Goal: Task Accomplishment & Management: Complete application form

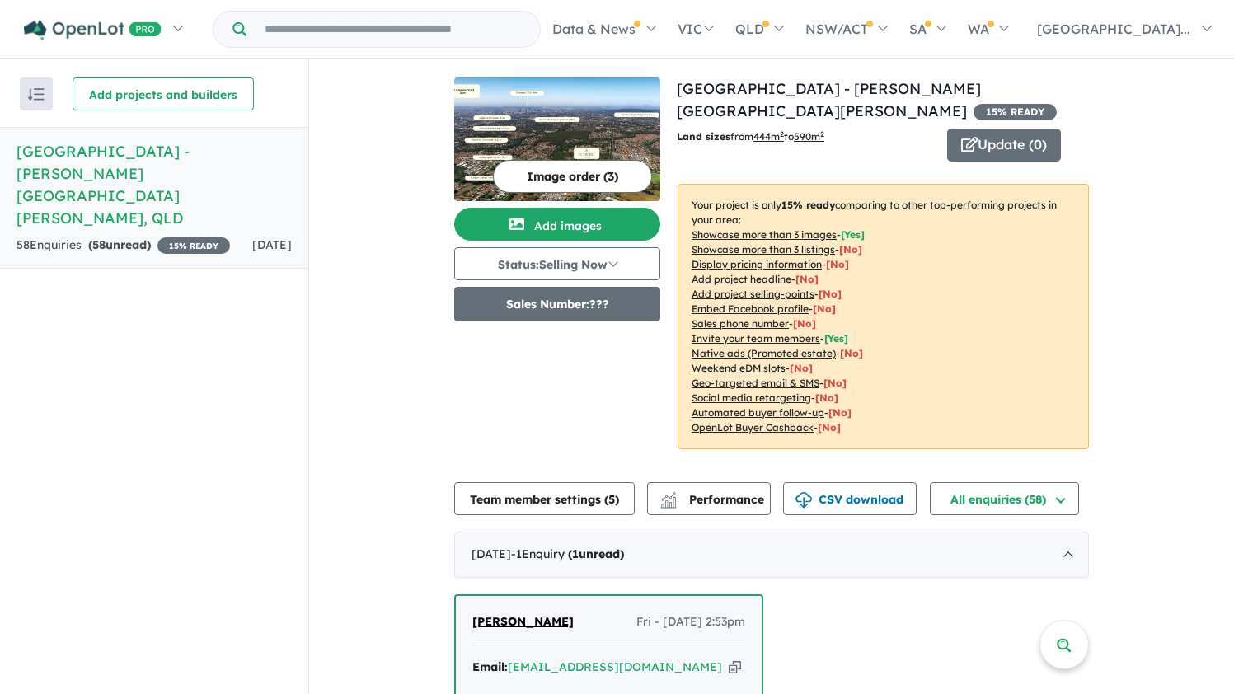
click at [531, 305] on button "Sales Number: ???" at bounding box center [557, 304] width 206 height 35
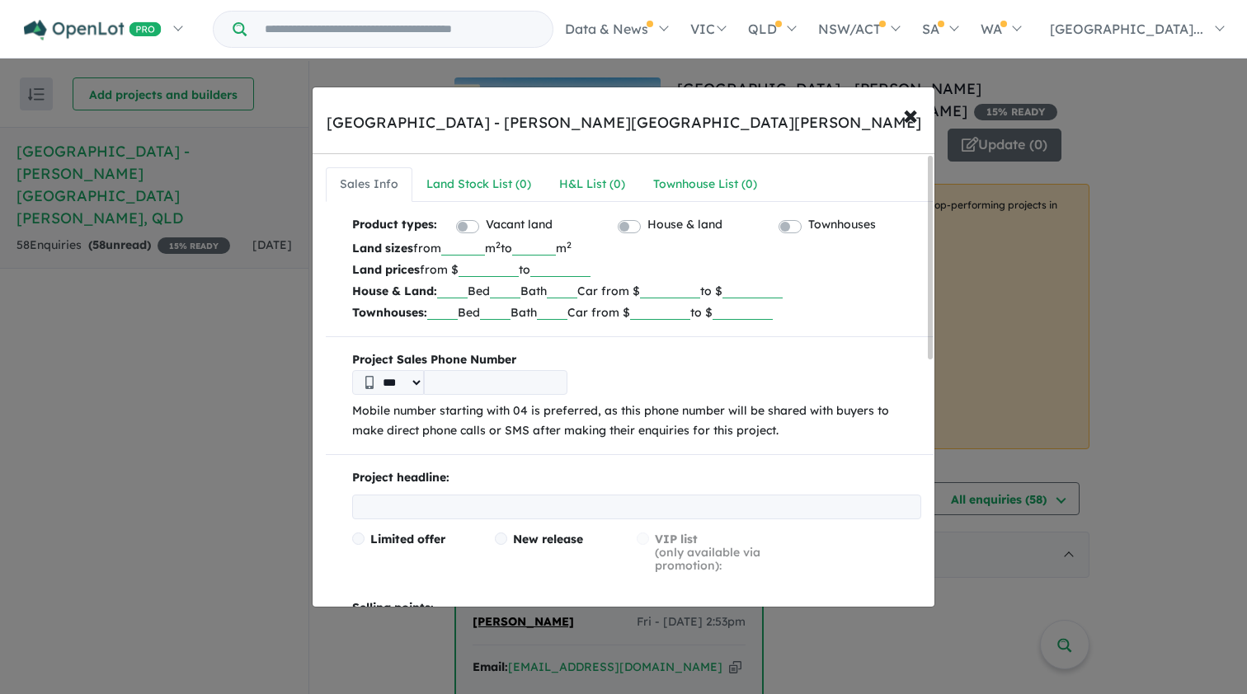
click at [647, 223] on label "House & land" at bounding box center [684, 225] width 75 height 20
click at [485, 243] on input "***" at bounding box center [463, 247] width 44 height 16
type input "***"
click at [556, 251] on input "***" at bounding box center [534, 247] width 44 height 16
type input "*"
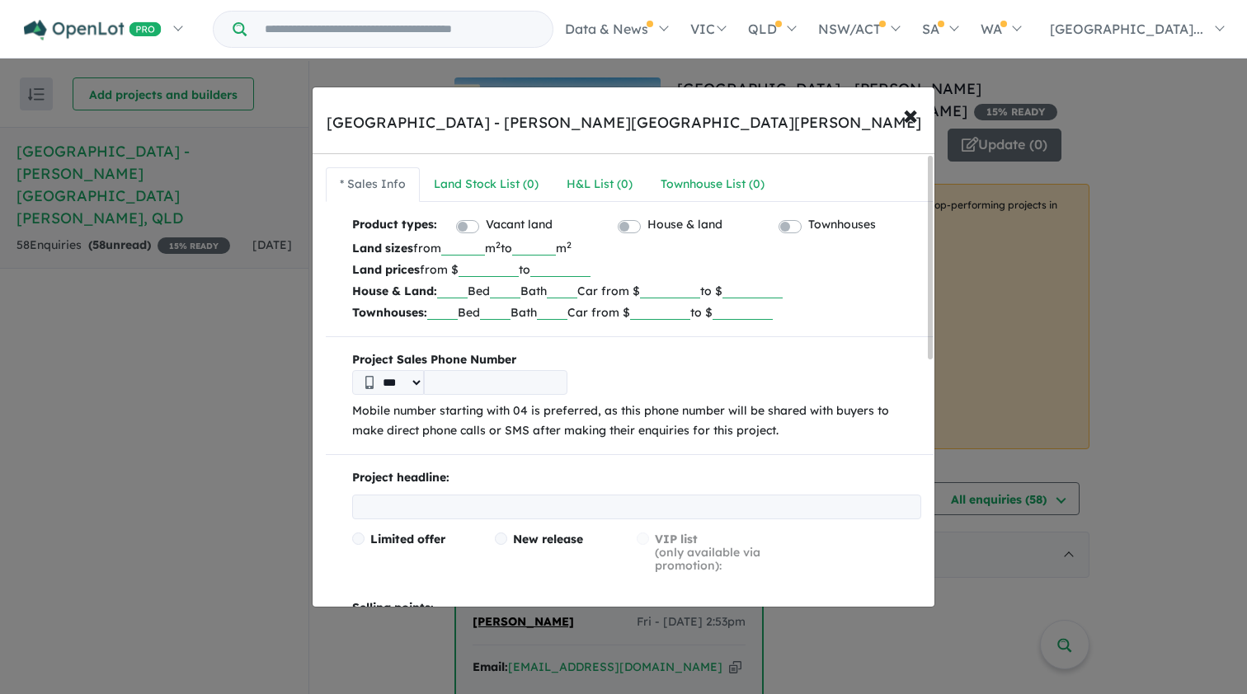
type input "***"
click at [510, 270] on input "number" at bounding box center [488, 269] width 60 height 16
type input "******"
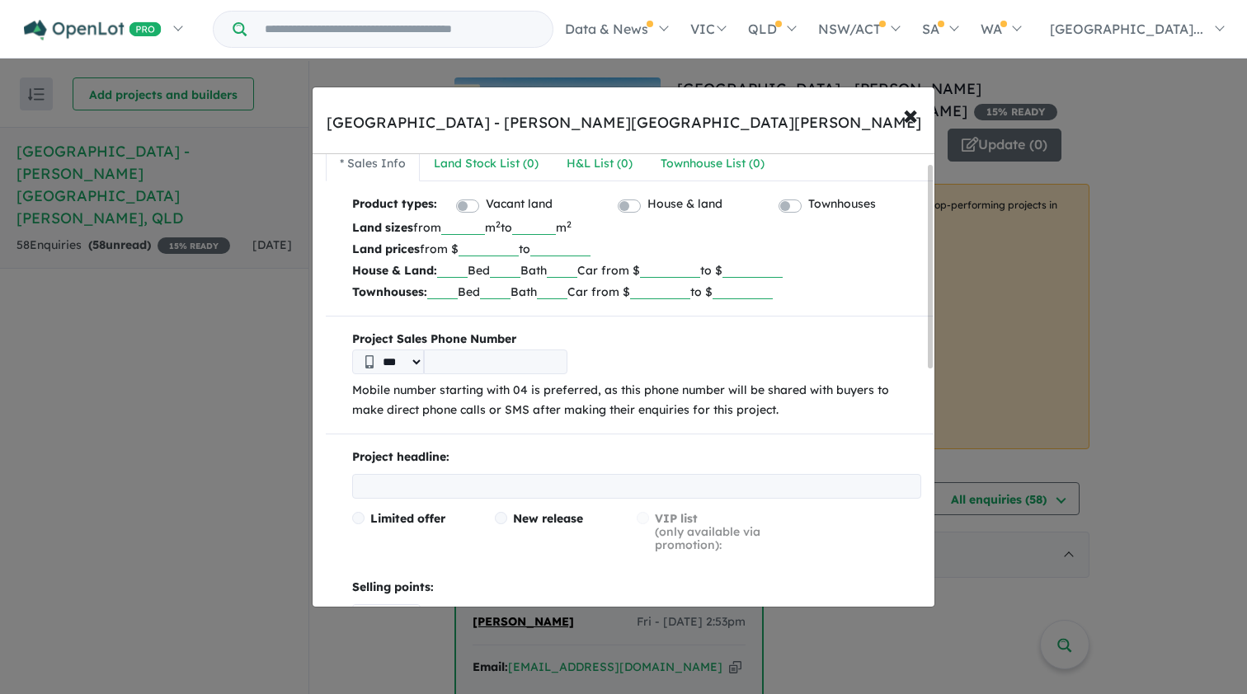
scroll to position [24, 0]
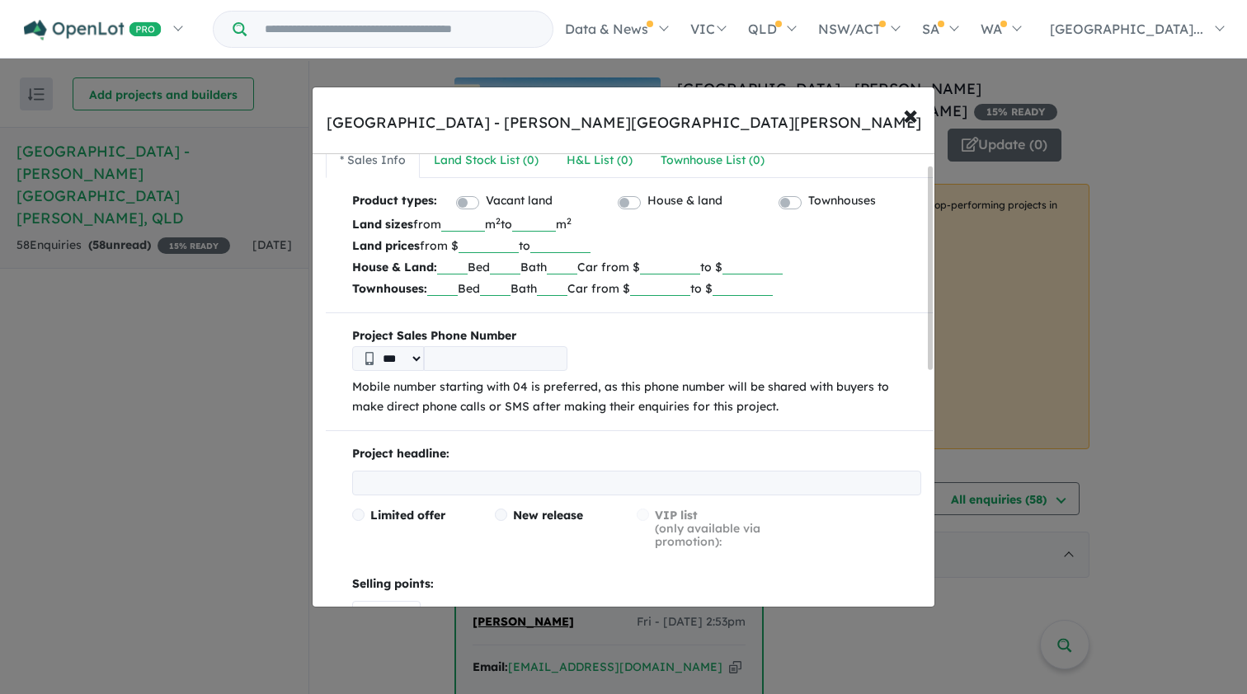
type input "******"
click at [493, 363] on input "tel" at bounding box center [495, 358] width 143 height 25
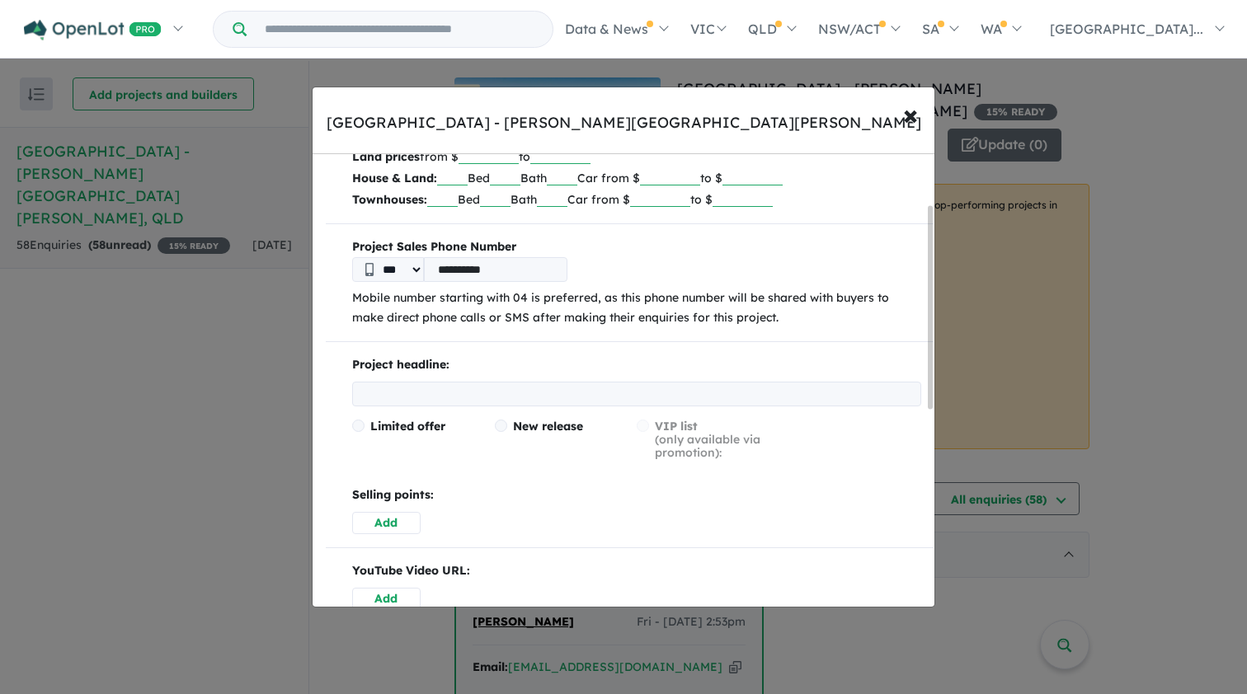
scroll to position [131, 0]
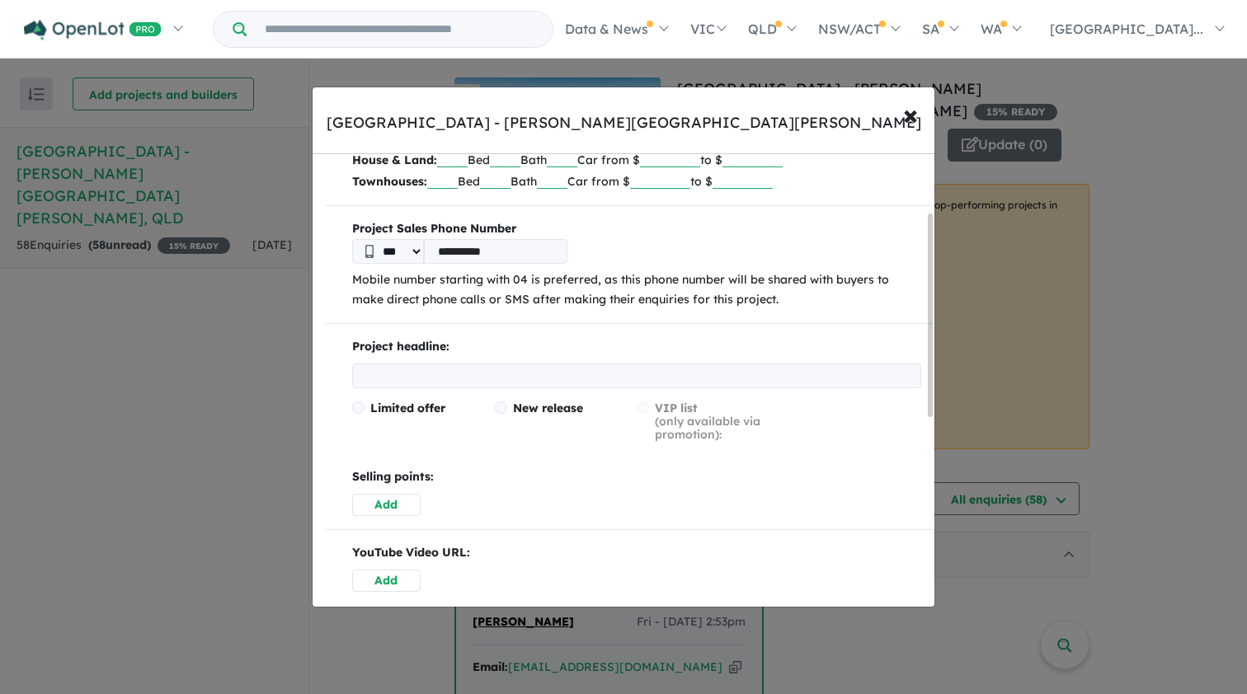
type input "**********"
paste input "**********"
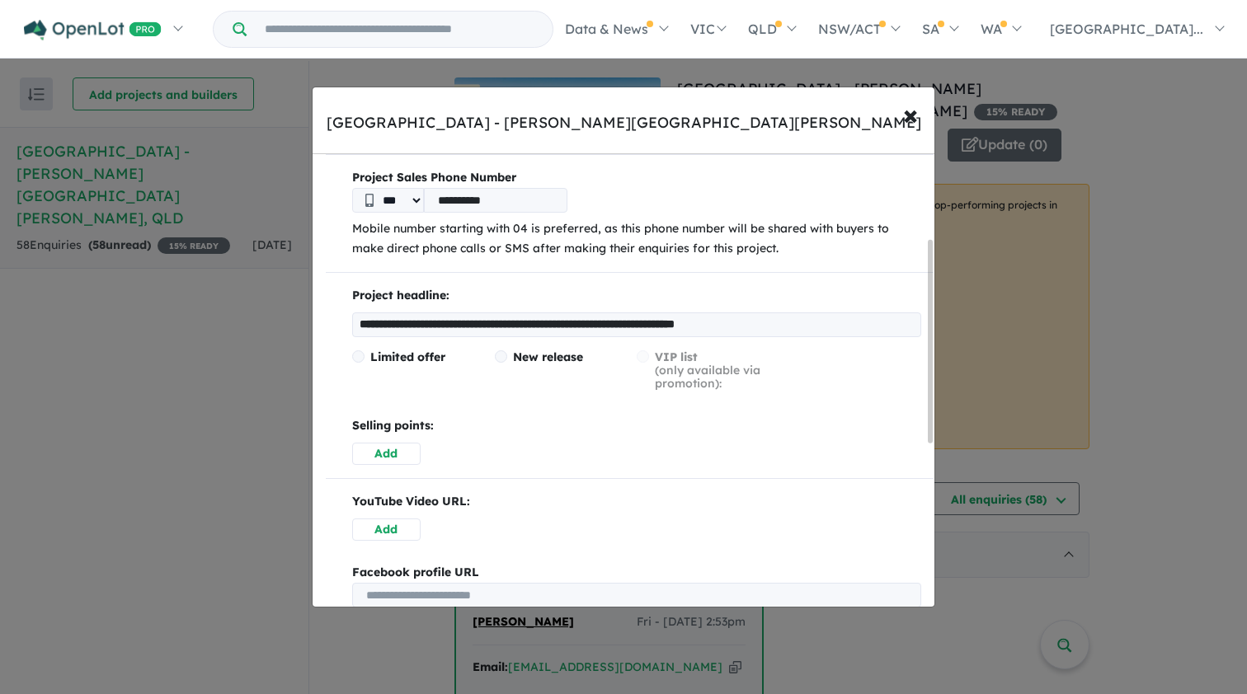
scroll to position [190, 0]
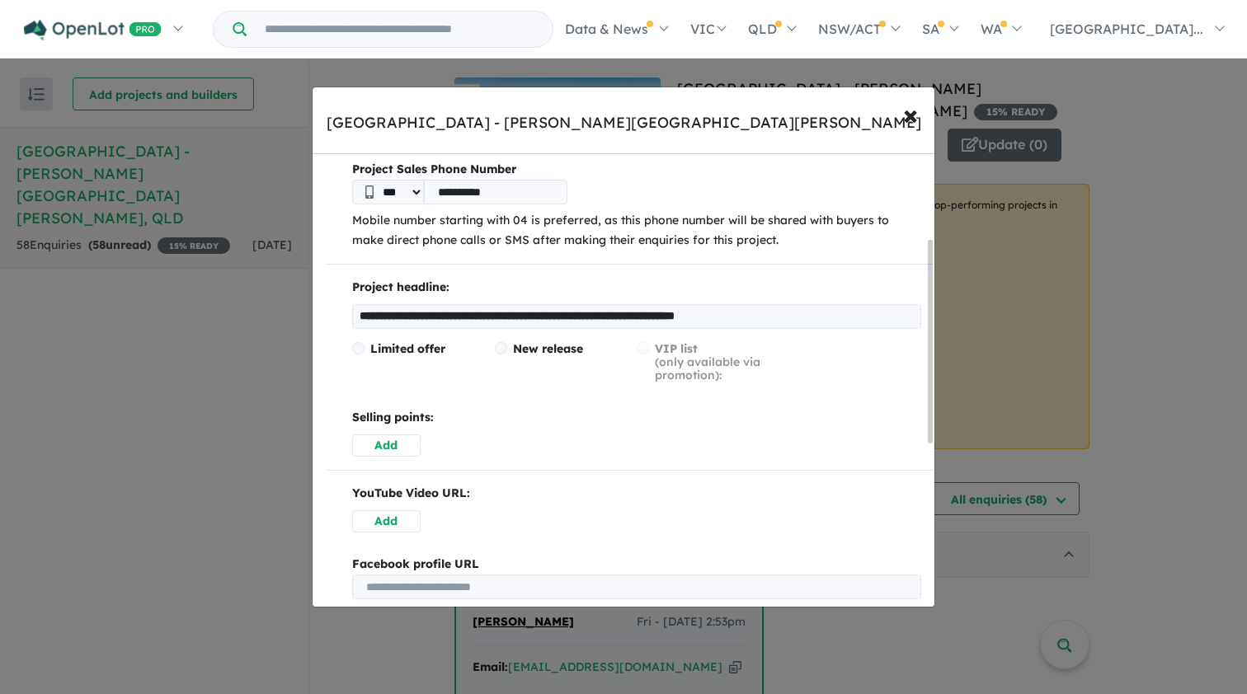
type input "**********"
click at [503, 342] on label "New release" at bounding box center [559, 348] width 129 height 13
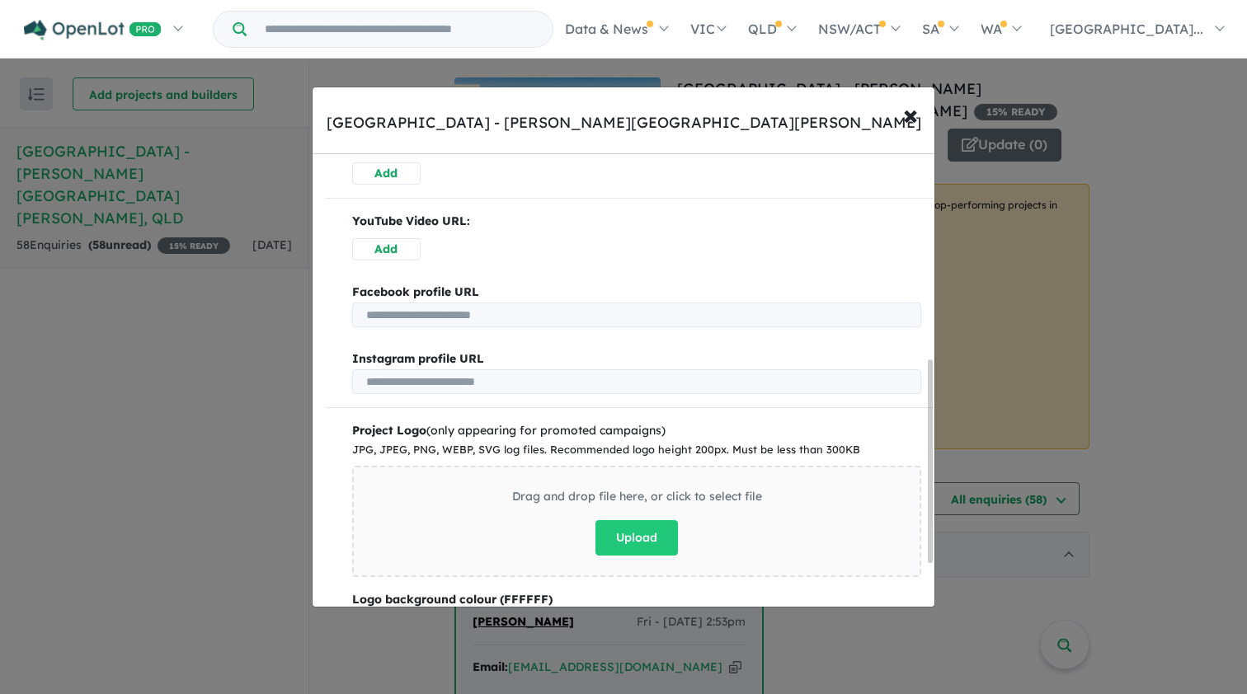
scroll to position [305, 0]
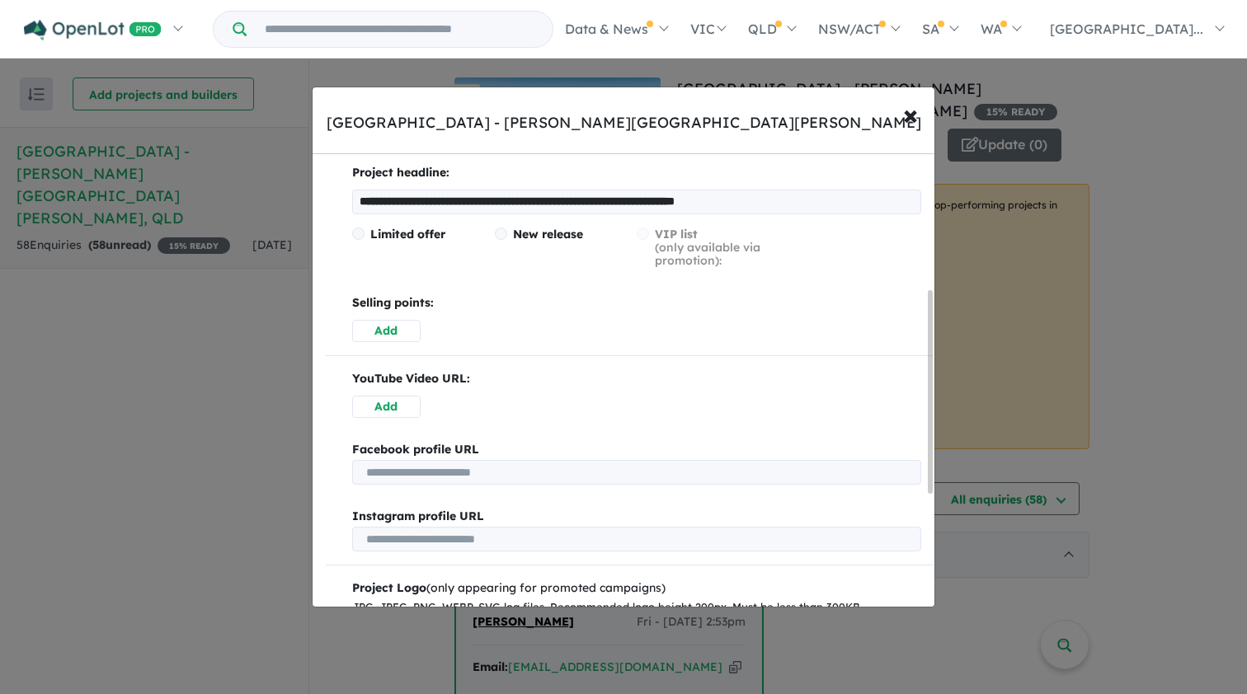
click at [394, 326] on button "Add" at bounding box center [386, 331] width 68 height 22
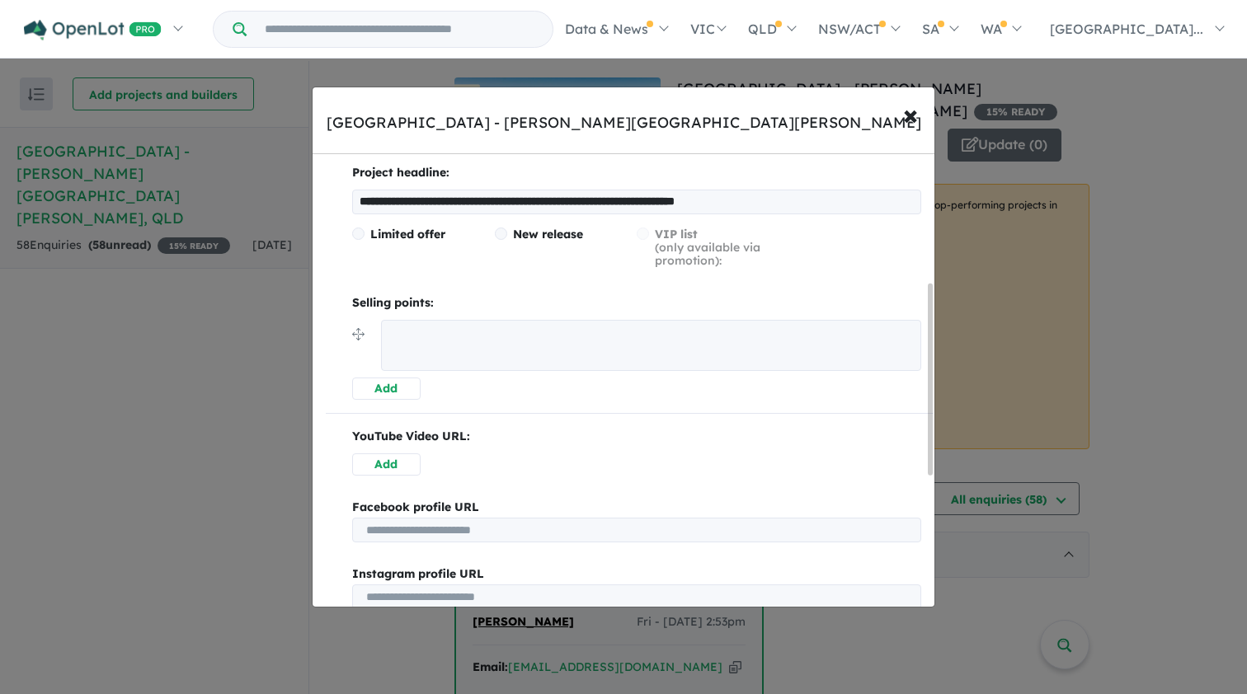
click at [420, 322] on textarea at bounding box center [651, 345] width 540 height 51
paste textarea "**********"
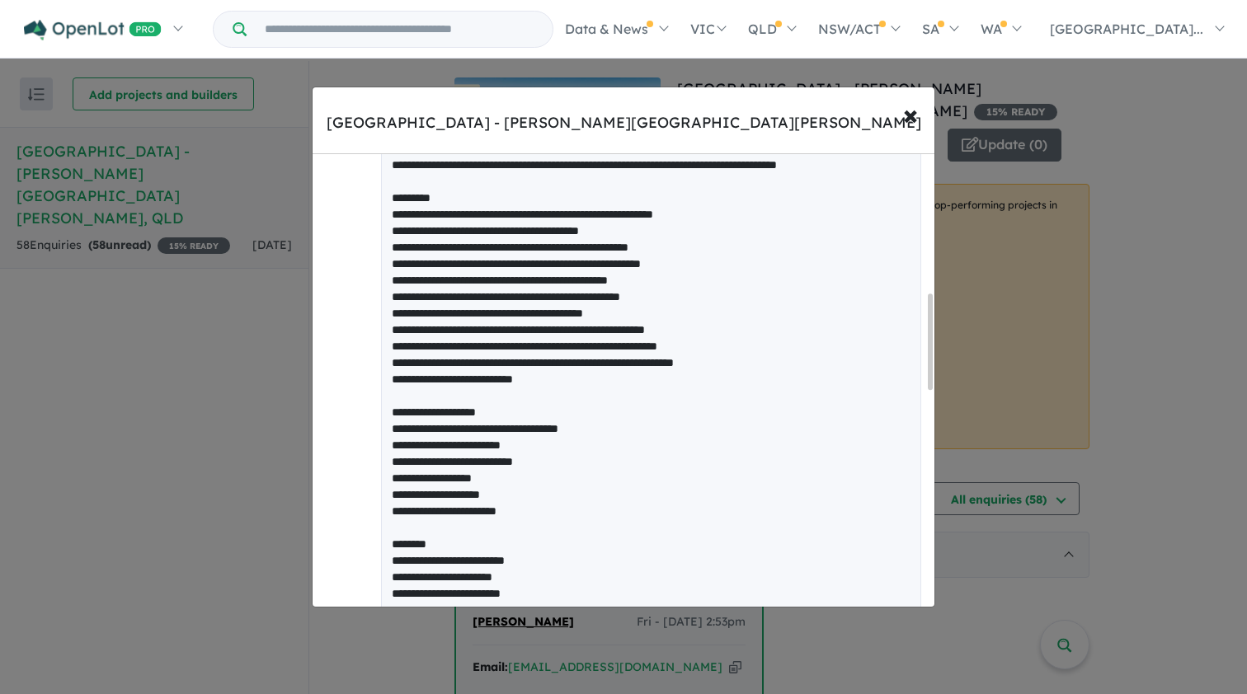
scroll to position [414, 0]
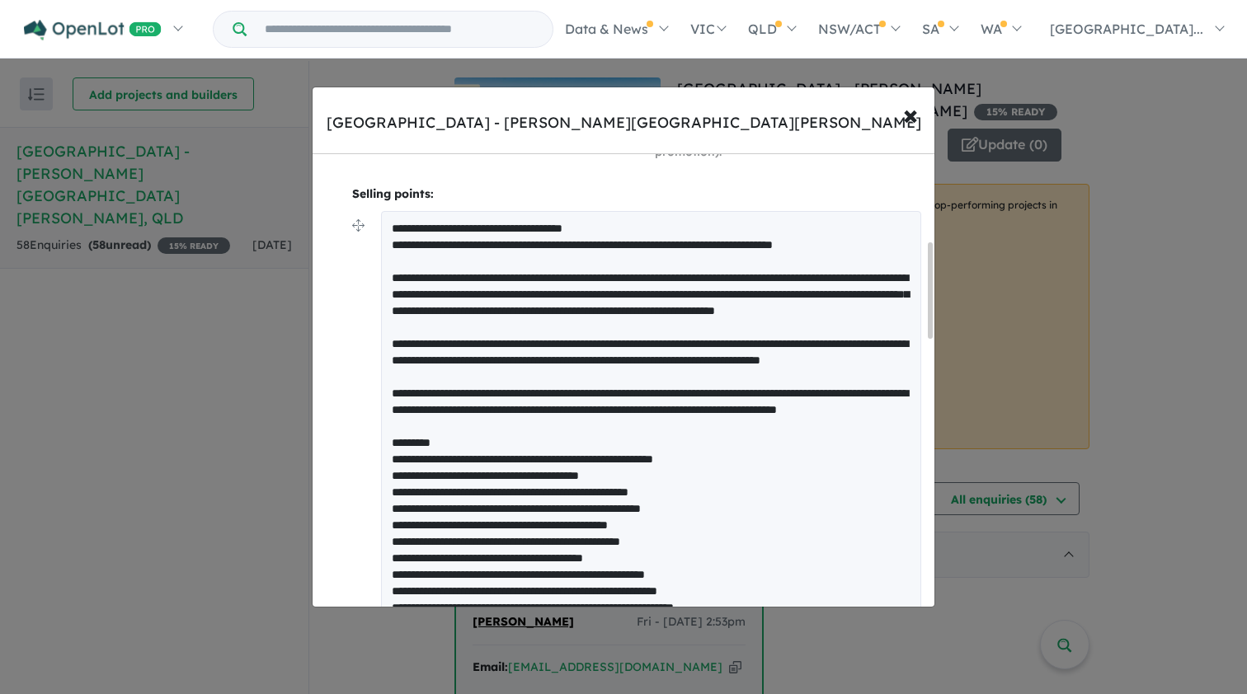
drag, startPoint x: 571, startPoint y: 260, endPoint x: 376, endPoint y: 235, distance: 196.2
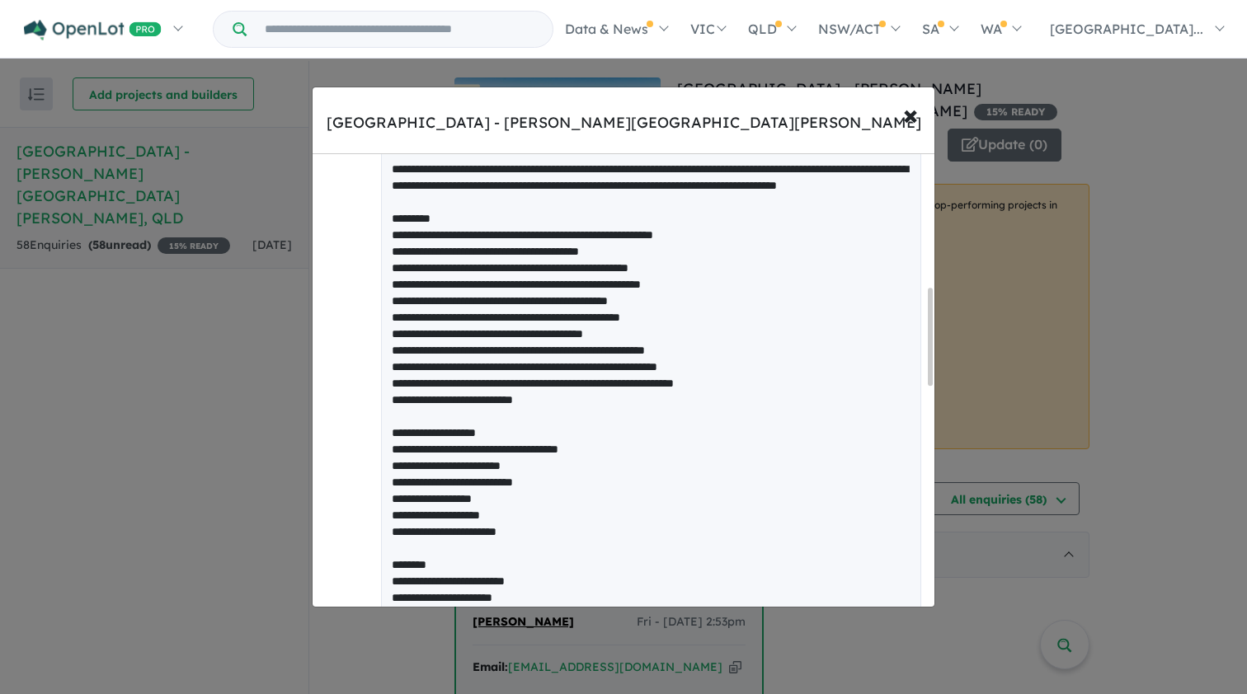
scroll to position [625, 0]
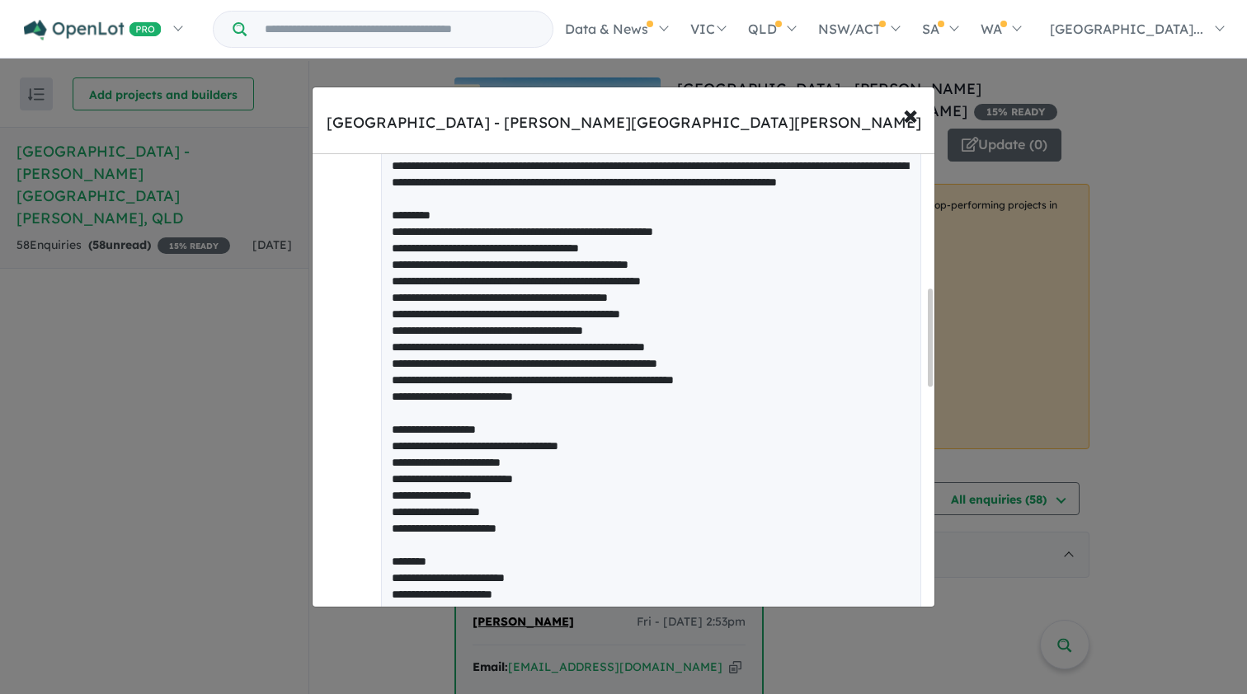
click at [477, 291] on textarea at bounding box center [651, 544] width 540 height 1089
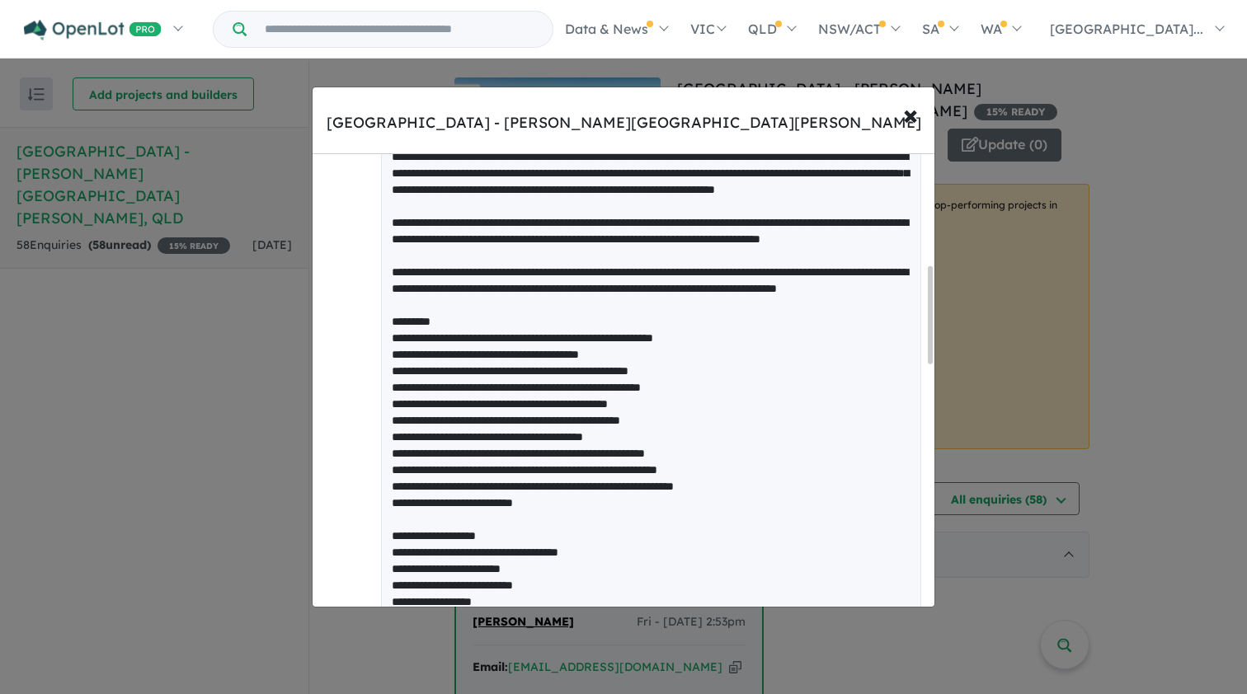
scroll to position [546, 0]
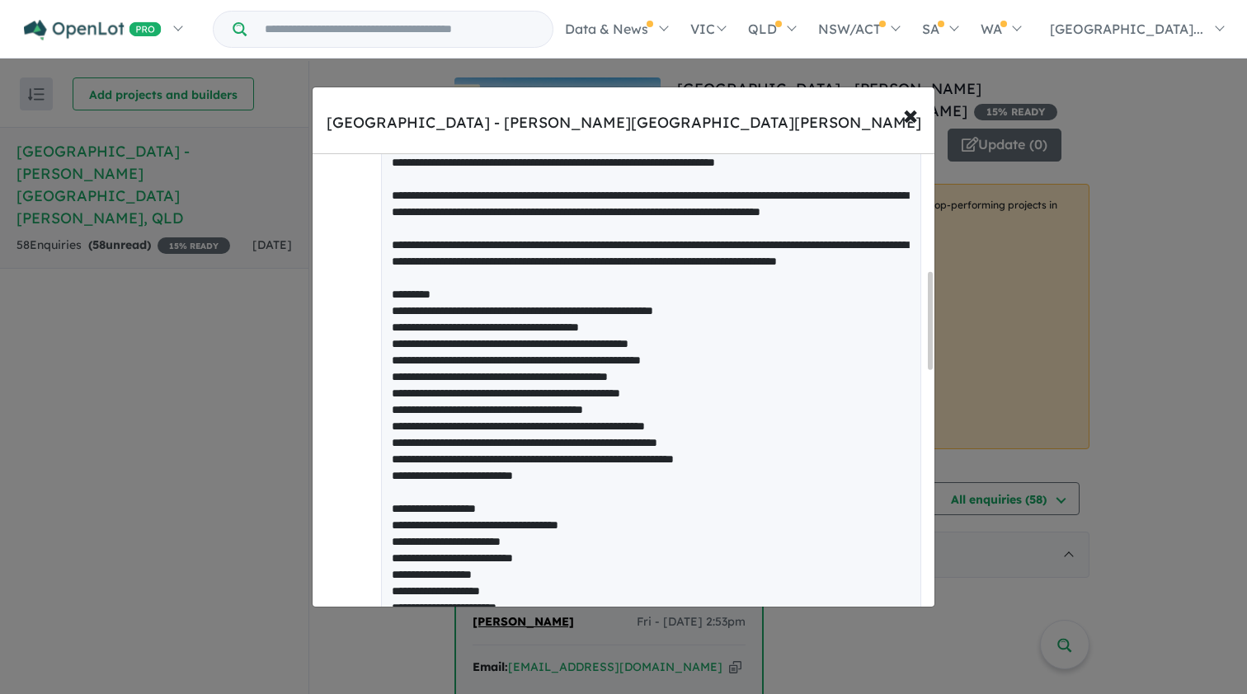
click at [512, 388] on textarea at bounding box center [651, 623] width 540 height 1089
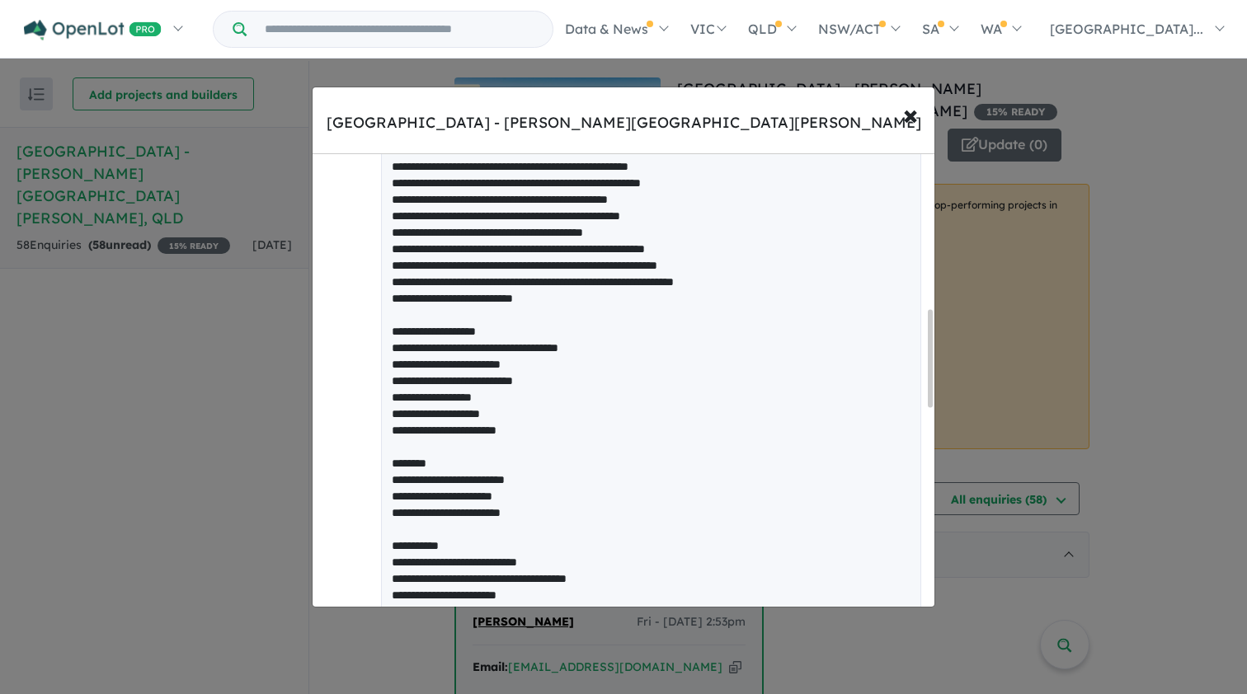
scroll to position [745, 0]
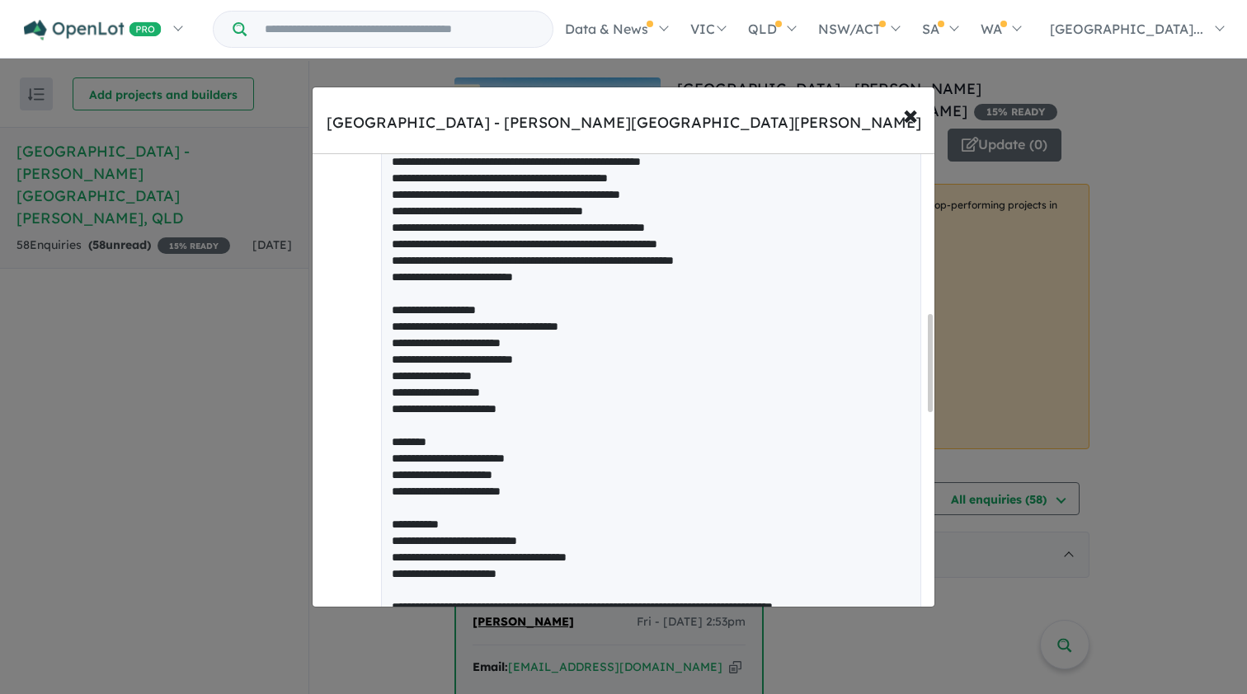
click at [482, 323] on textarea at bounding box center [651, 424] width 540 height 1089
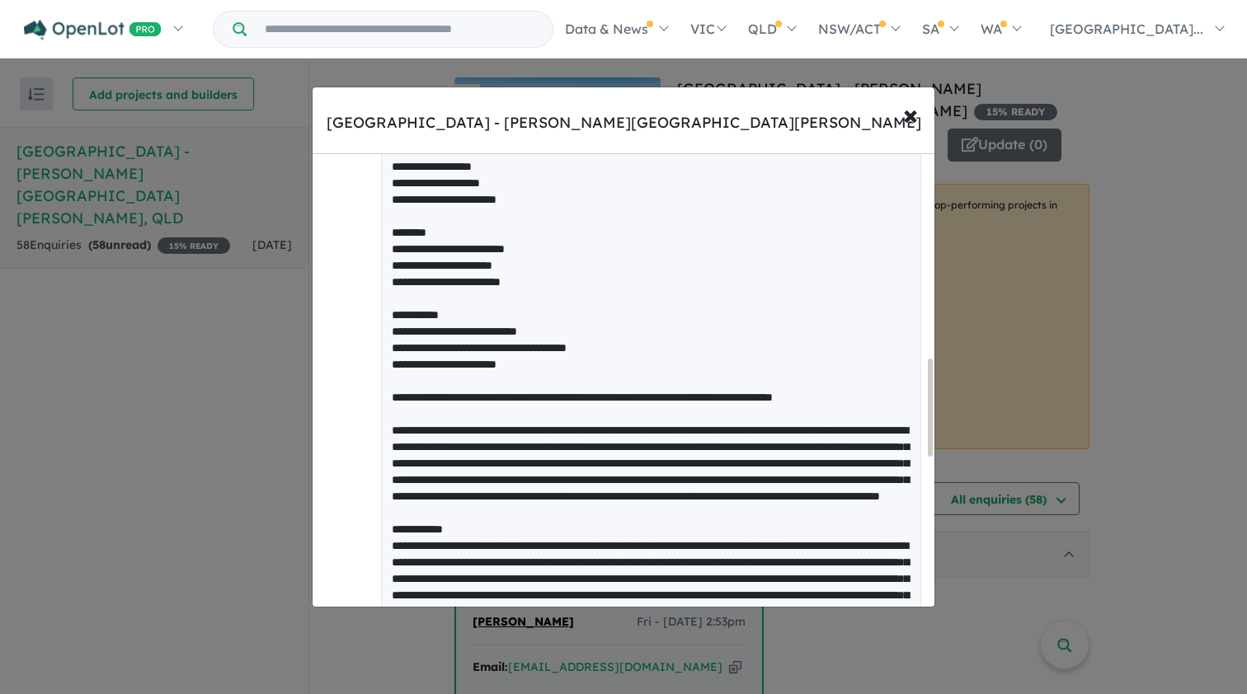
scroll to position [959, 0]
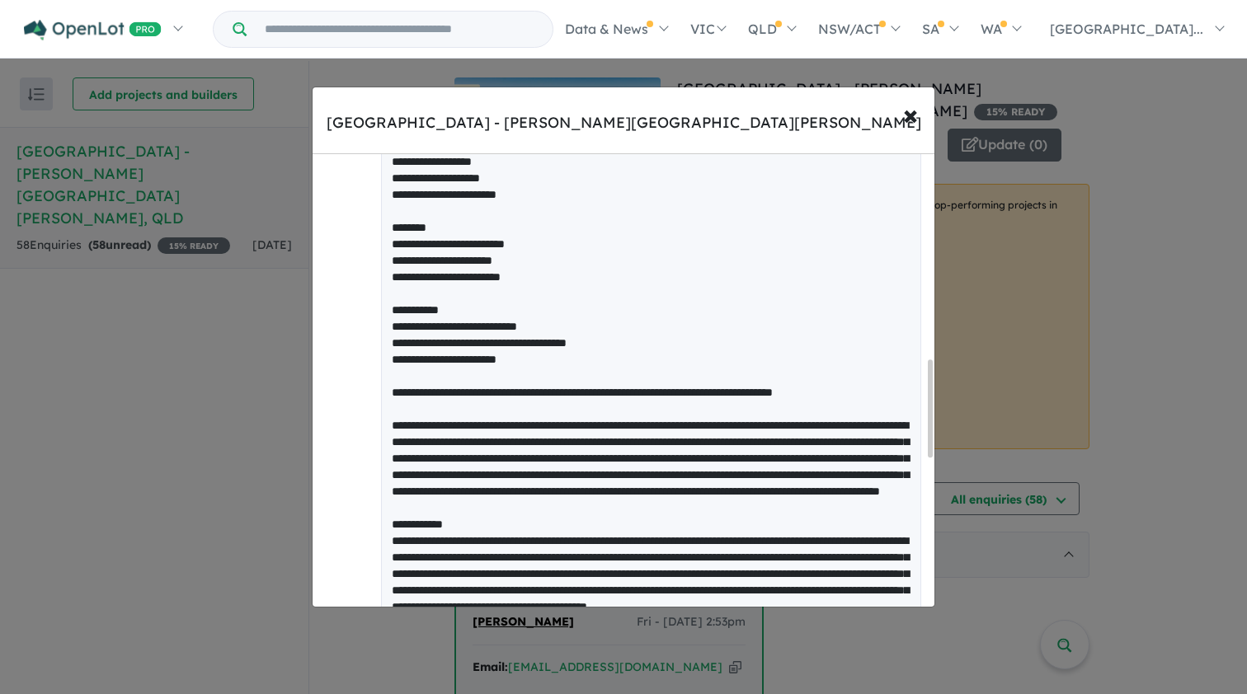
drag, startPoint x: 560, startPoint y: 451, endPoint x: 393, endPoint y: 435, distance: 167.3
click at [393, 435] on textarea at bounding box center [651, 210] width 540 height 1089
click at [495, 431] on textarea at bounding box center [651, 210] width 540 height 1089
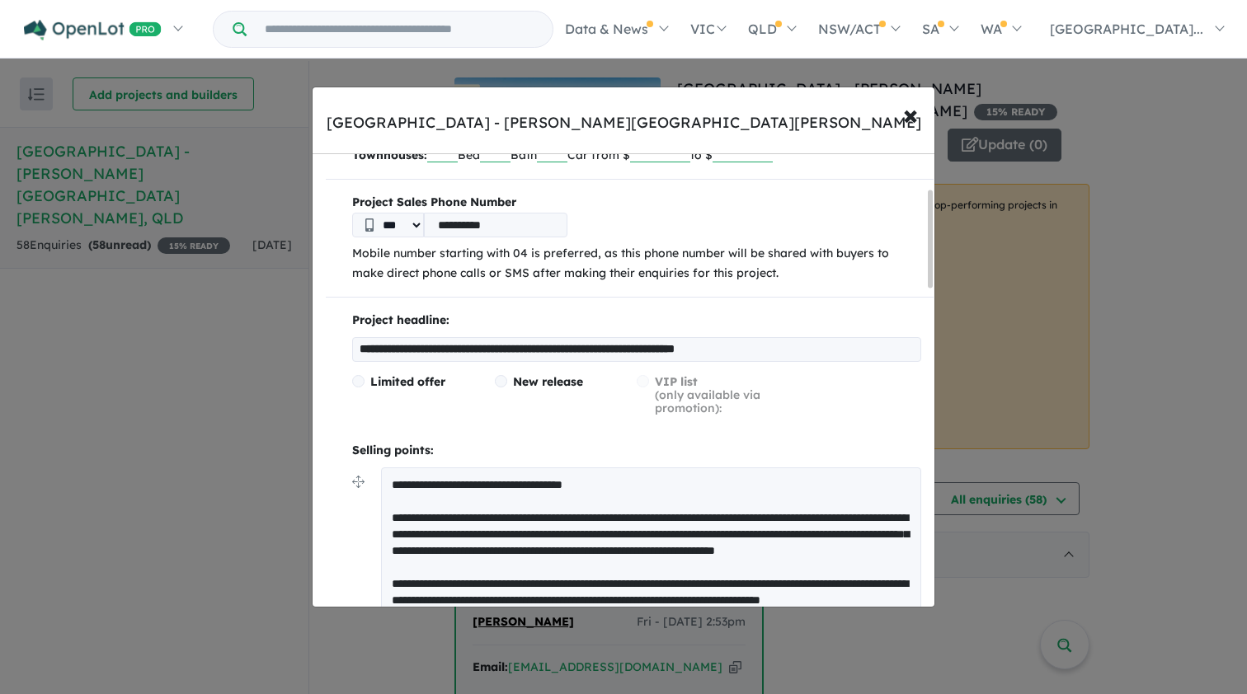
scroll to position [200, 0]
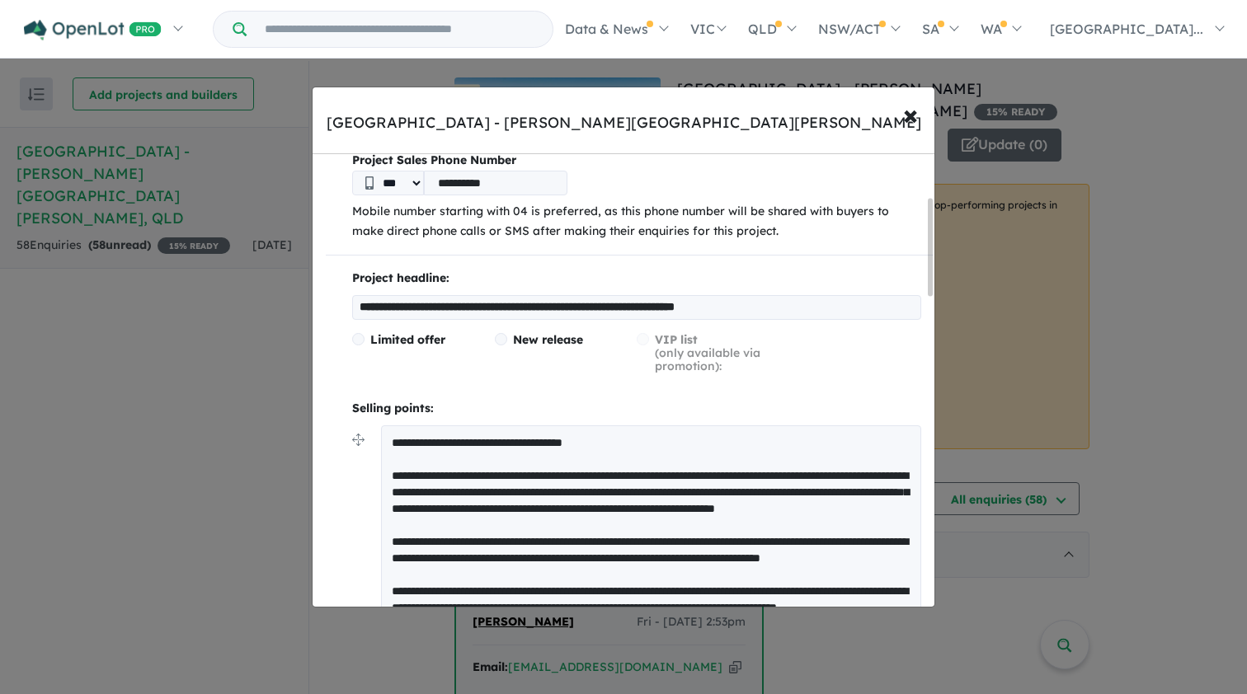
paste textarea "**********"
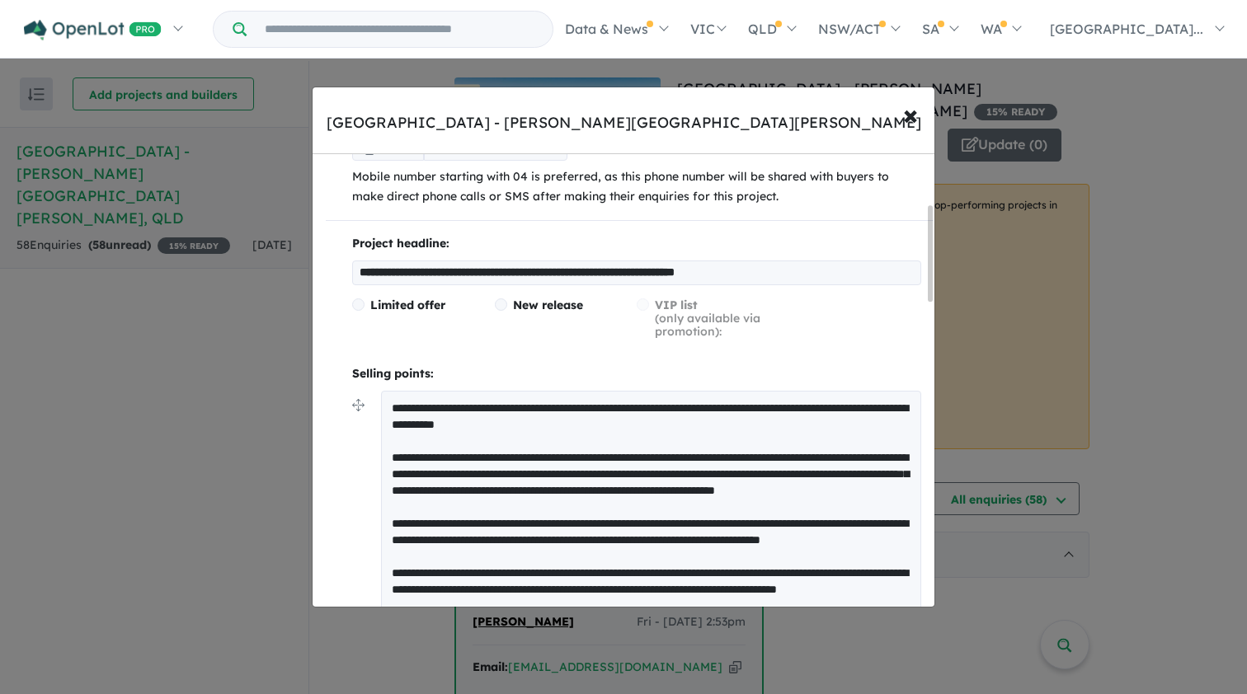
scroll to position [273, 0]
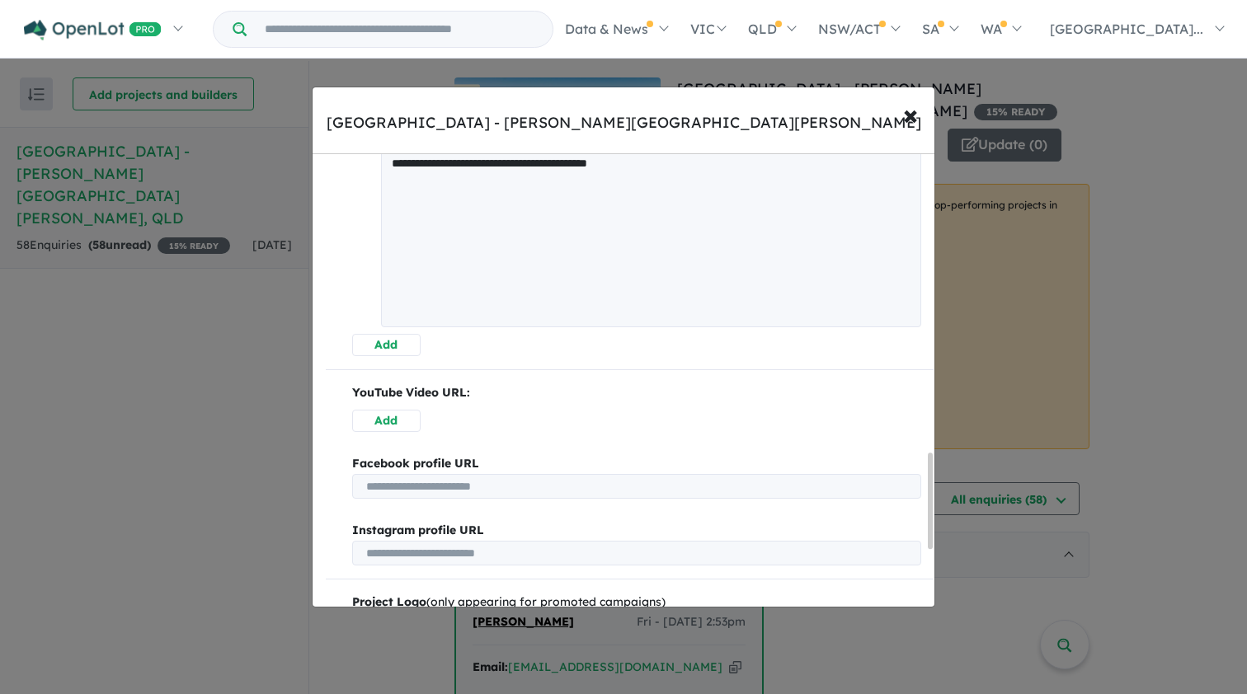
scroll to position [1457, 0]
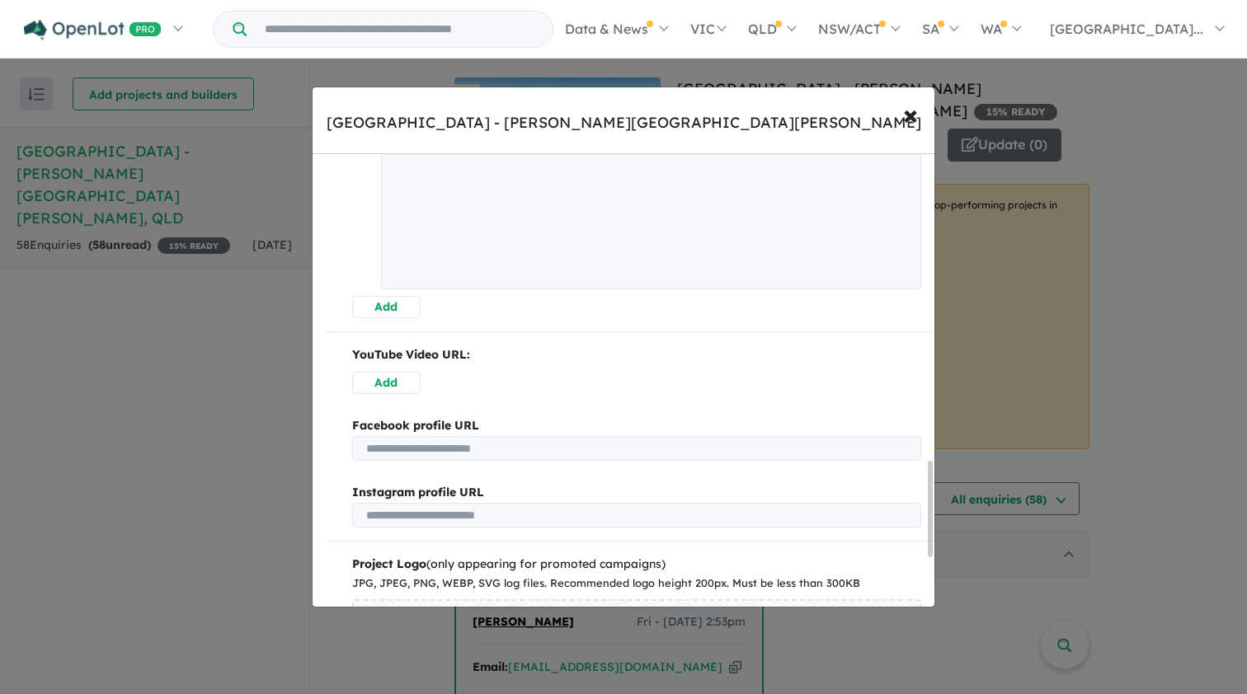
type textarea "**********"
click at [386, 378] on button "Add" at bounding box center [386, 383] width 68 height 22
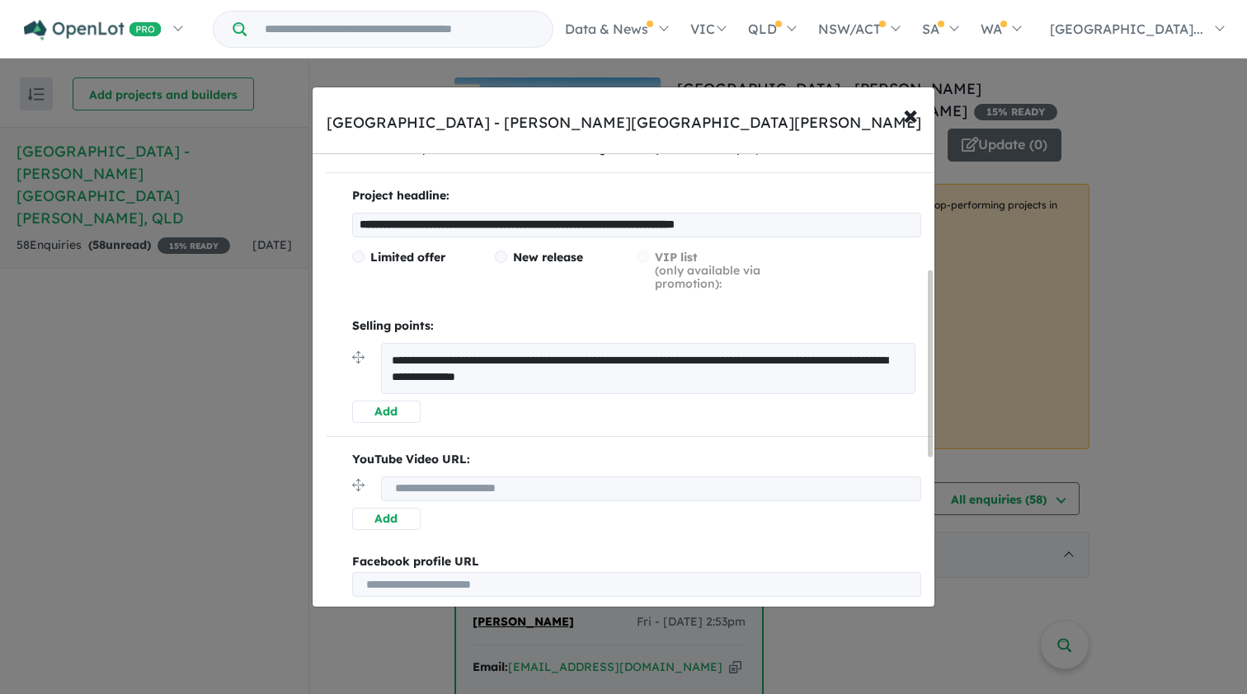
scroll to position [647, 0]
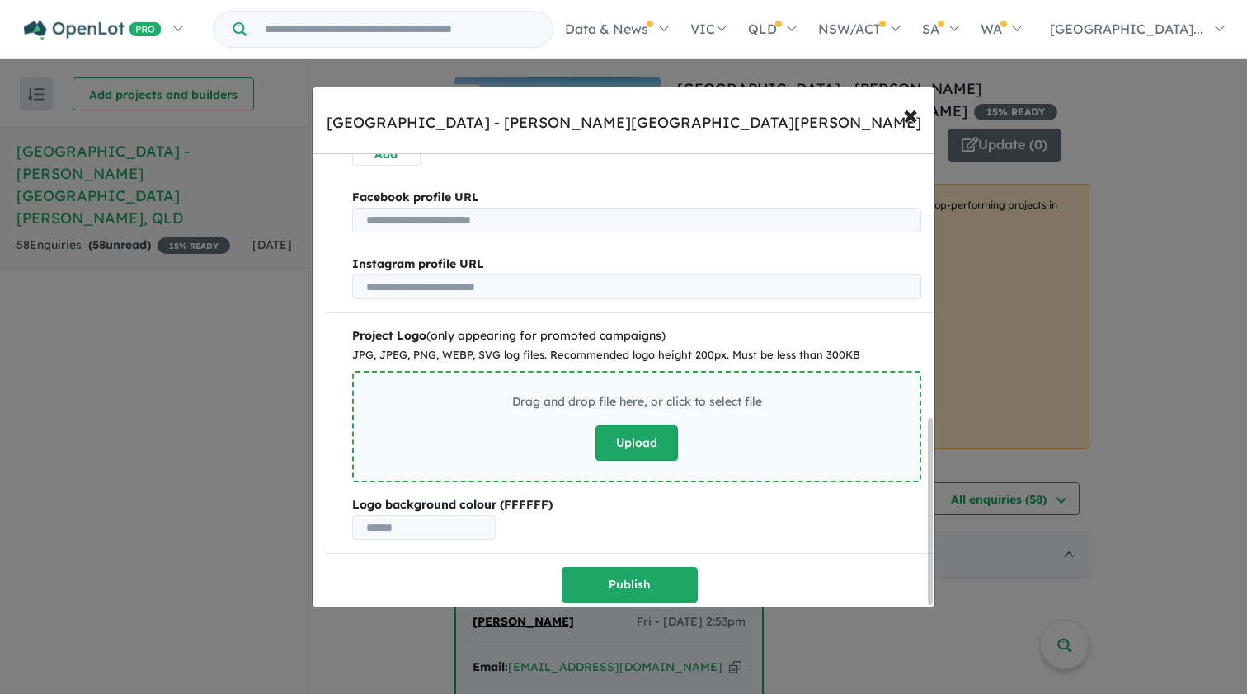
click at [628, 433] on button "Upload" at bounding box center [636, 443] width 82 height 35
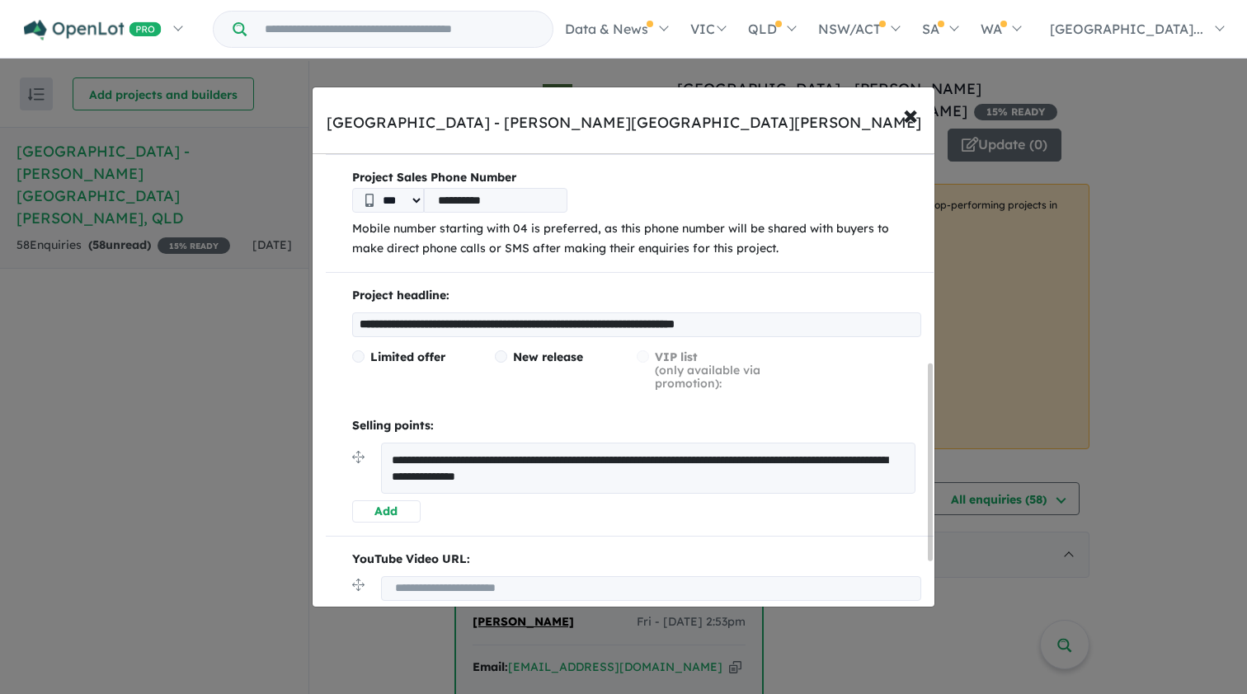
scroll to position [585, 0]
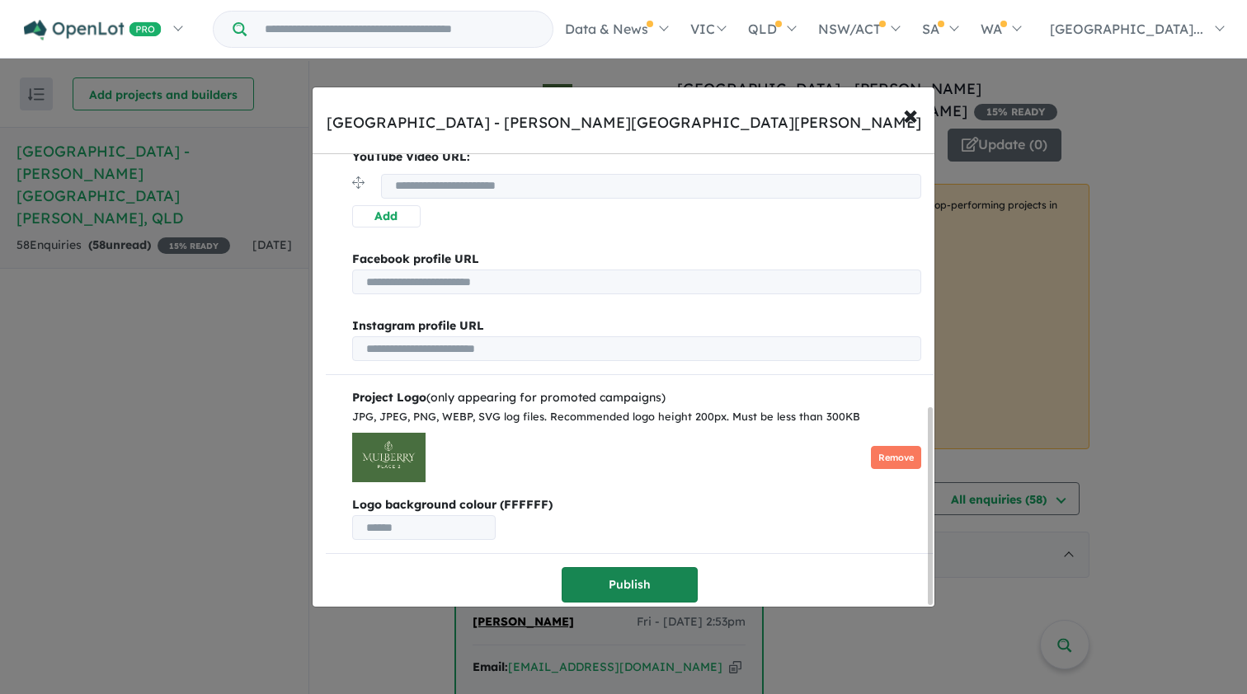
click at [624, 579] on button "Publish" at bounding box center [630, 584] width 136 height 35
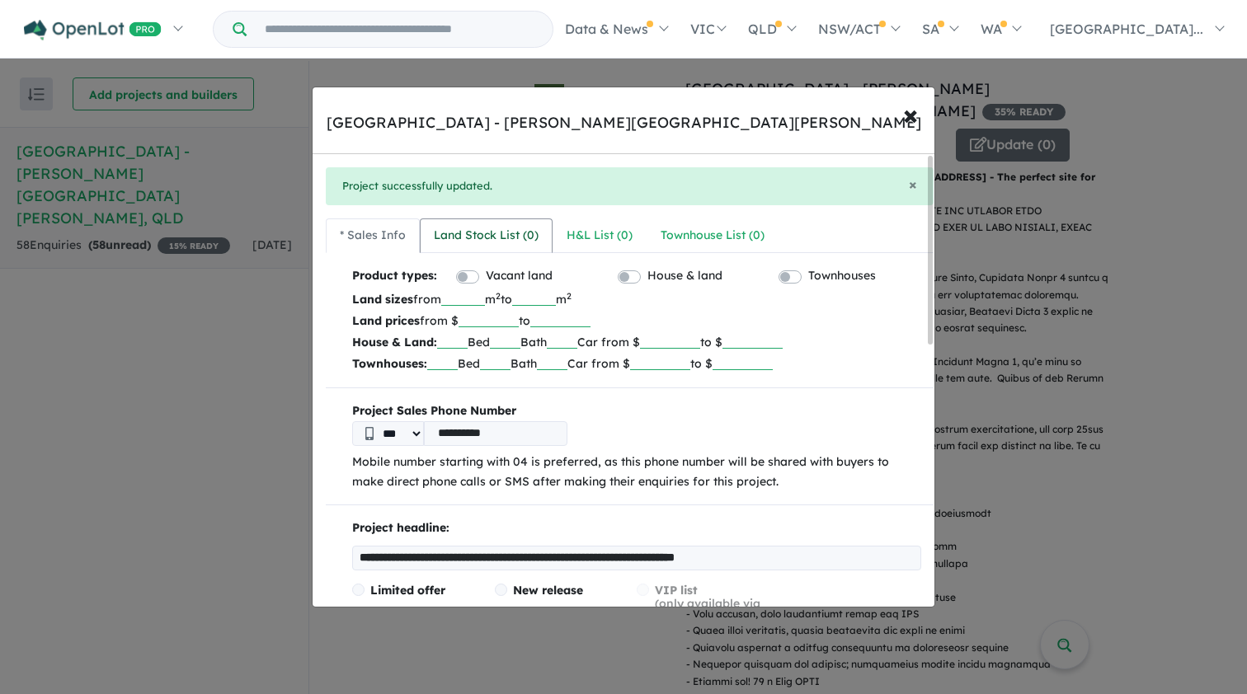
click at [500, 236] on div "Land Stock List ( 0 )" at bounding box center [486, 236] width 105 height 20
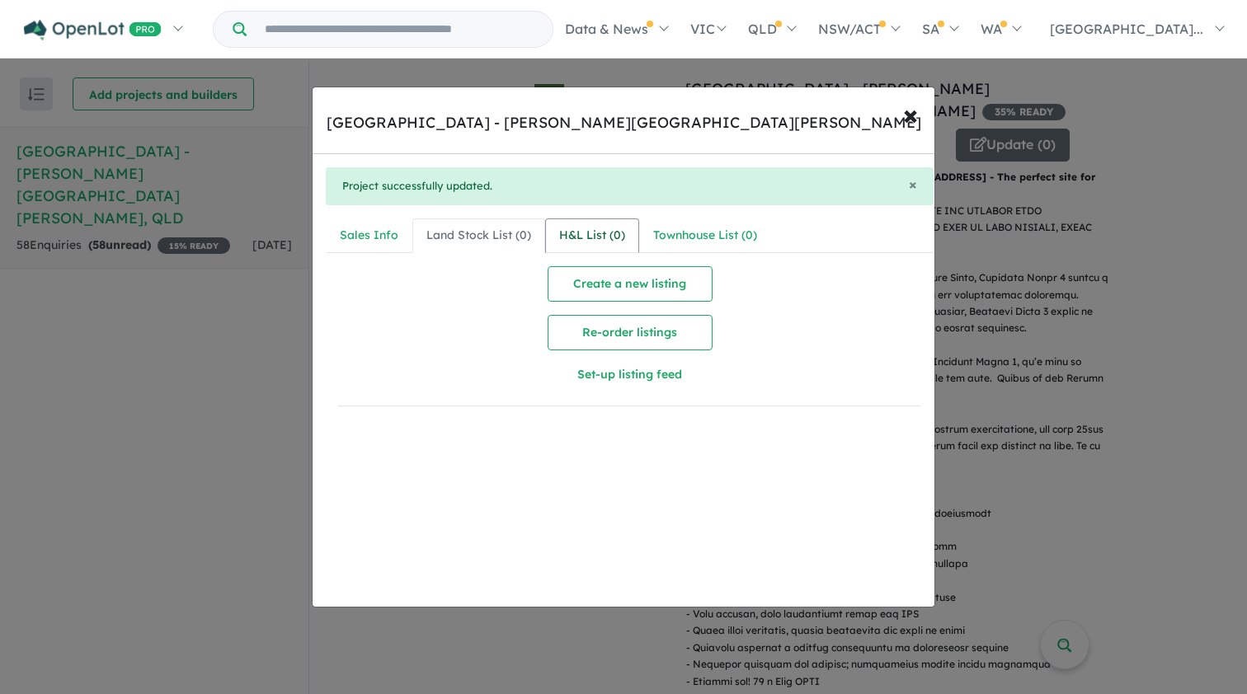
click at [590, 233] on div "H&L List ( 0 )" at bounding box center [592, 236] width 66 height 20
click at [379, 238] on div "Sales Info" at bounding box center [369, 236] width 59 height 20
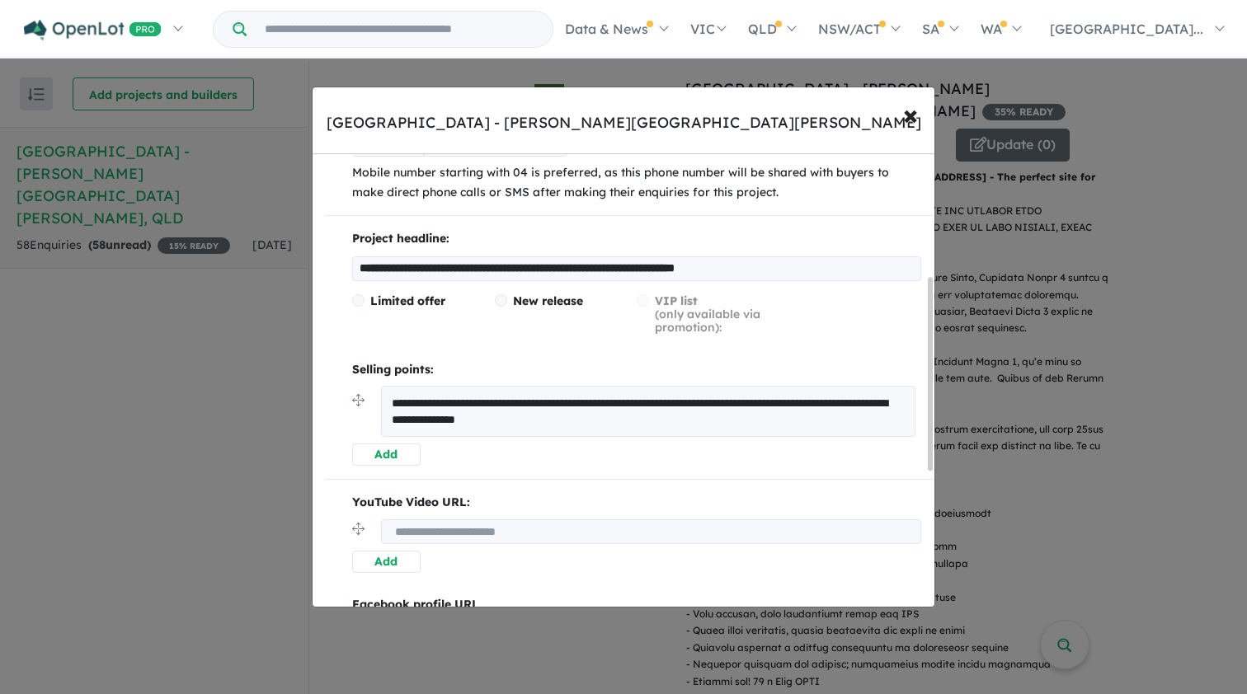
scroll to position [293, 0]
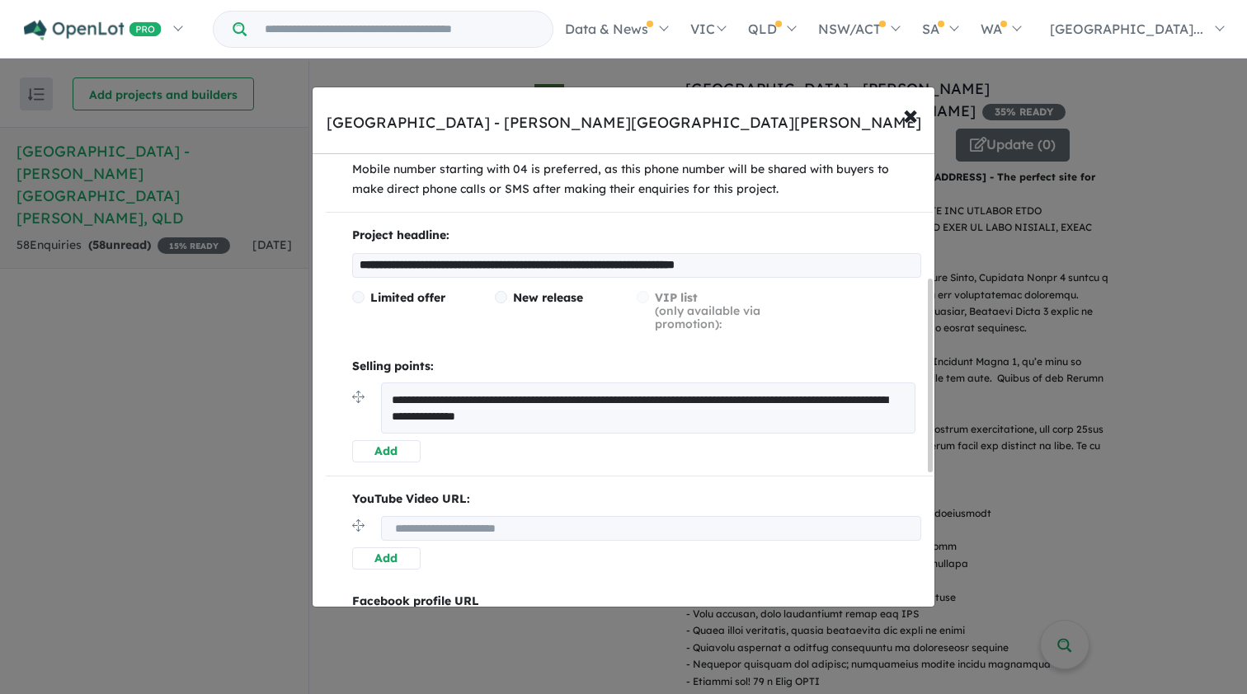
drag, startPoint x: 853, startPoint y: 261, endPoint x: 401, endPoint y: 249, distance: 452.1
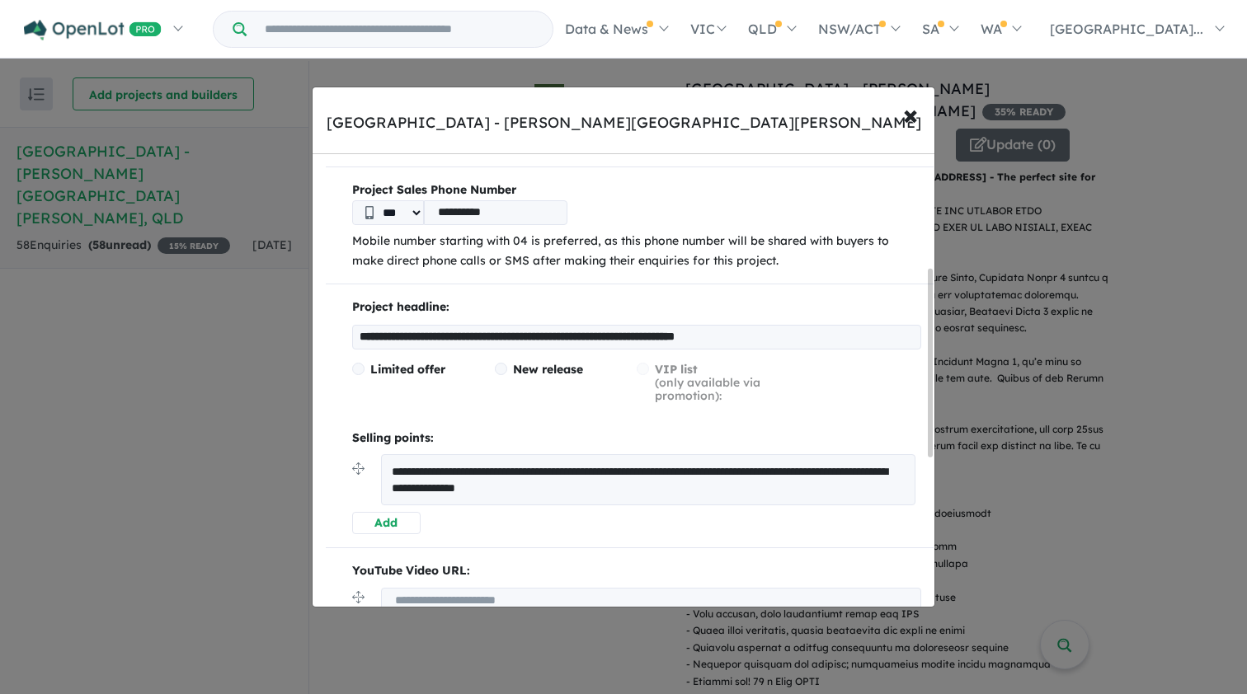
scroll to position [468, 0]
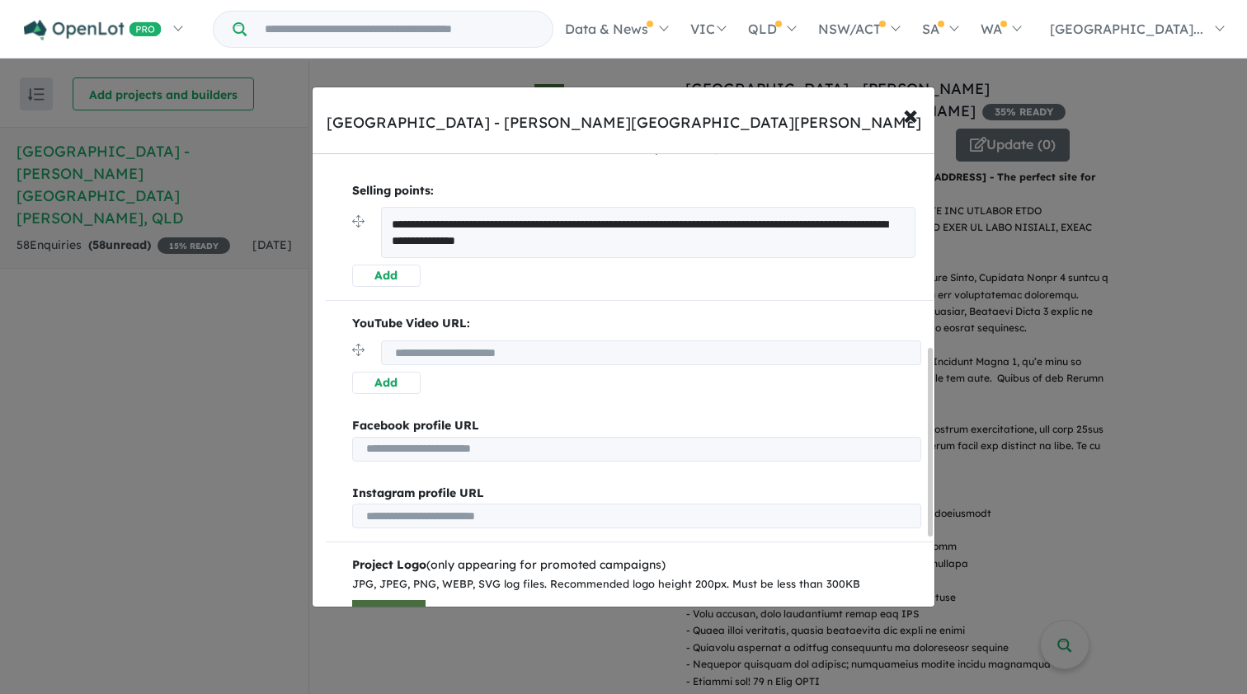
click at [536, 348] on input "url" at bounding box center [651, 353] width 540 height 25
paste input "**********"
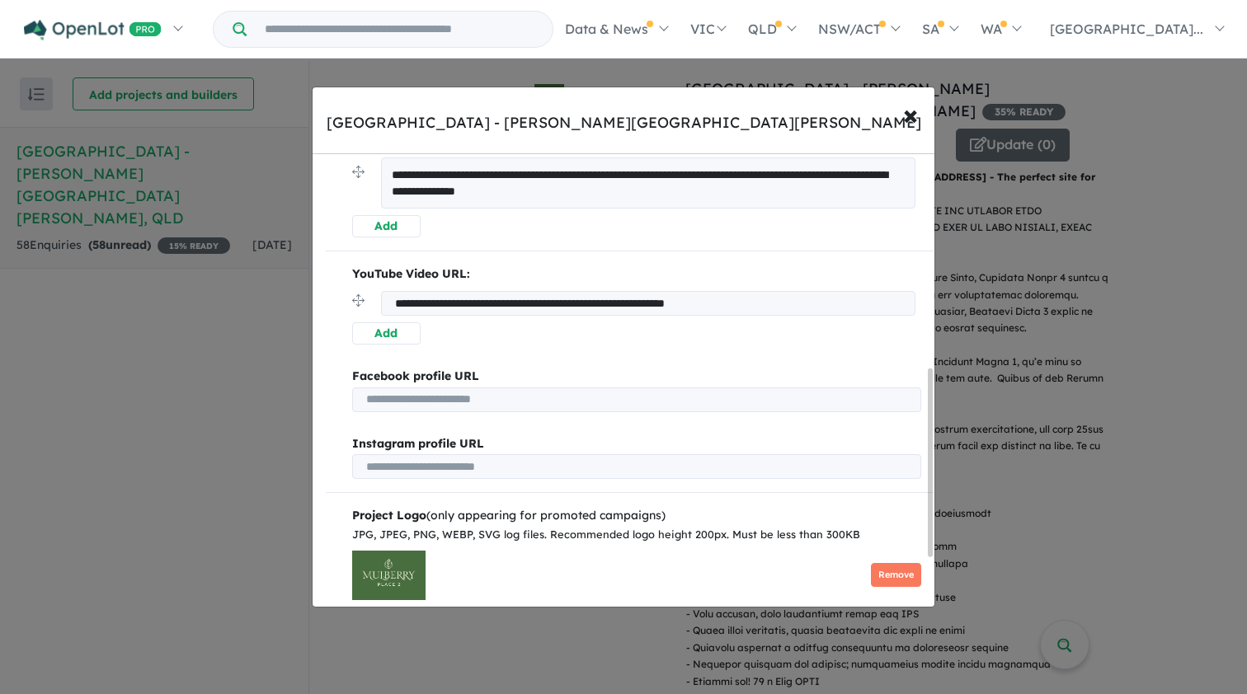
scroll to position [635, 0]
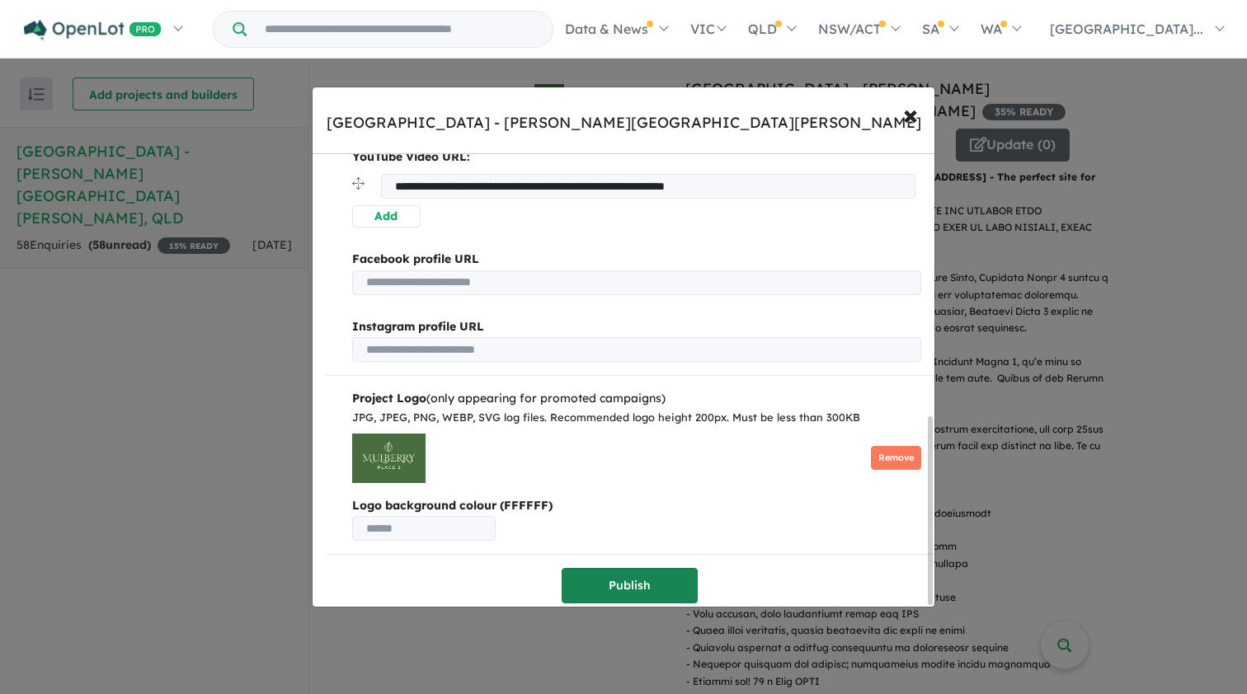
type input "**********"
click at [599, 571] on button "Publish" at bounding box center [630, 585] width 136 height 35
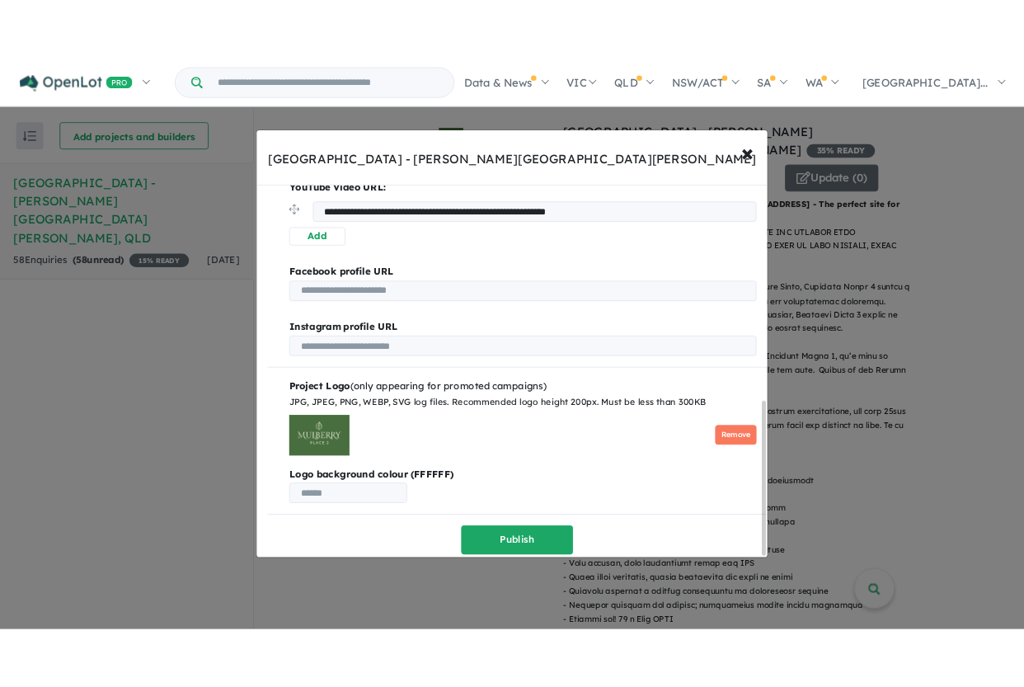
scroll to position [0, 0]
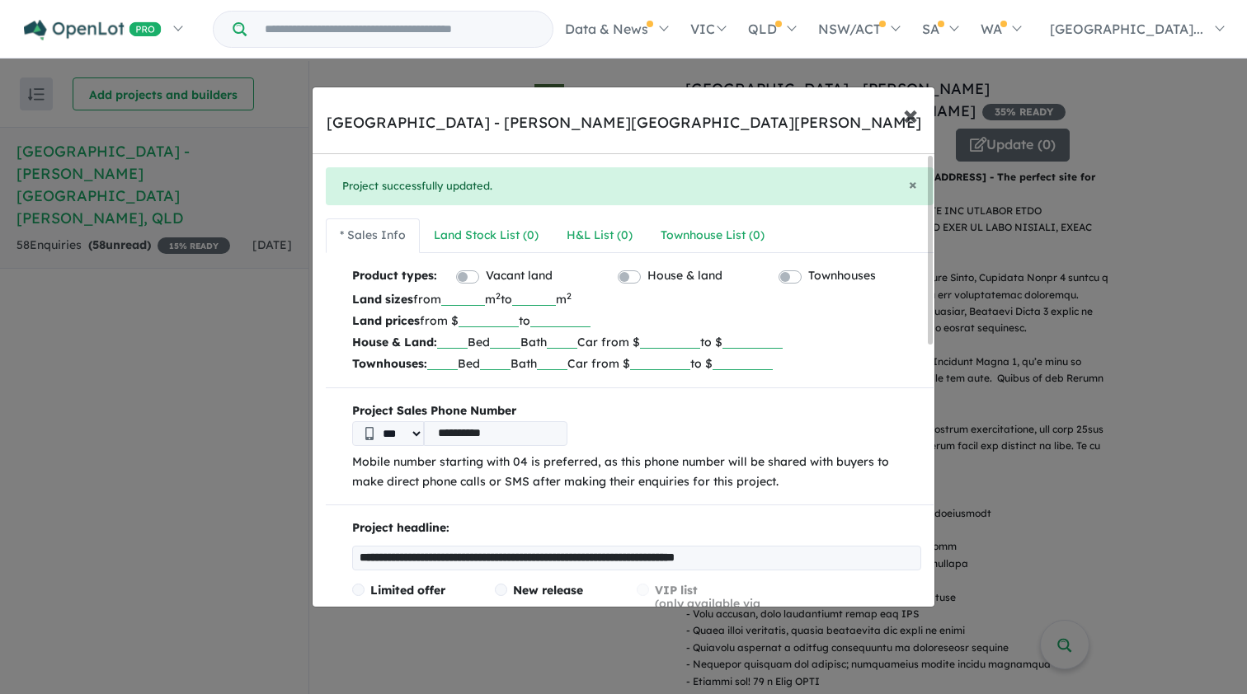
click at [915, 114] on span "×" at bounding box center [910, 113] width 15 height 35
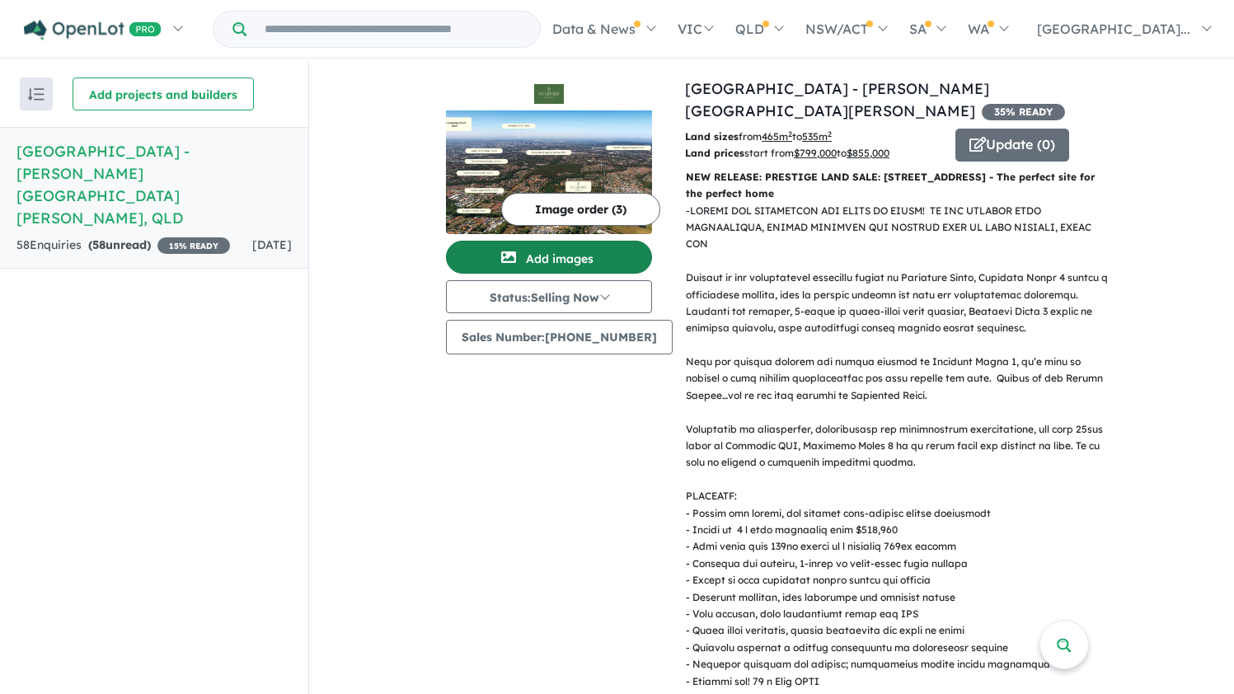
click at [551, 266] on button "Add images" at bounding box center [549, 257] width 206 height 33
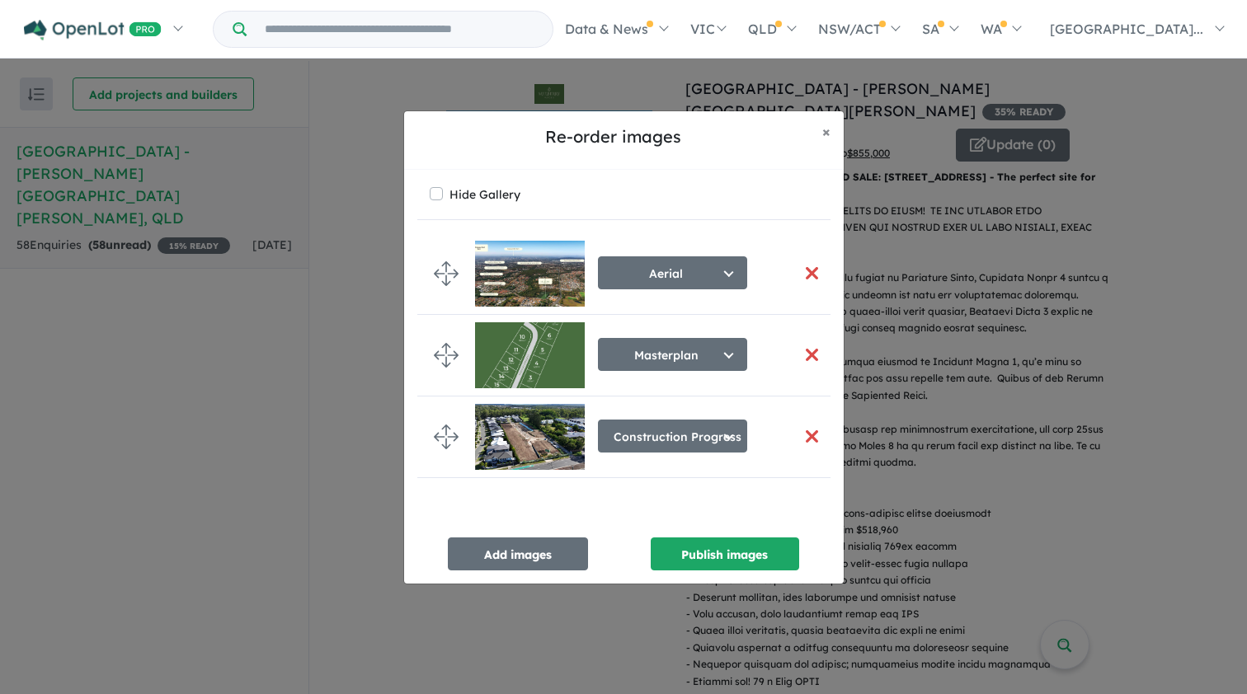
click at [805, 347] on button "button" at bounding box center [812, 354] width 35 height 35
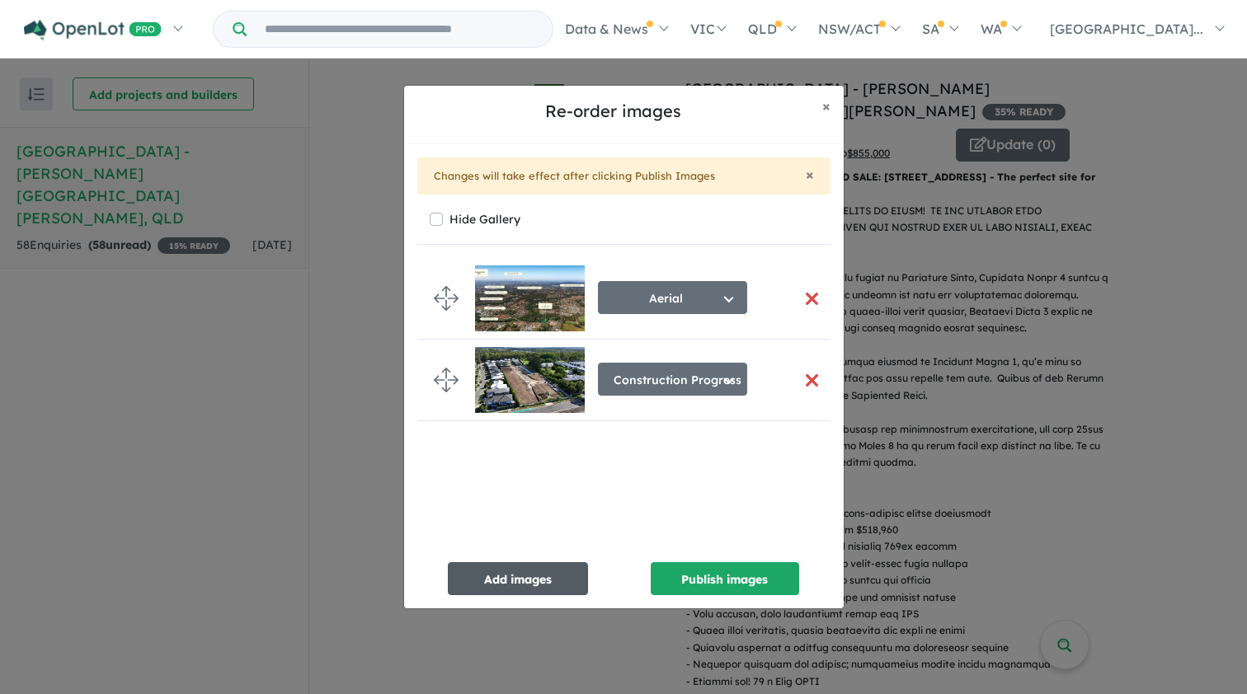
click at [521, 571] on button "Add images" at bounding box center [518, 578] width 140 height 33
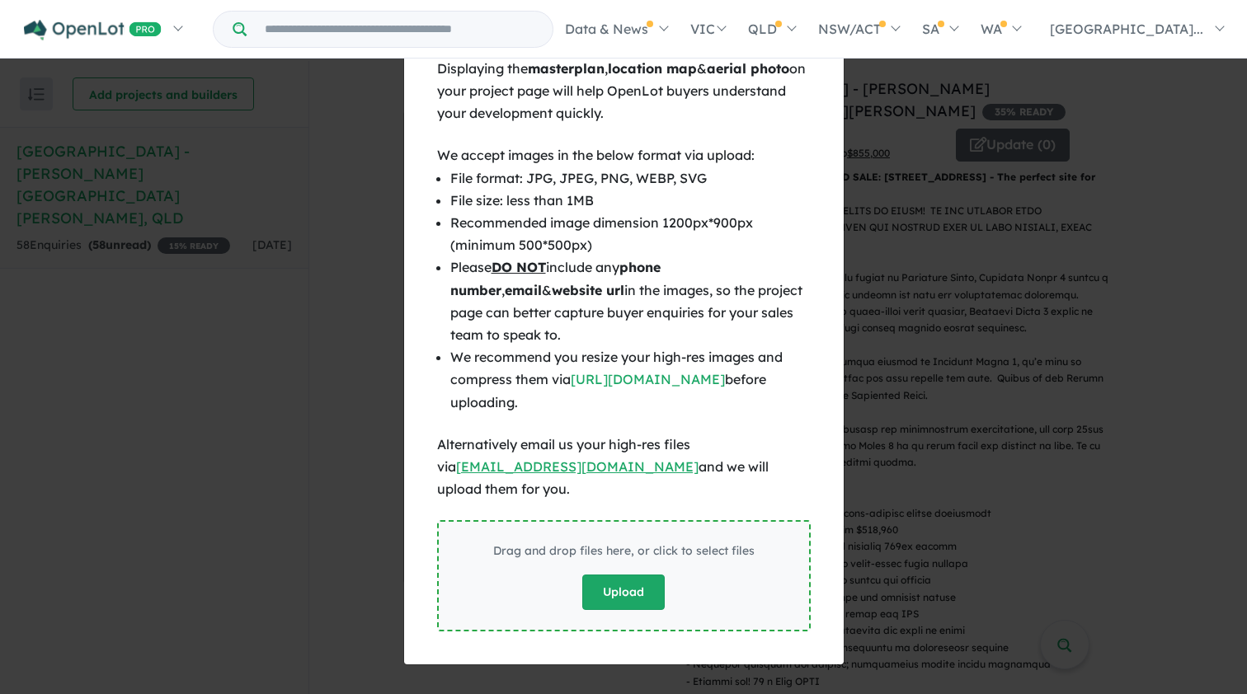
click at [614, 581] on button "Upload" at bounding box center [623, 592] width 82 height 35
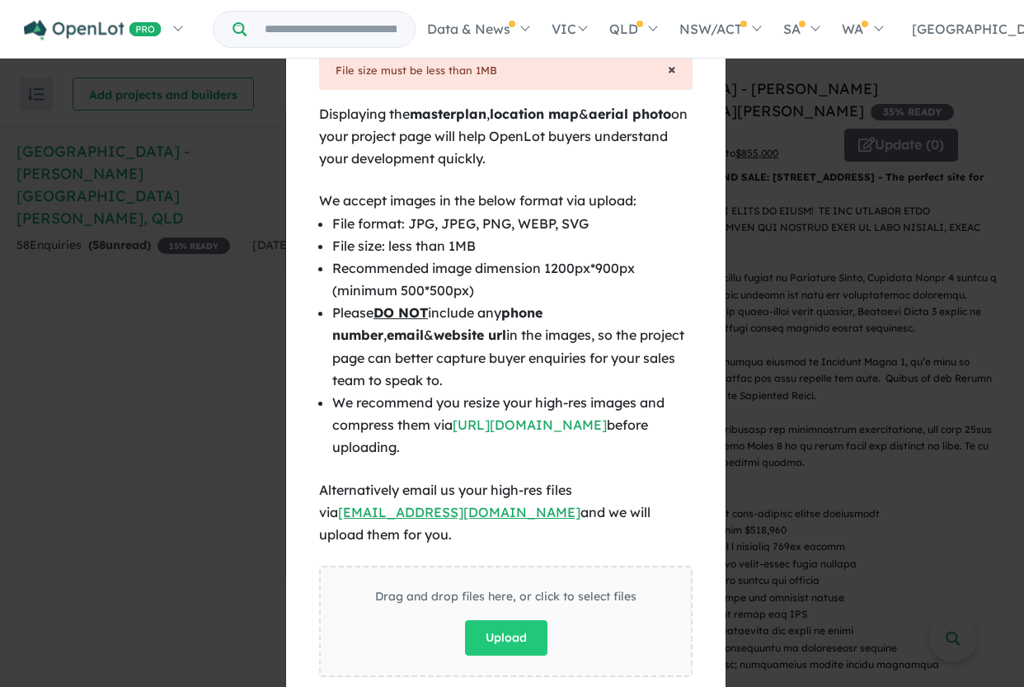
click at [668, 68] on span "×" at bounding box center [672, 68] width 8 height 19
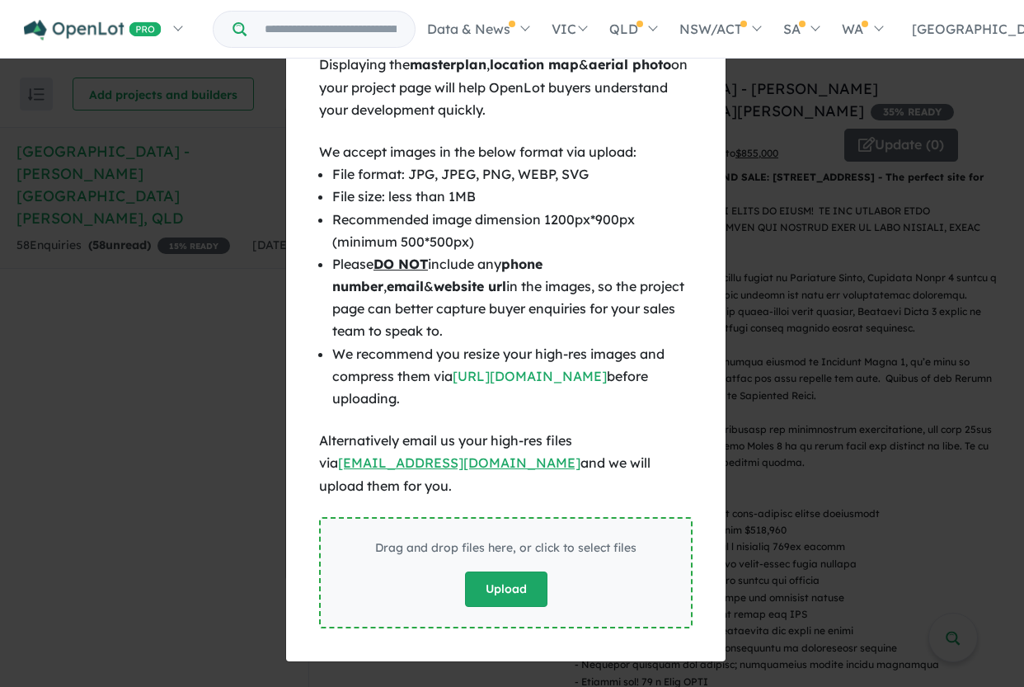
click at [531, 579] on button "Upload" at bounding box center [506, 588] width 82 height 35
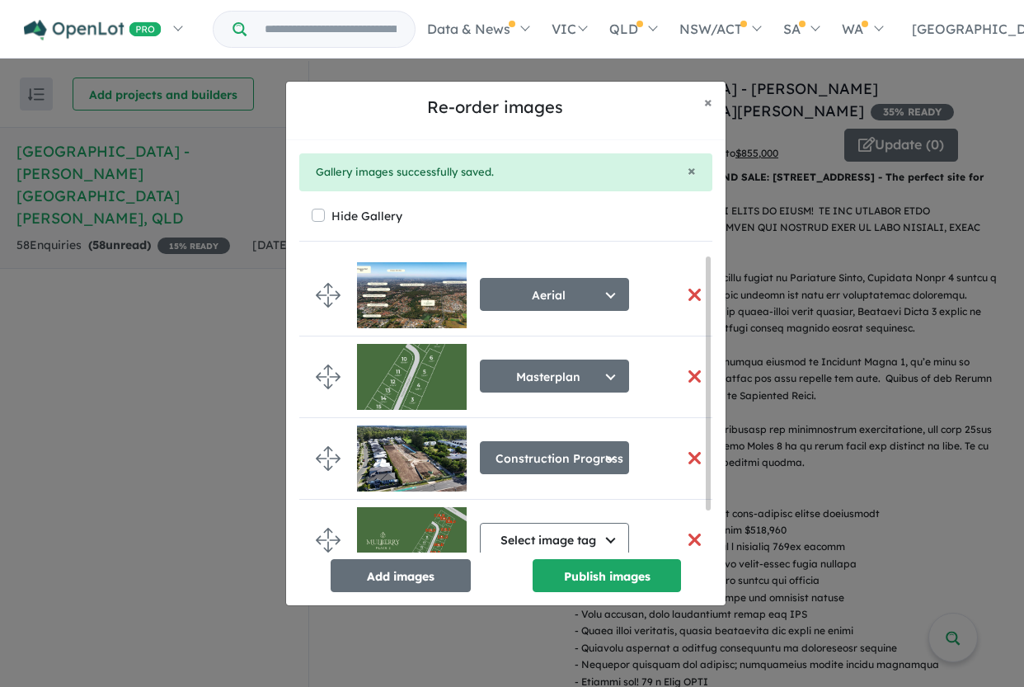
click at [684, 373] on button "button" at bounding box center [694, 376] width 35 height 35
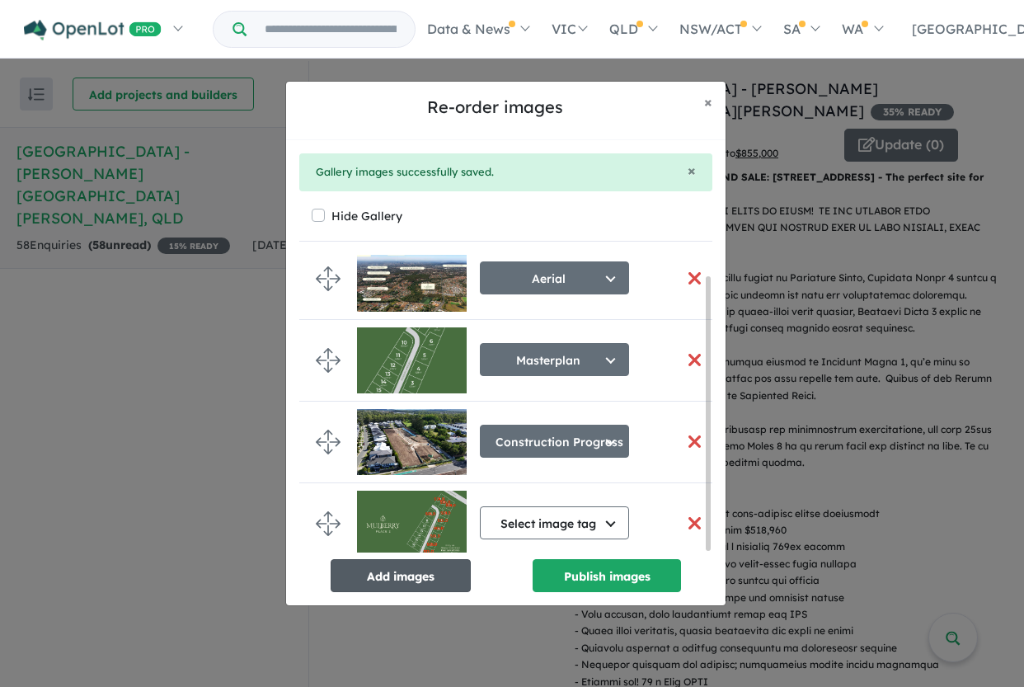
click at [407, 574] on button "Add images" at bounding box center [401, 575] width 140 height 33
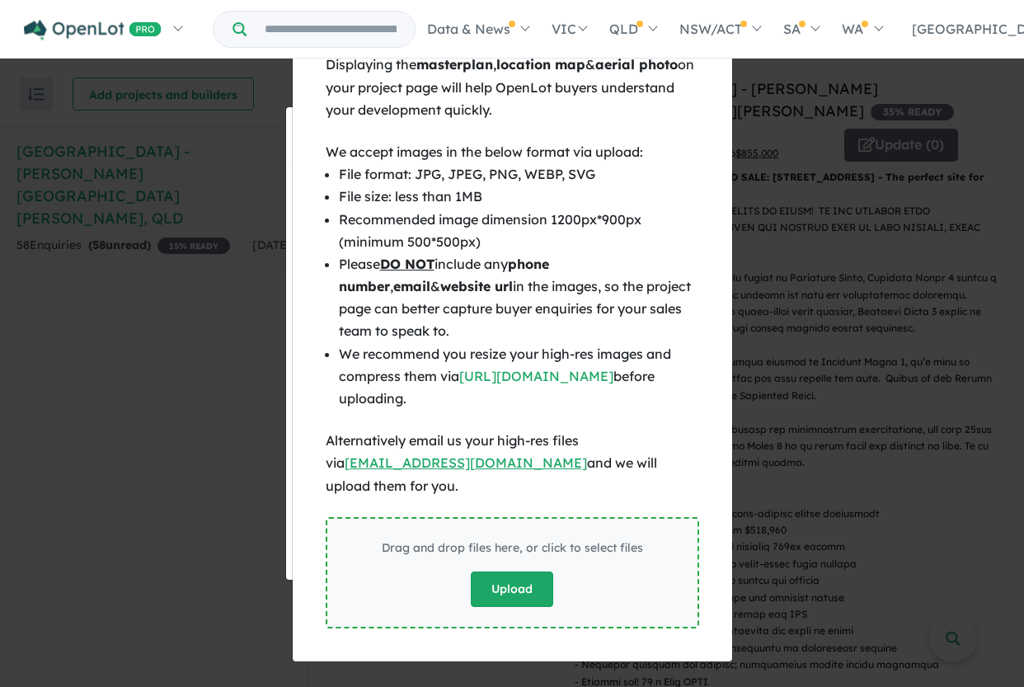
click at [490, 576] on button "Upload" at bounding box center [512, 588] width 82 height 35
click at [529, 573] on button "Upload" at bounding box center [512, 588] width 82 height 35
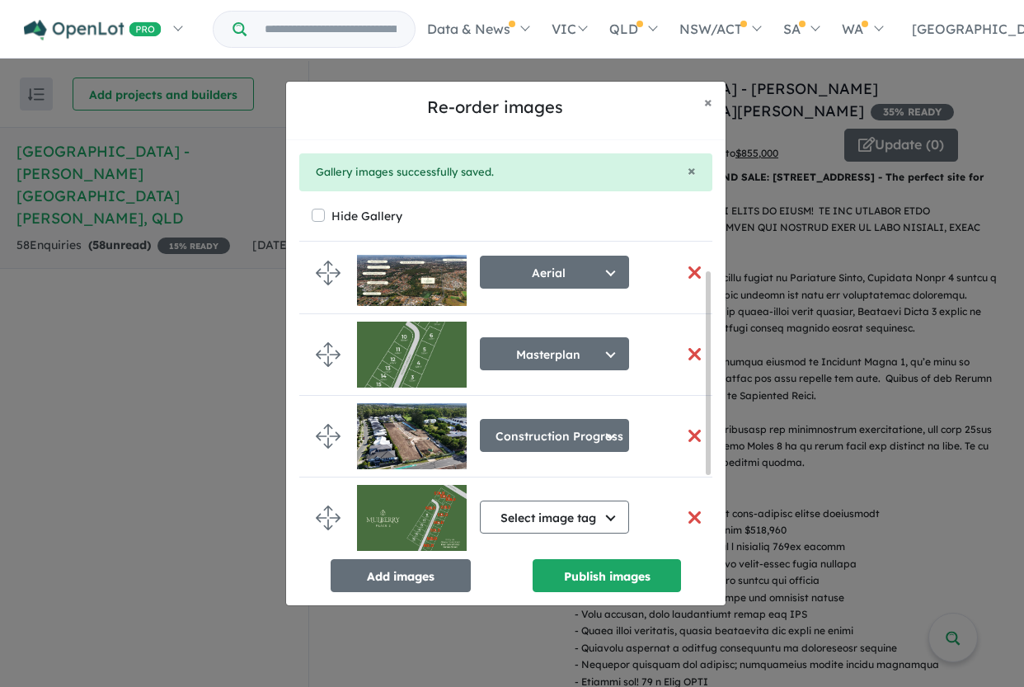
click at [687, 350] on button "button" at bounding box center [694, 353] width 35 height 35
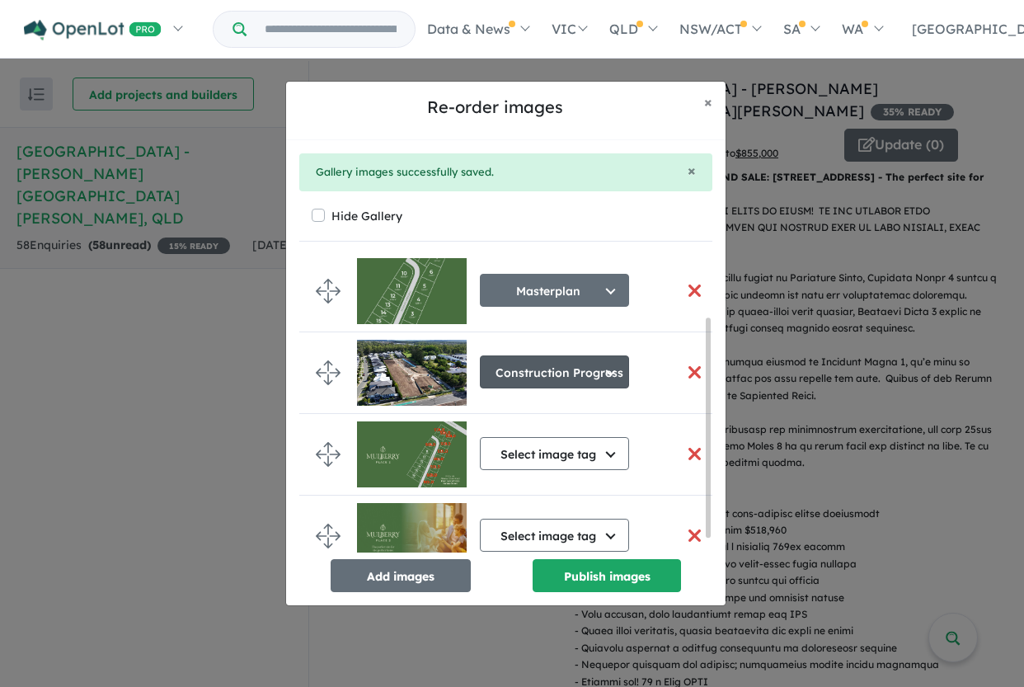
scroll to position [104, 0]
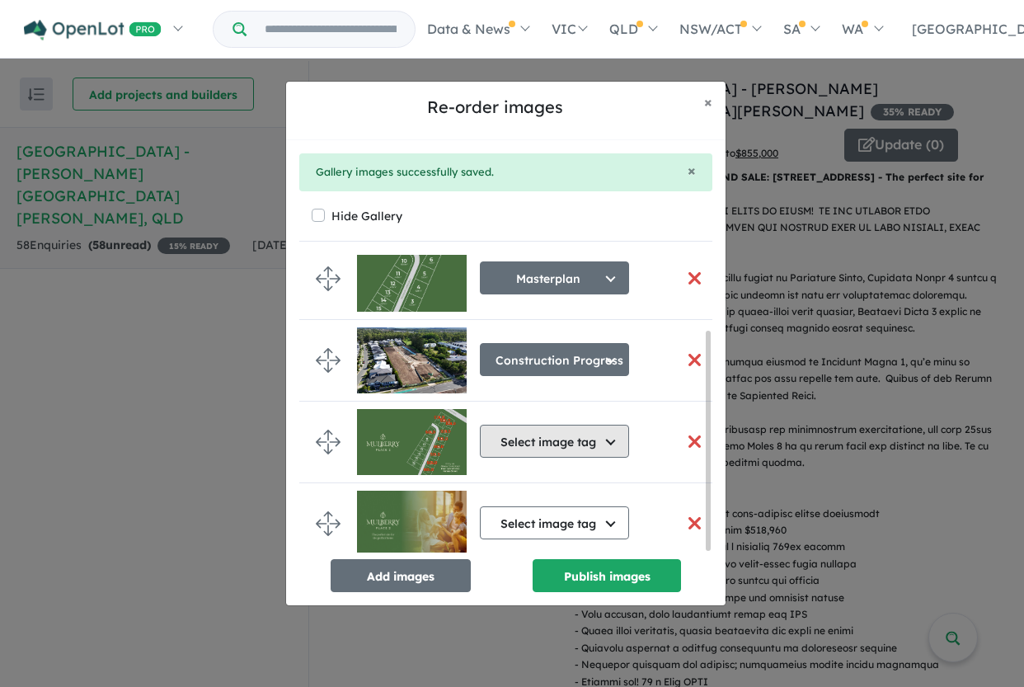
click at [607, 438] on button "Select image tag" at bounding box center [554, 441] width 149 height 33
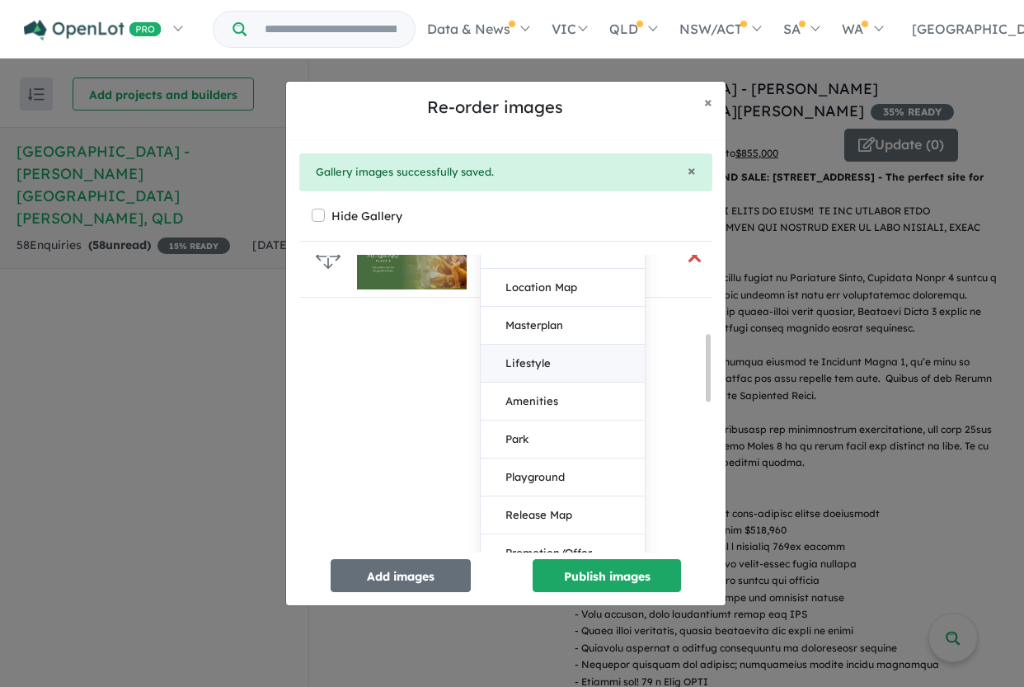
scroll to position [350, 0]
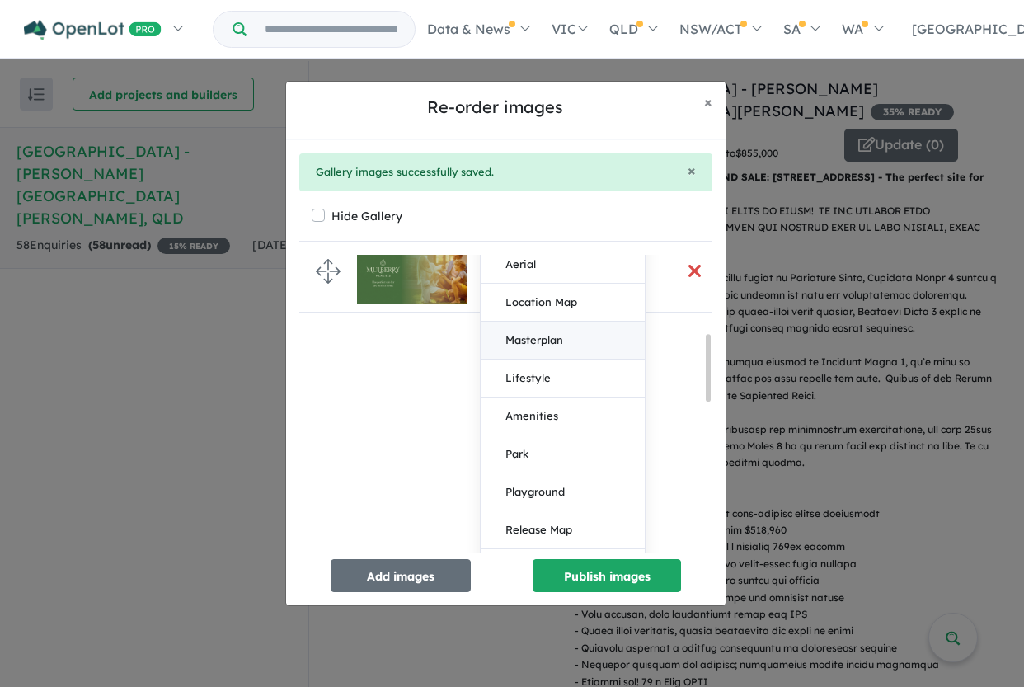
click at [591, 341] on button "Masterplan" at bounding box center [563, 341] width 164 height 38
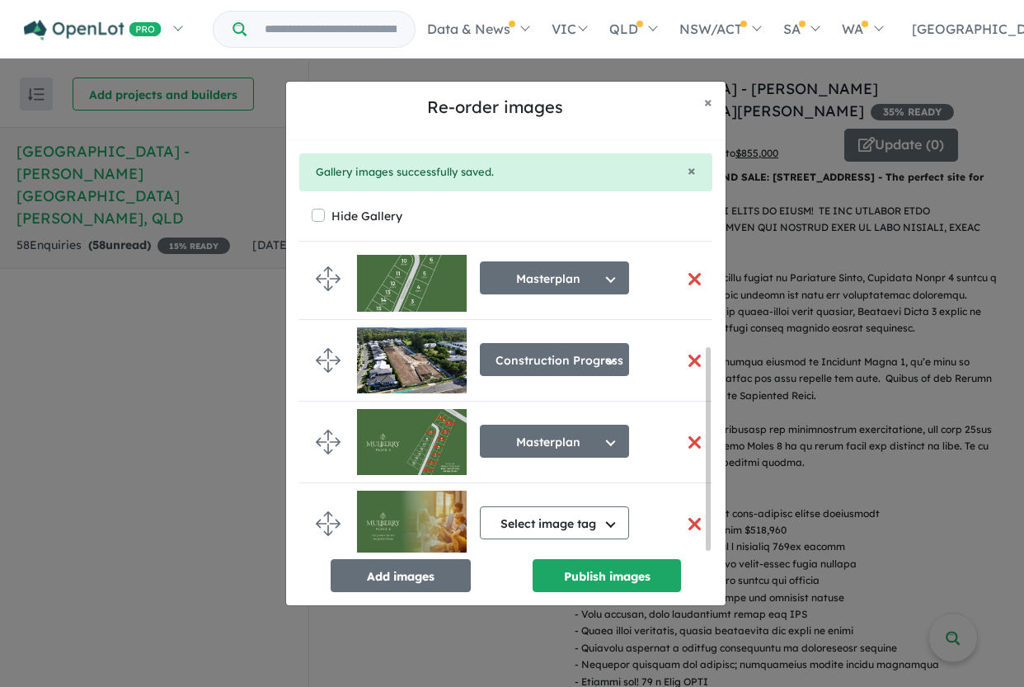
scroll to position [111, 0]
click at [571, 517] on button "Select image tag" at bounding box center [554, 522] width 149 height 33
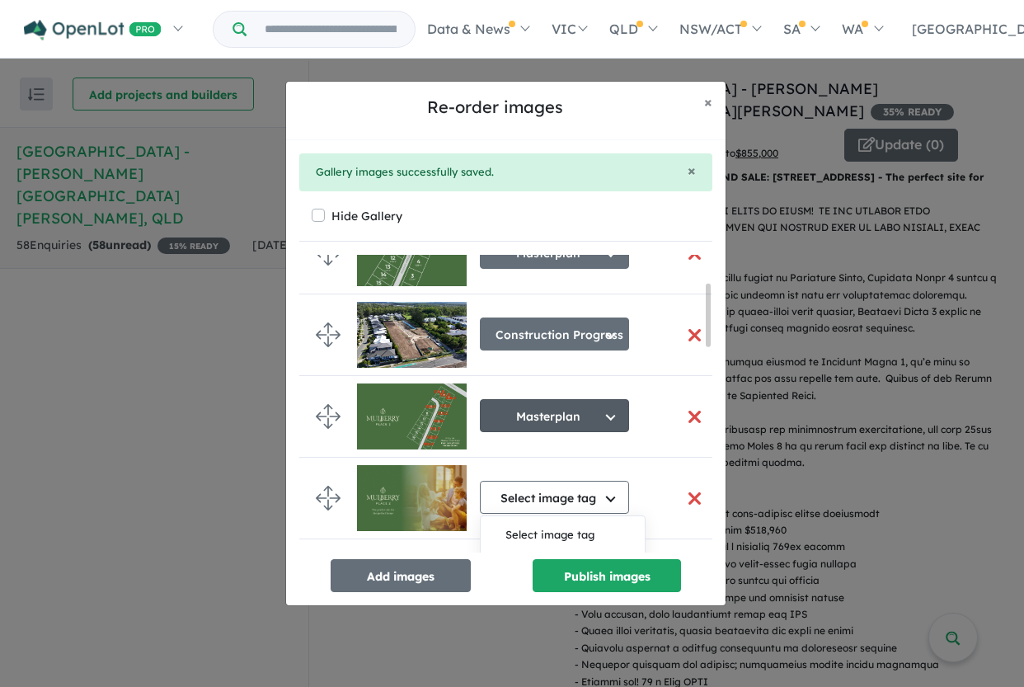
scroll to position [327, 0]
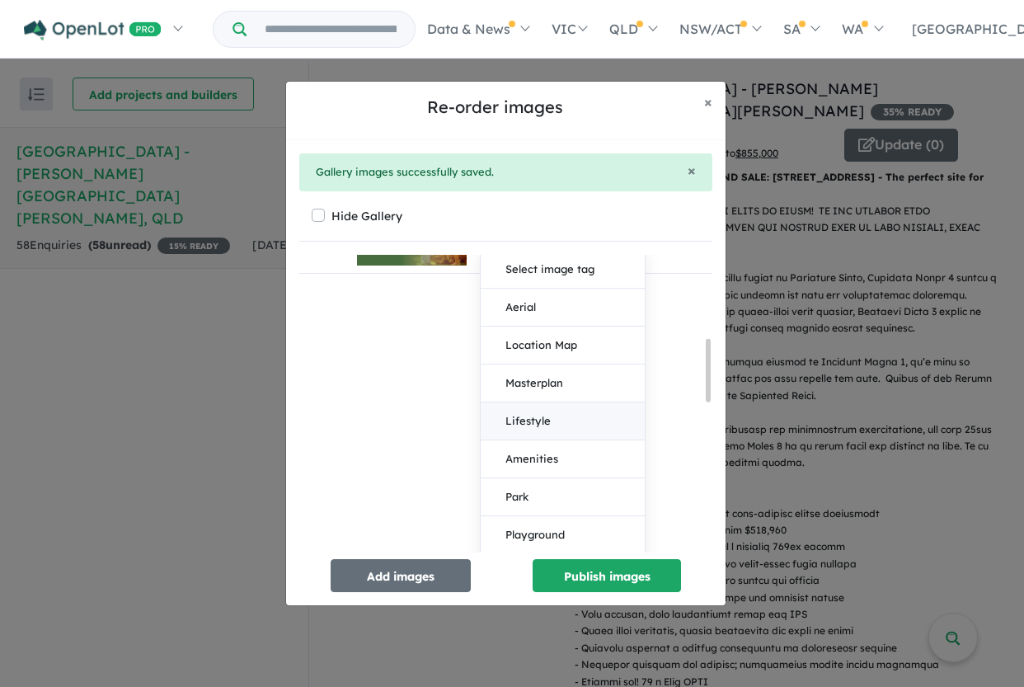
click at [562, 424] on button "Lifestyle" at bounding box center [563, 421] width 164 height 38
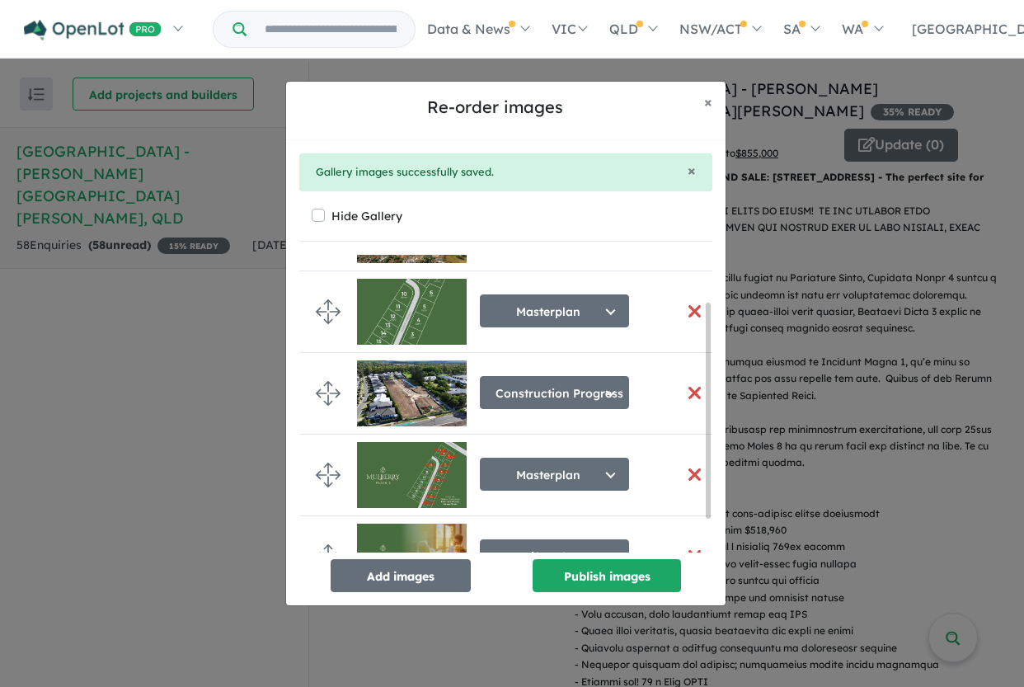
scroll to position [104, 0]
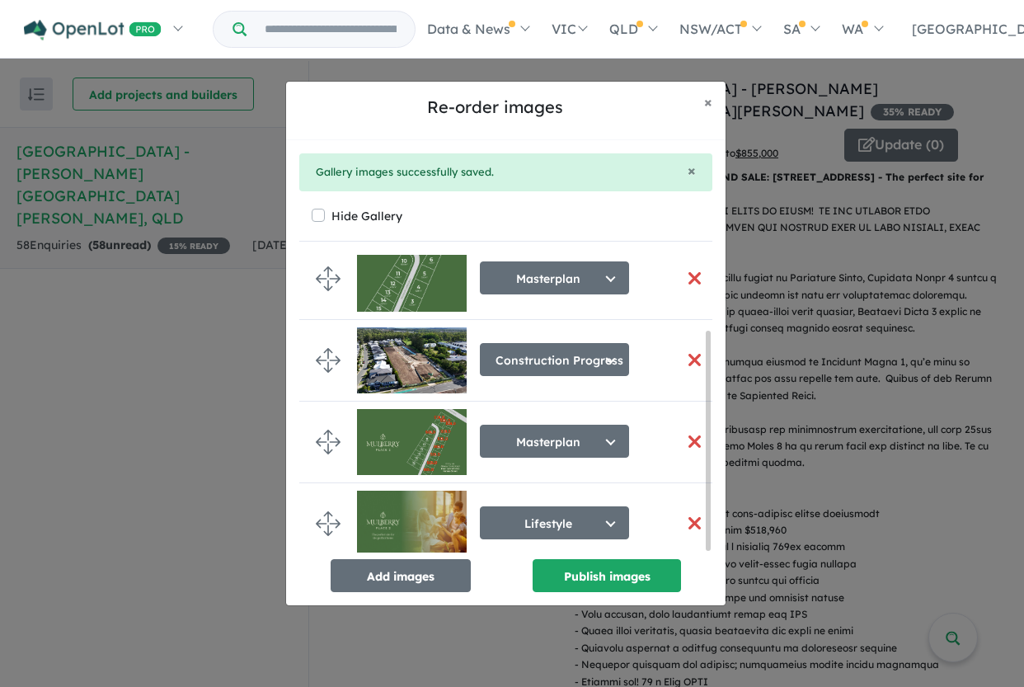
click at [690, 270] on button "button" at bounding box center [694, 278] width 35 height 35
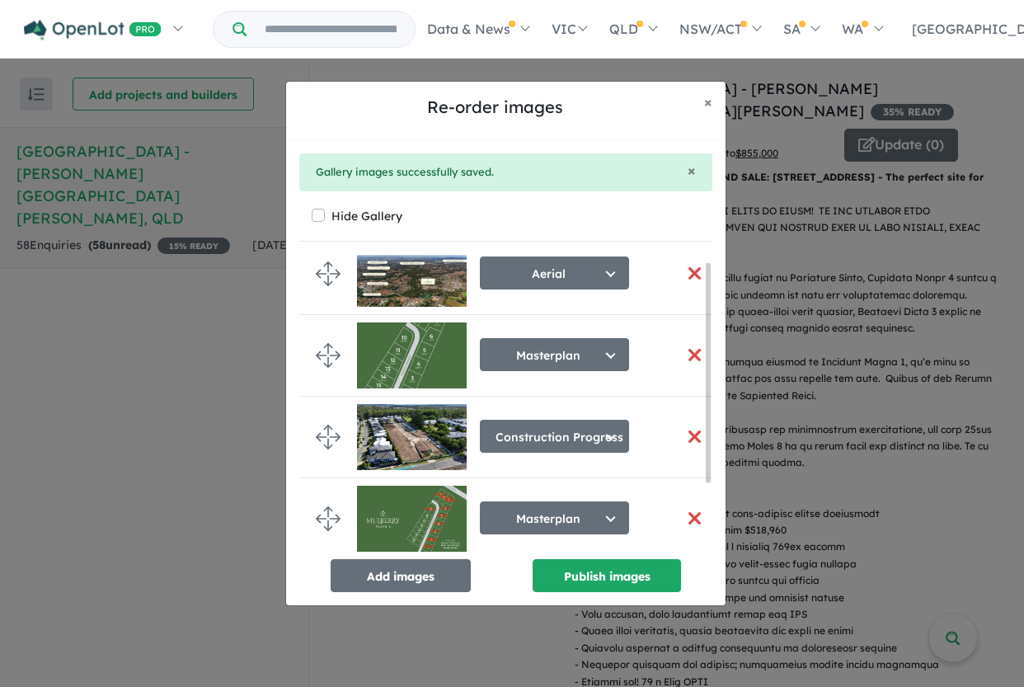
scroll to position [7, 0]
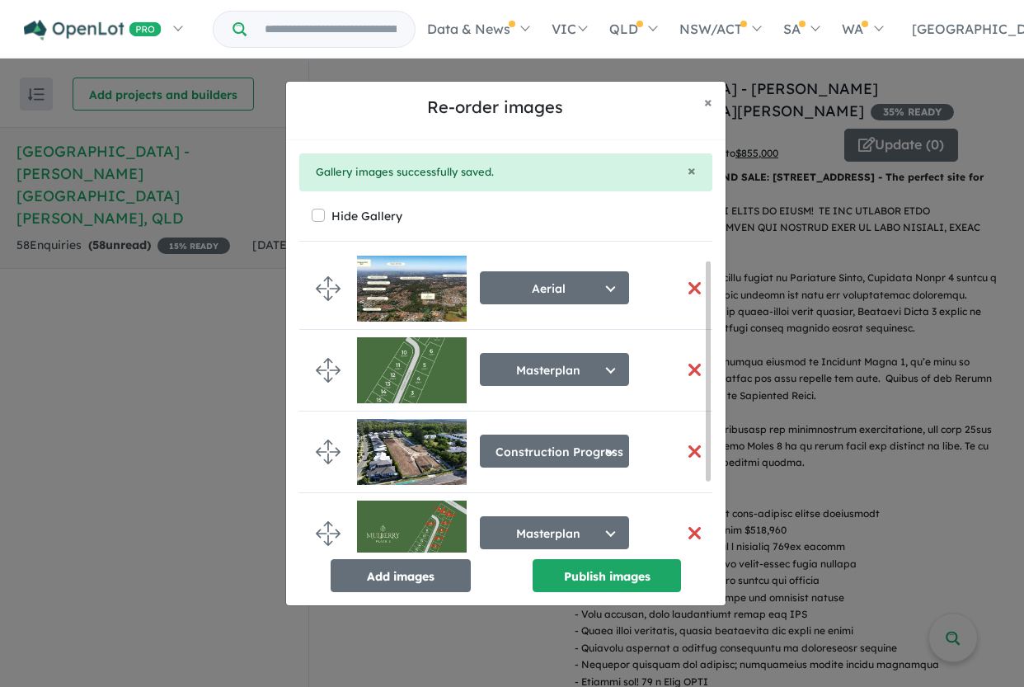
drag, startPoint x: 709, startPoint y: 367, endPoint x: 709, endPoint y: 298, distance: 69.3
click at [709, 298] on div at bounding box center [708, 371] width 5 height 220
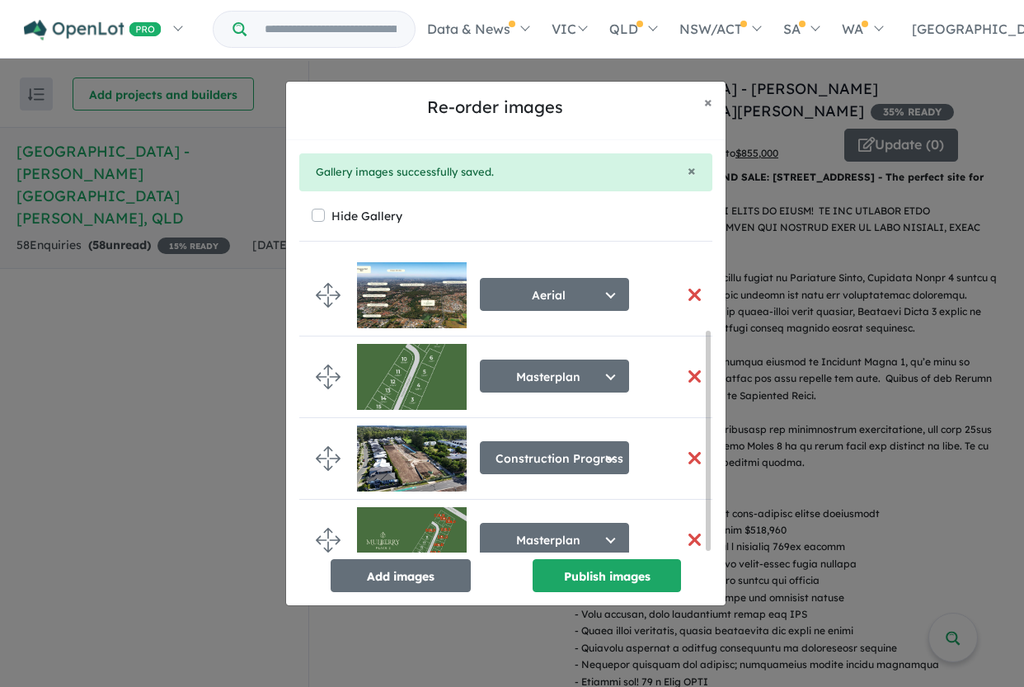
scroll to position [104, 0]
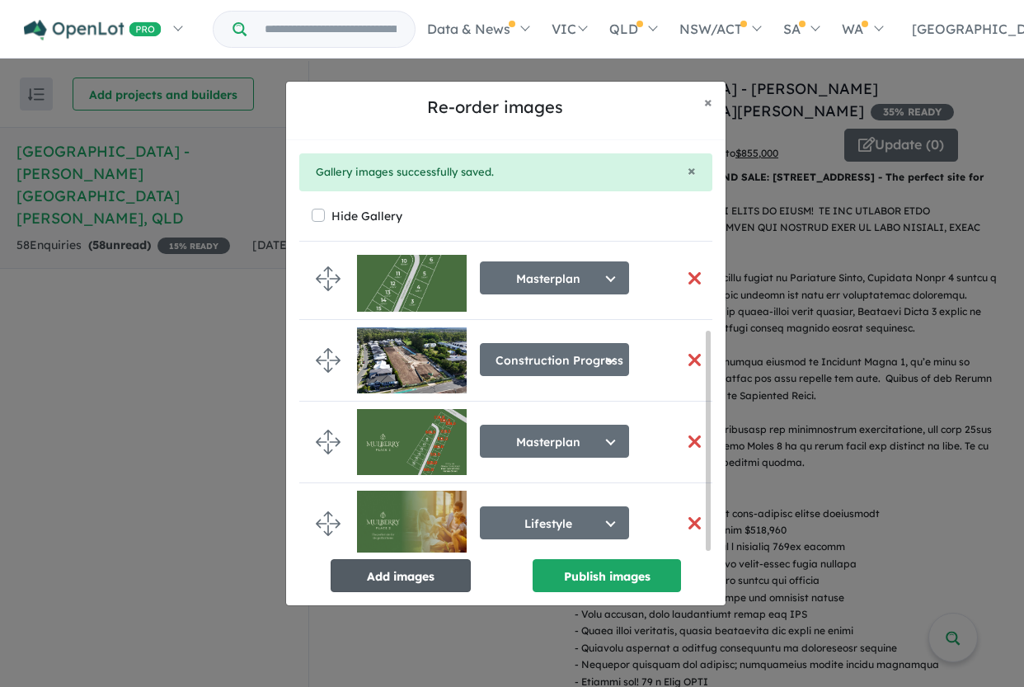
click at [405, 576] on button "Add images" at bounding box center [401, 575] width 140 height 33
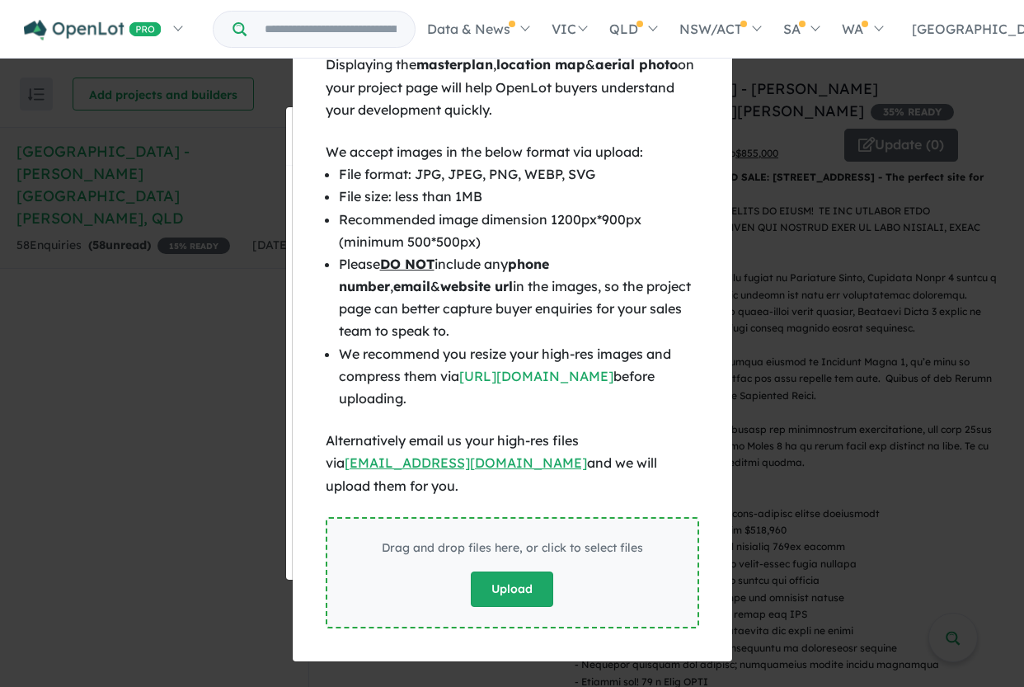
click at [501, 579] on button "Upload" at bounding box center [512, 588] width 82 height 35
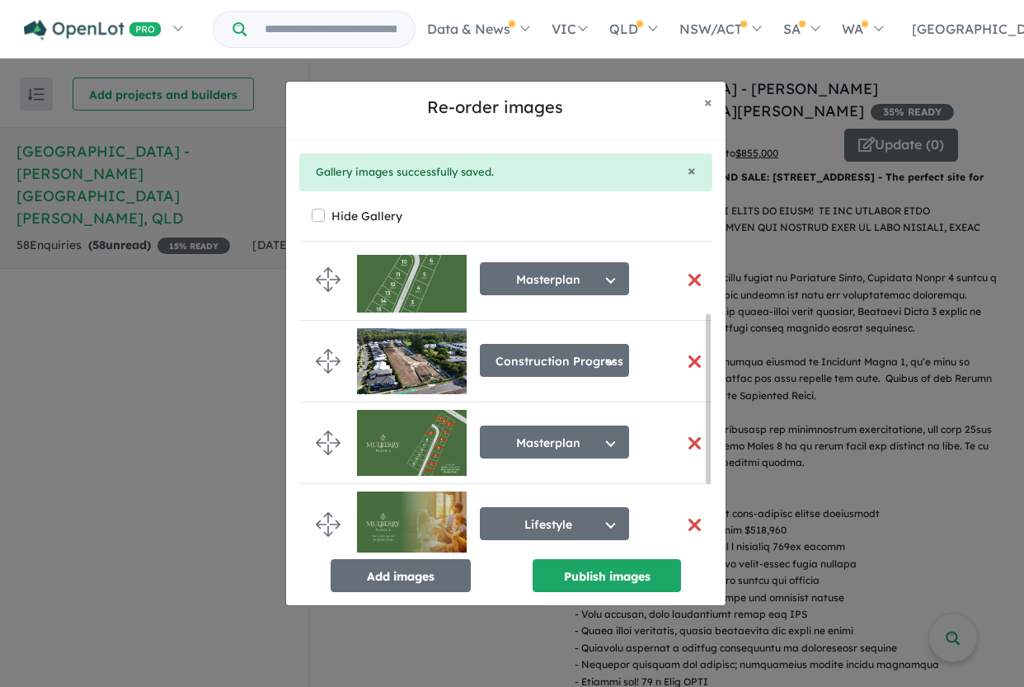
scroll to position [192, 0]
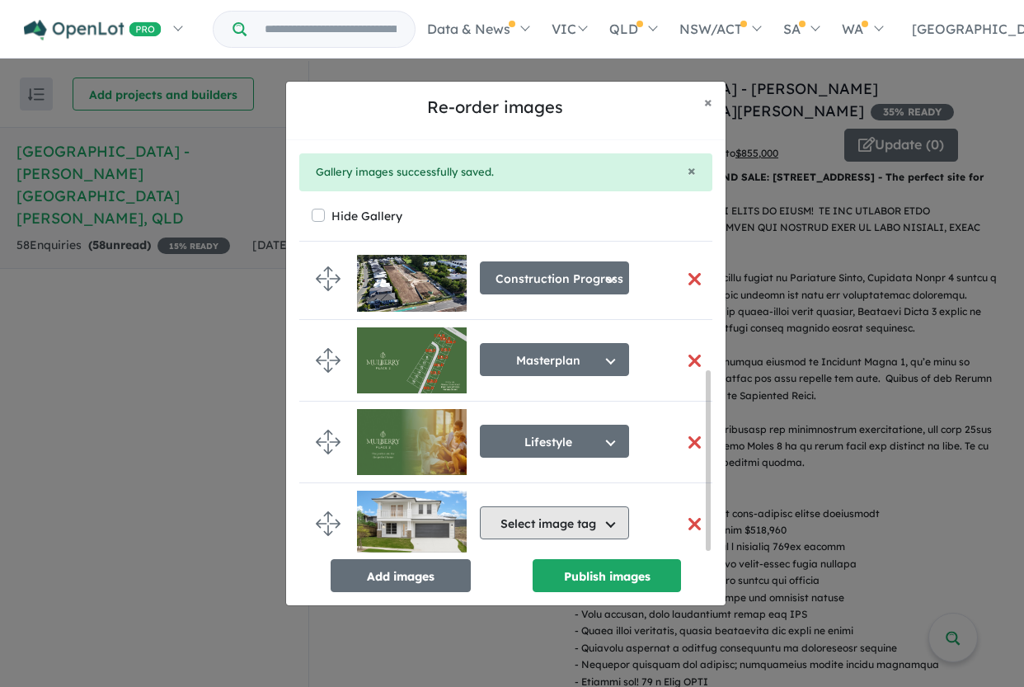
click at [608, 512] on button "Select image tag" at bounding box center [554, 522] width 149 height 33
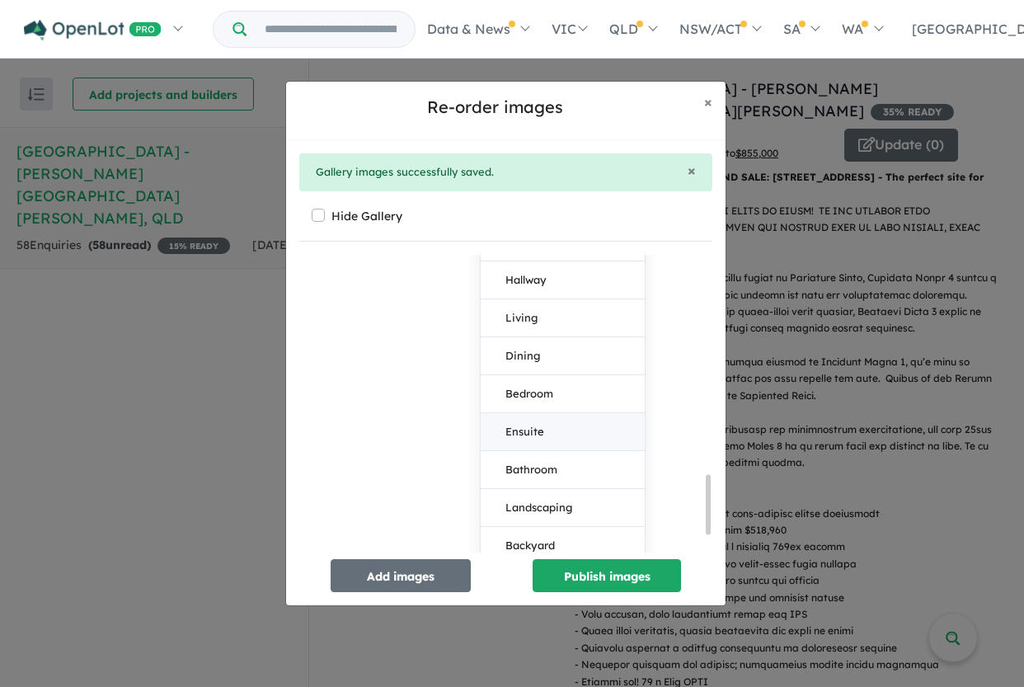
scroll to position [1193, 0]
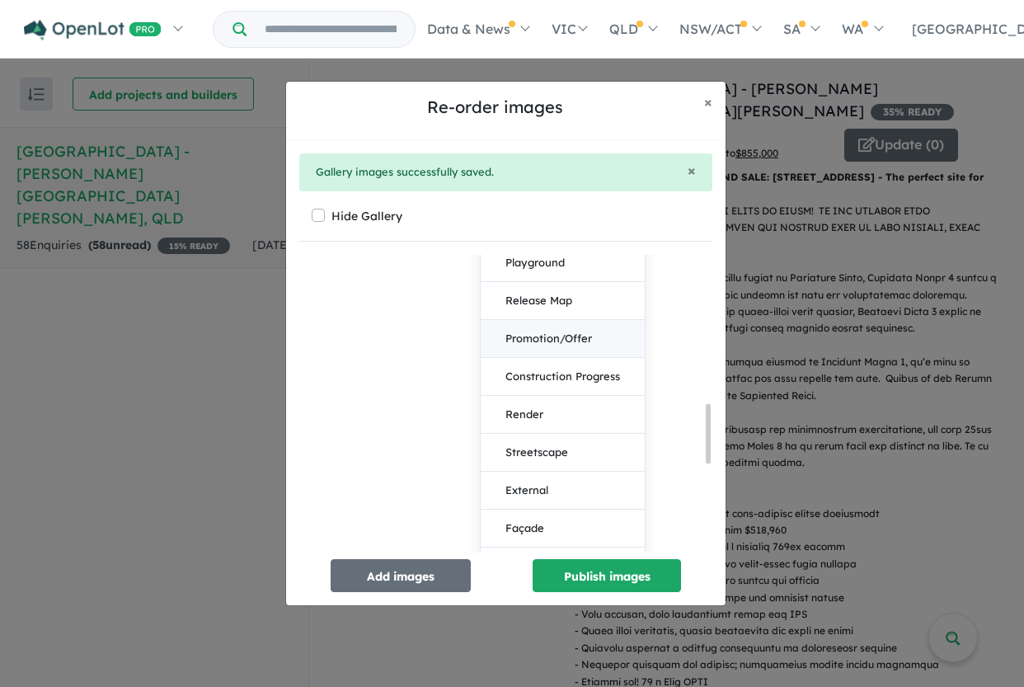
click at [563, 341] on button "Promotion/Offer" at bounding box center [563, 339] width 164 height 38
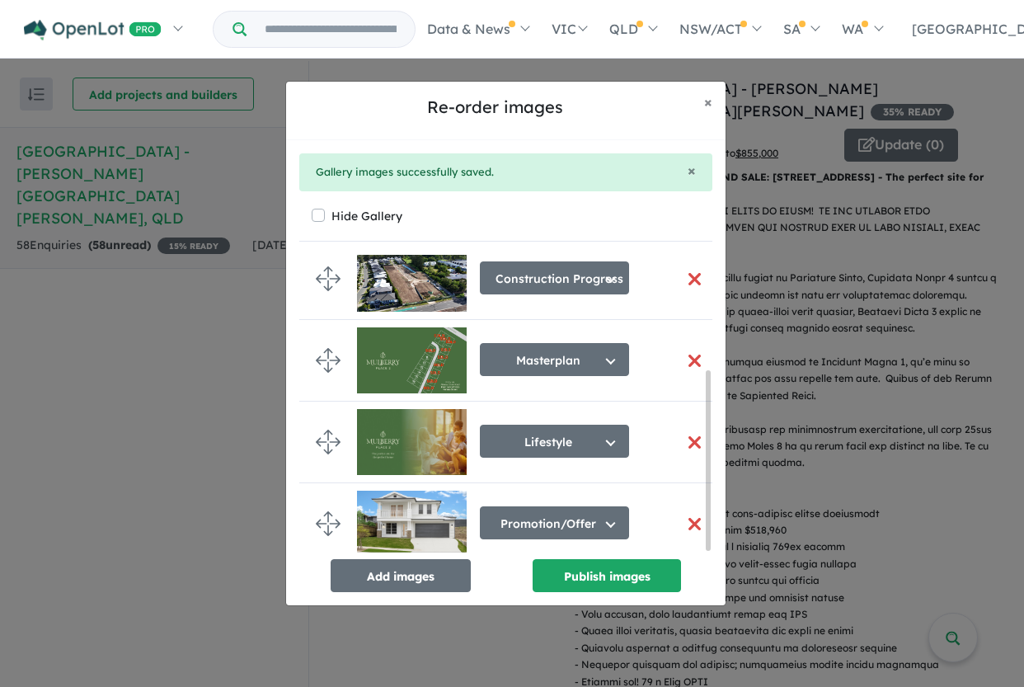
scroll to position [192, 0]
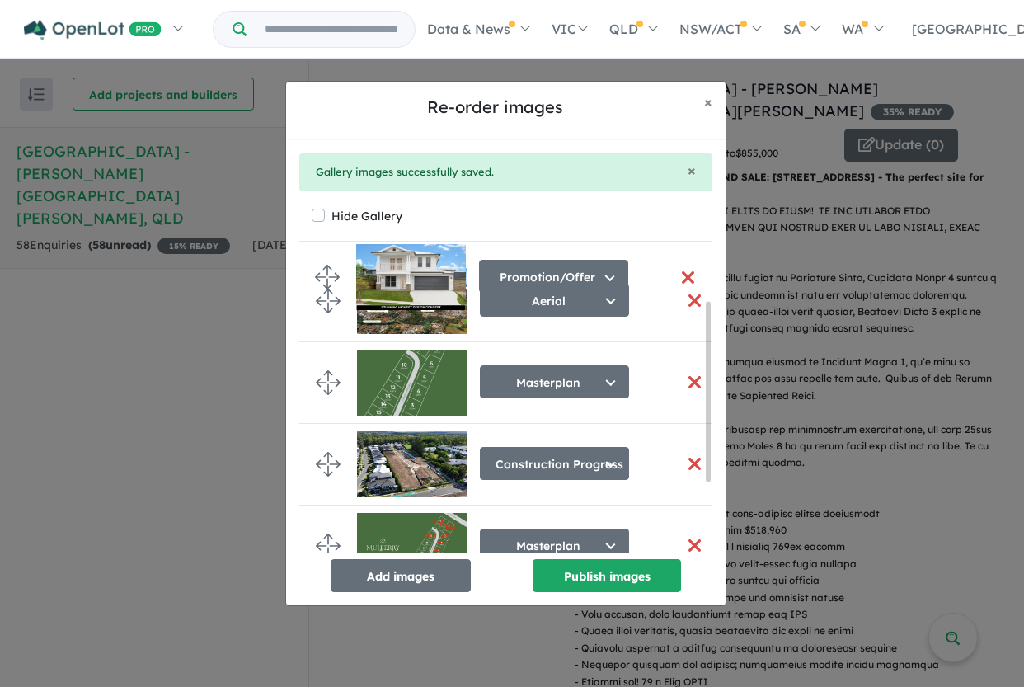
drag, startPoint x: 327, startPoint y: 509, endPoint x: 326, endPoint y: 268, distance: 240.8
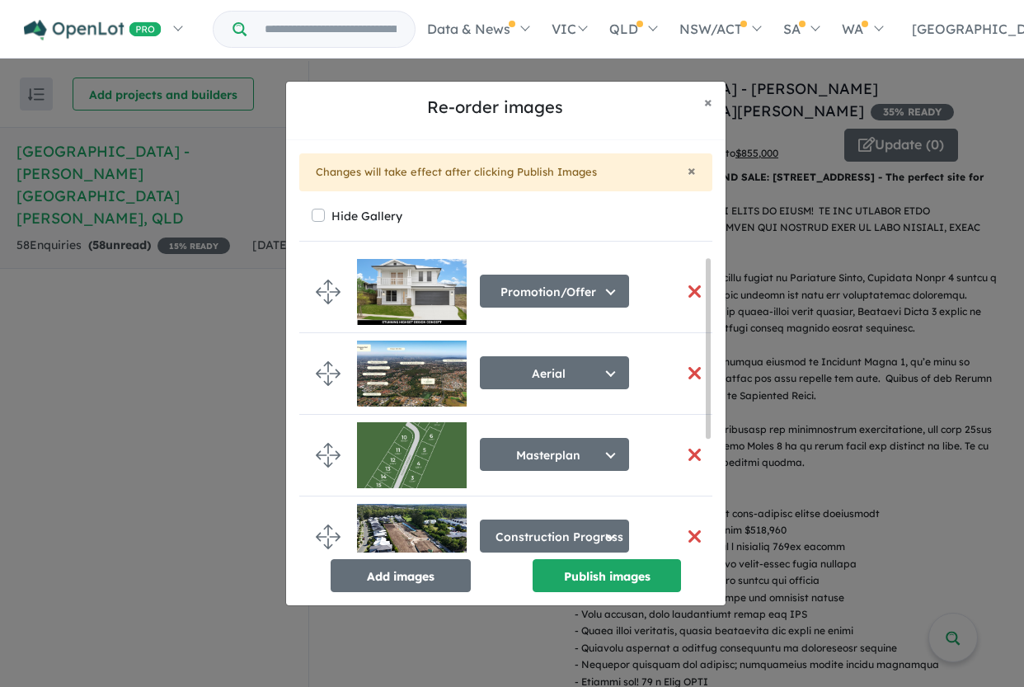
scroll to position [31, 0]
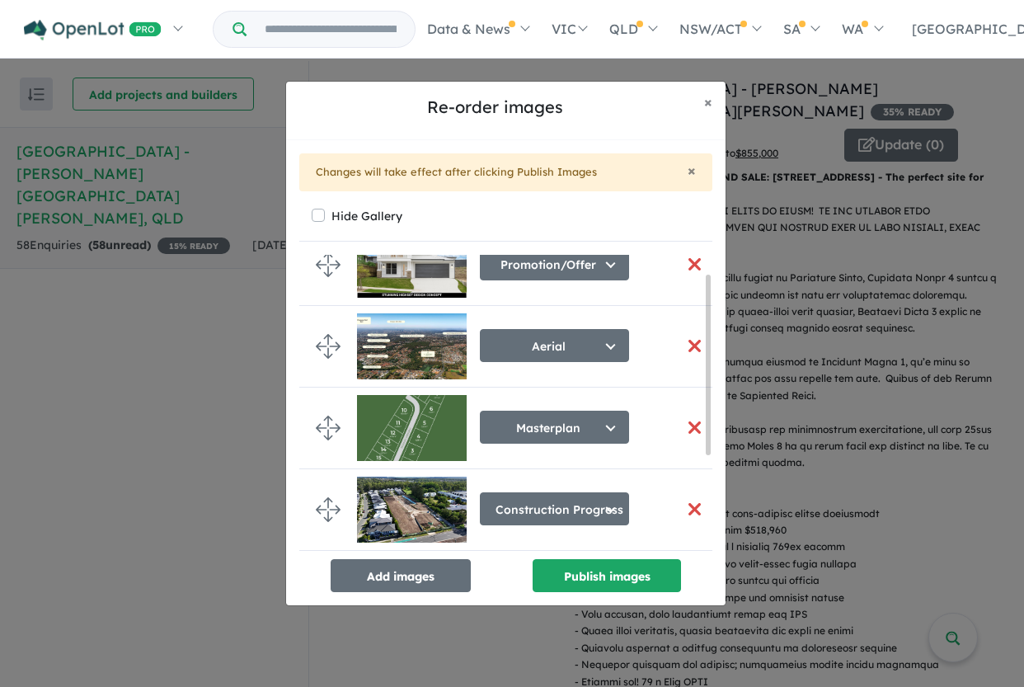
click at [681, 423] on button "button" at bounding box center [694, 427] width 35 height 35
click at [690, 421] on button "button" at bounding box center [694, 427] width 35 height 35
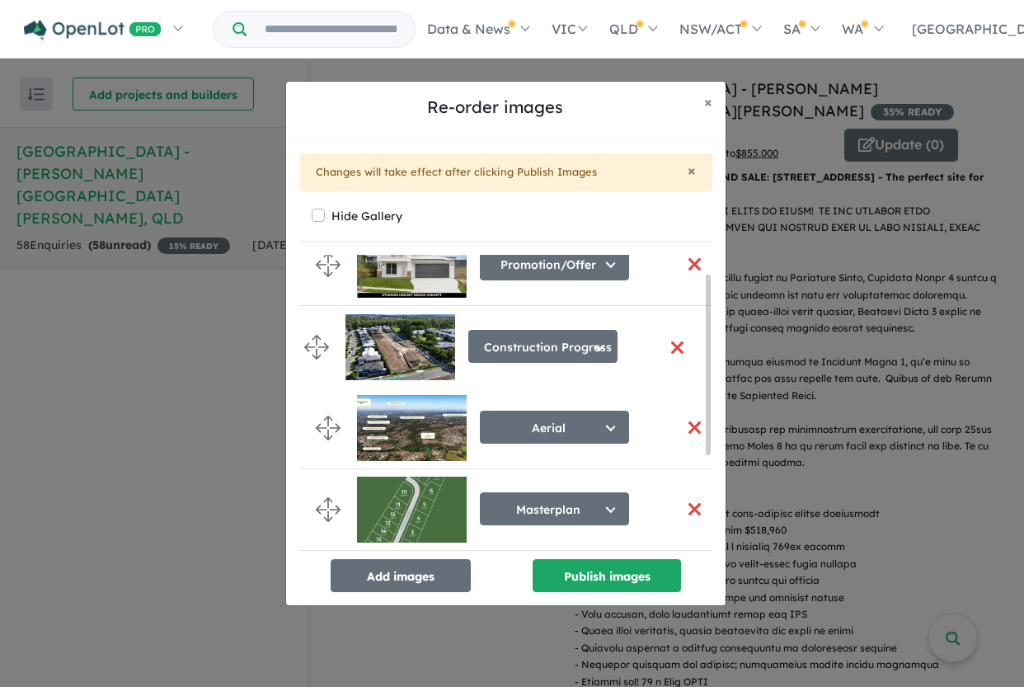
drag, startPoint x: 330, startPoint y: 506, endPoint x: 318, endPoint y: 343, distance: 163.7
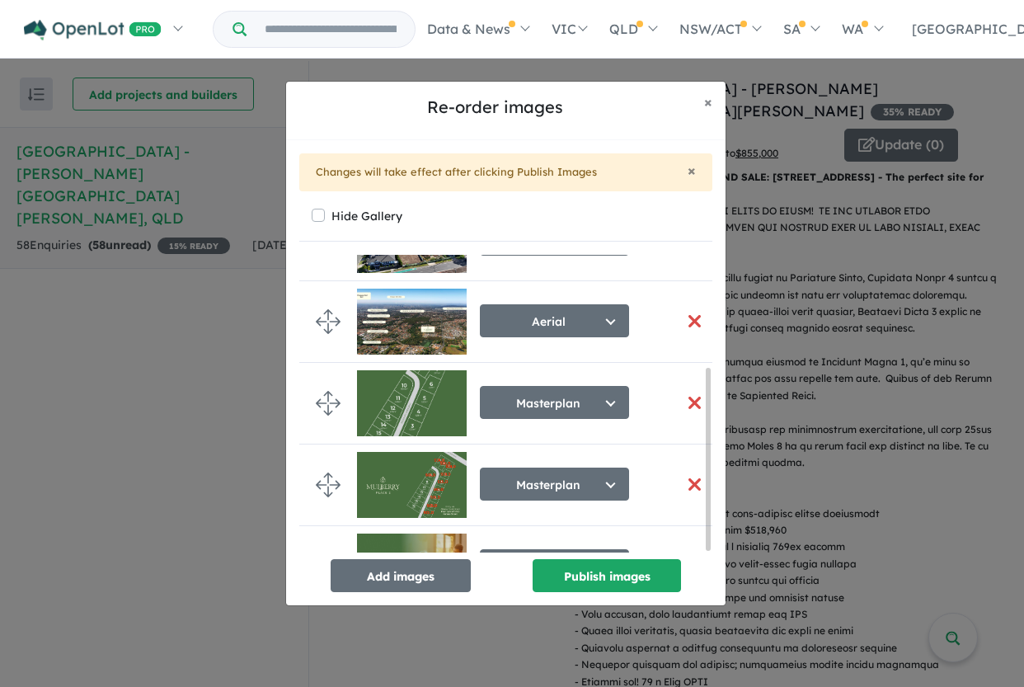
scroll to position [186, 0]
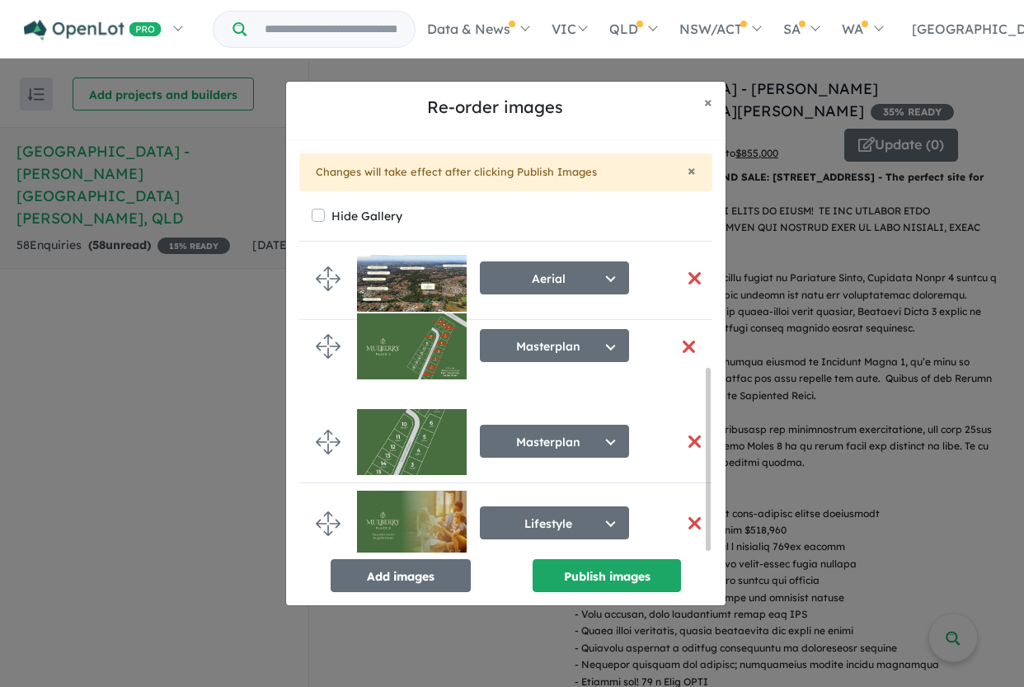
drag, startPoint x: 324, startPoint y: 439, endPoint x: 324, endPoint y: 349, distance: 89.9
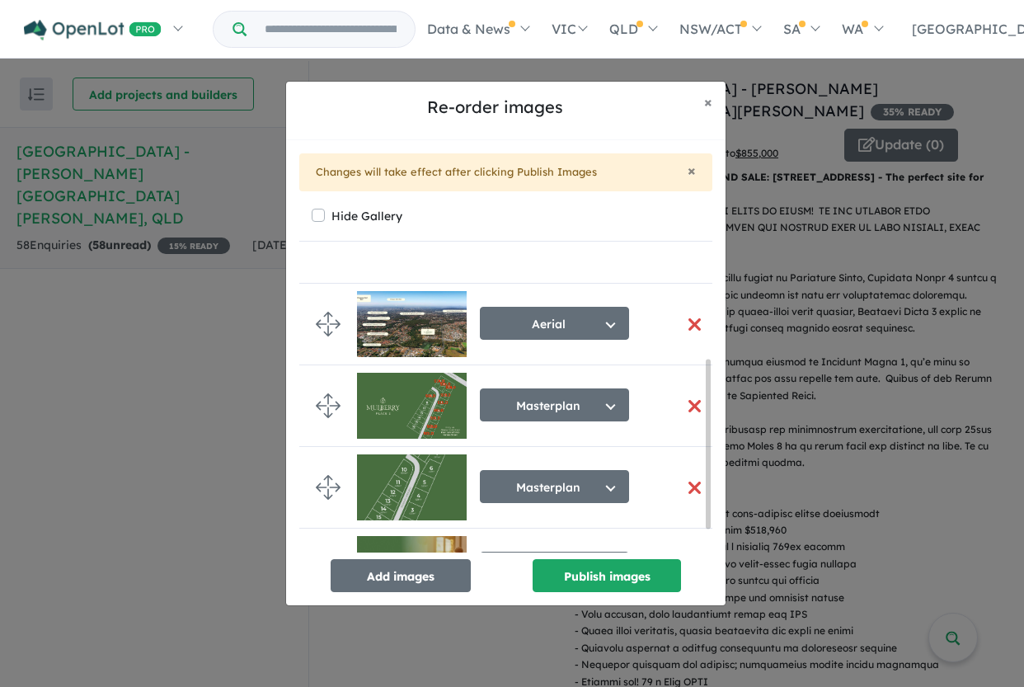
scroll to position [12, 0]
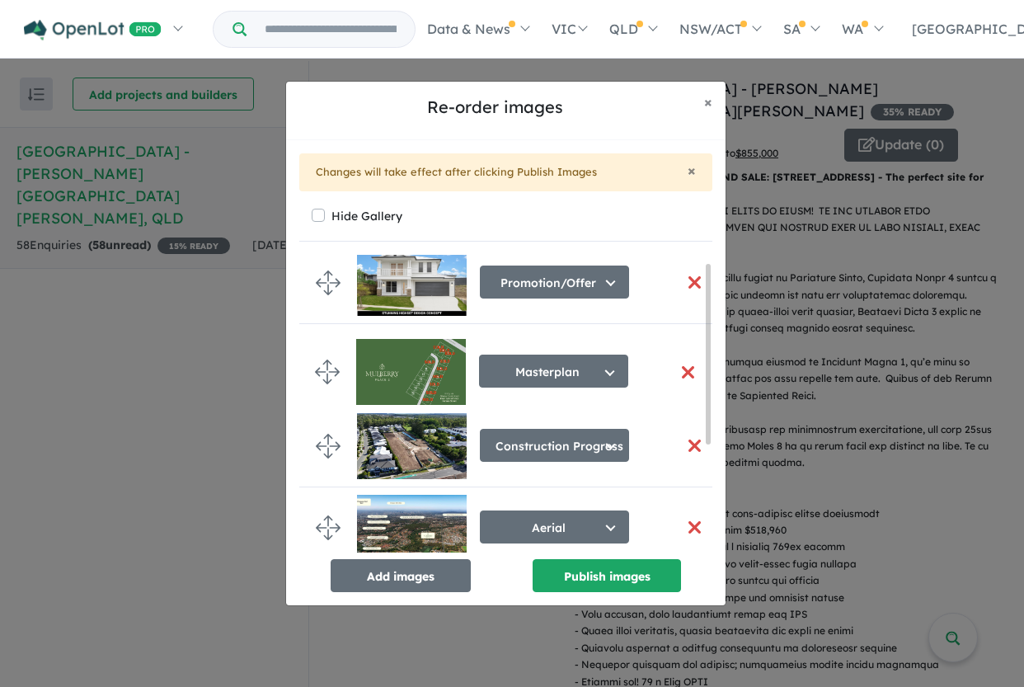
drag, startPoint x: 332, startPoint y: 524, endPoint x: 331, endPoint y: 369, distance: 155.9
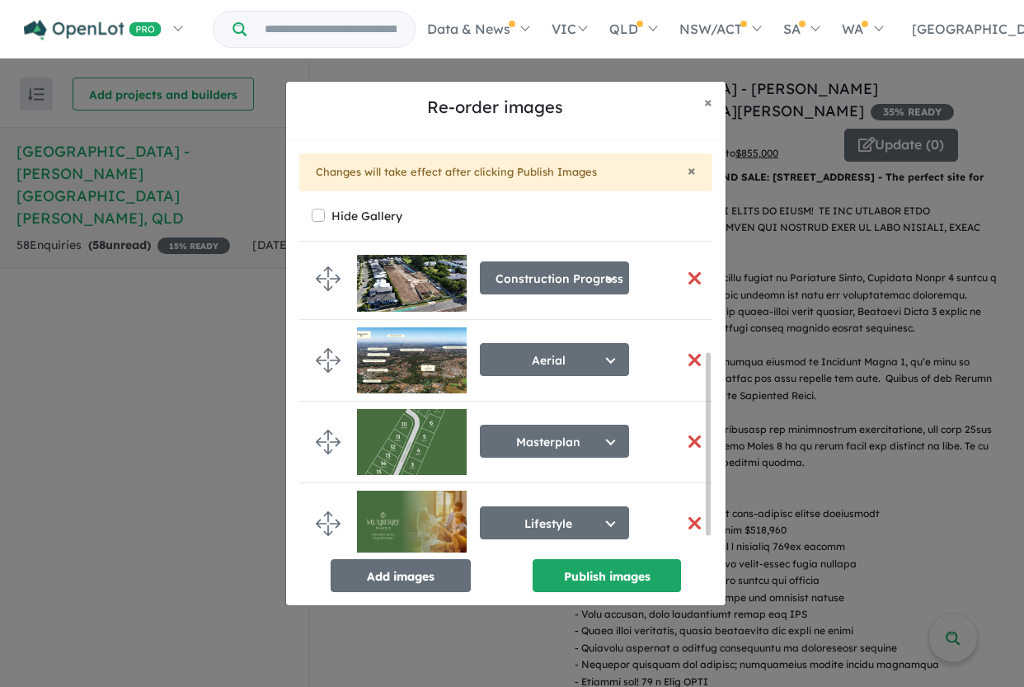
scroll to position [186, 0]
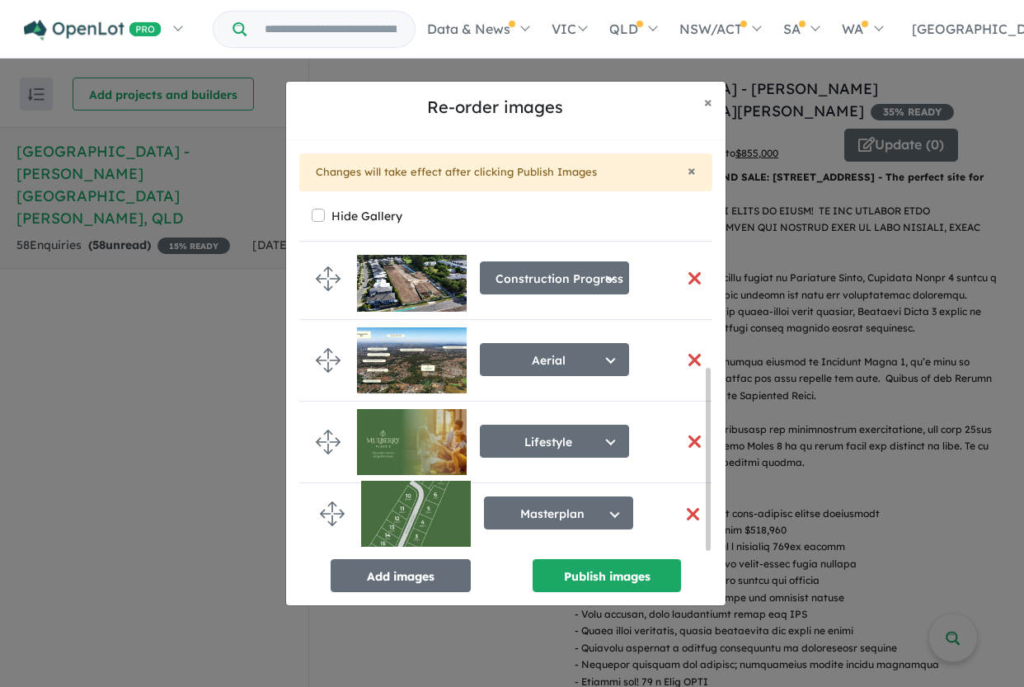
drag, startPoint x: 333, startPoint y: 432, endPoint x: 337, endPoint y: 510, distance: 77.6
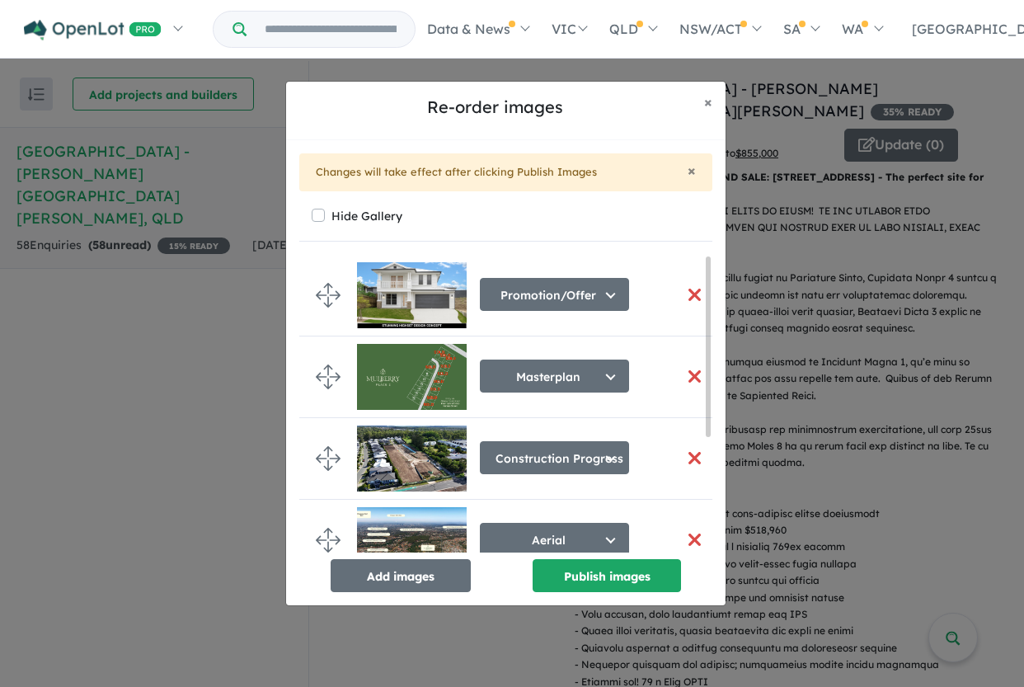
scroll to position [42, 0]
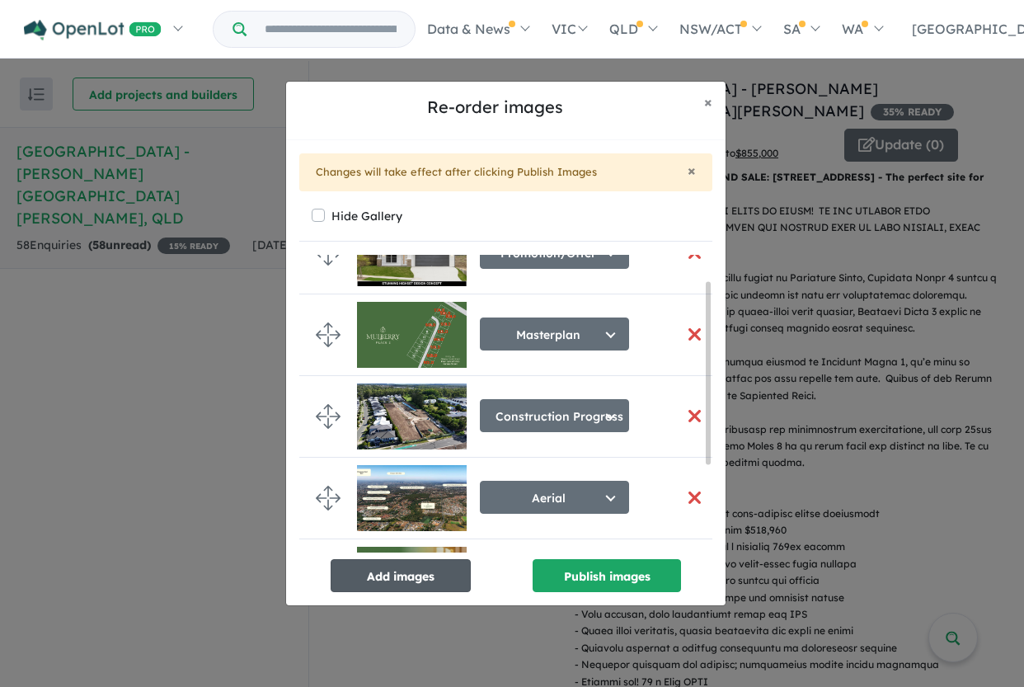
click at [407, 585] on button "Add images" at bounding box center [401, 575] width 140 height 33
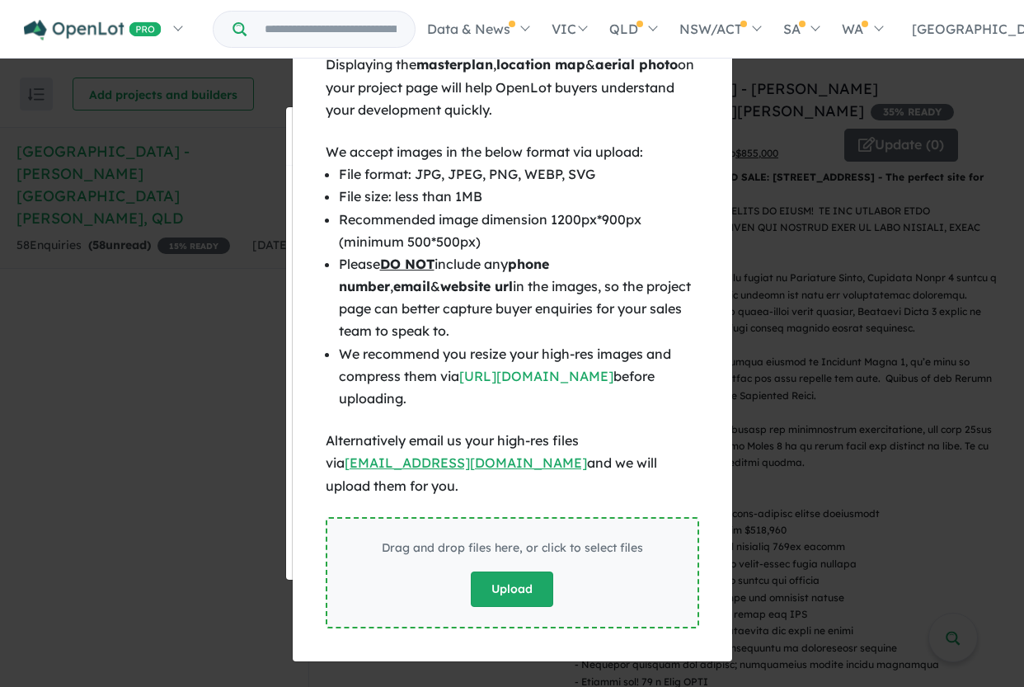
click at [508, 573] on button "Upload" at bounding box center [512, 588] width 82 height 35
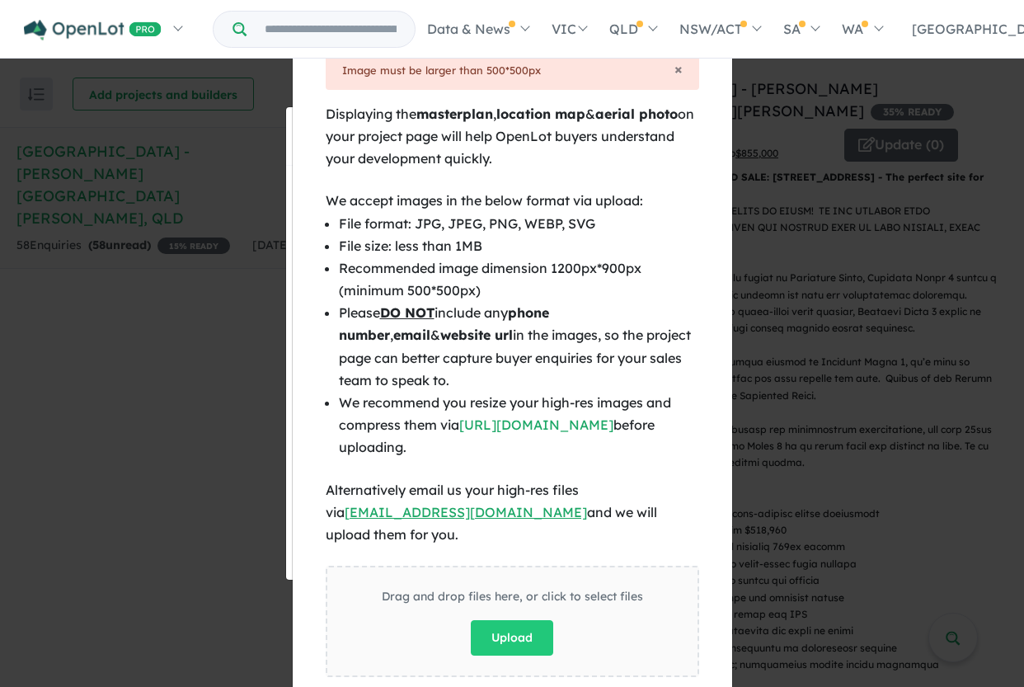
scroll to position [22, 0]
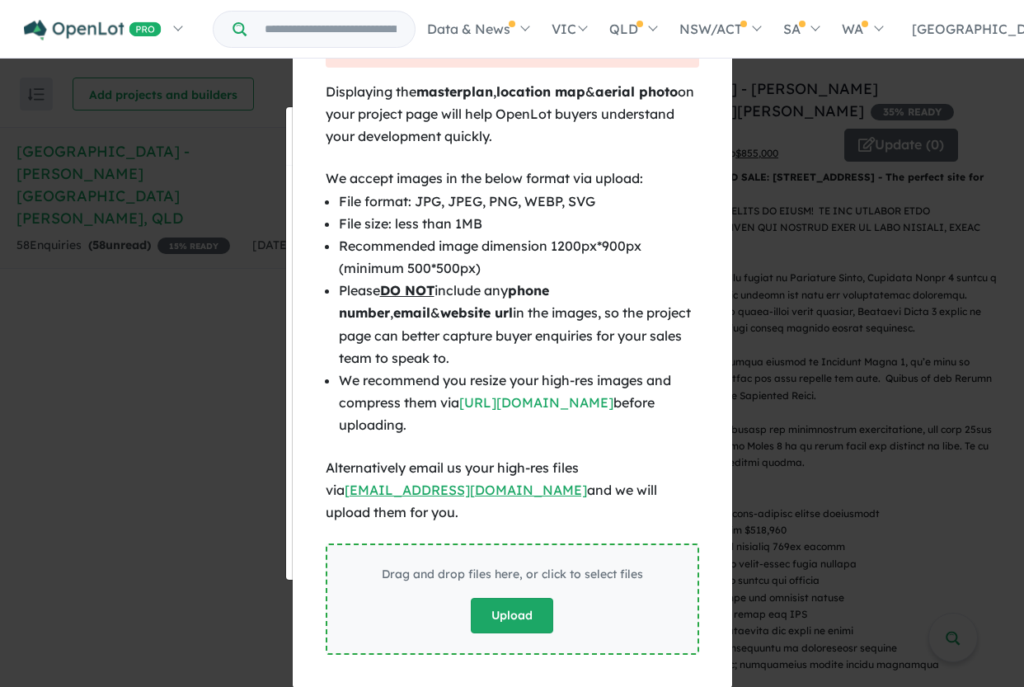
click at [485, 598] on button "Upload" at bounding box center [512, 615] width 82 height 35
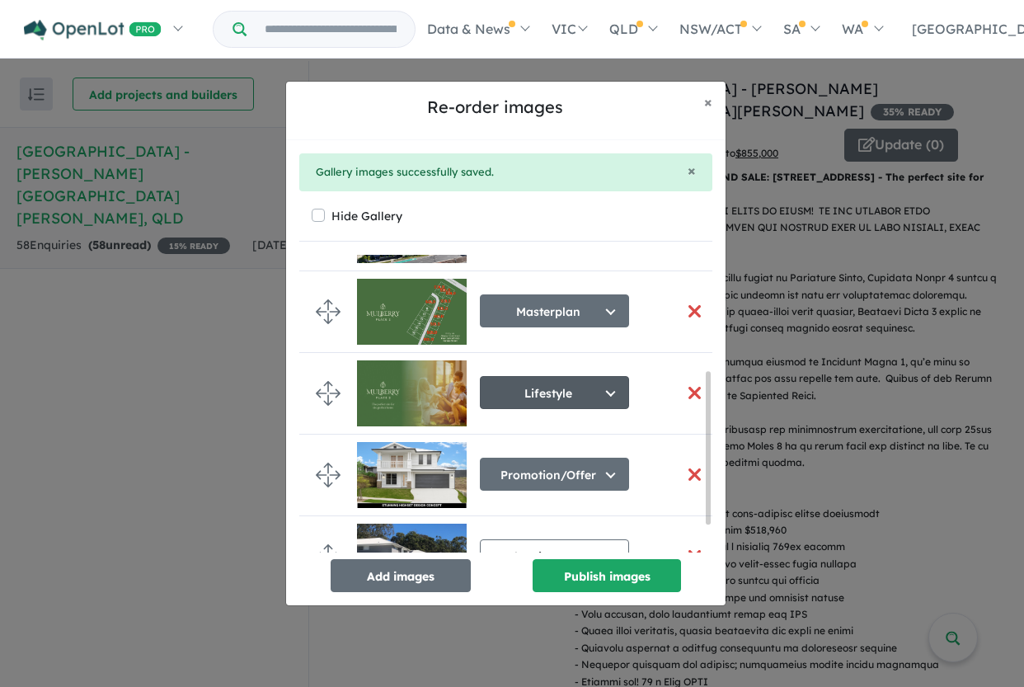
scroll to position [267, 0]
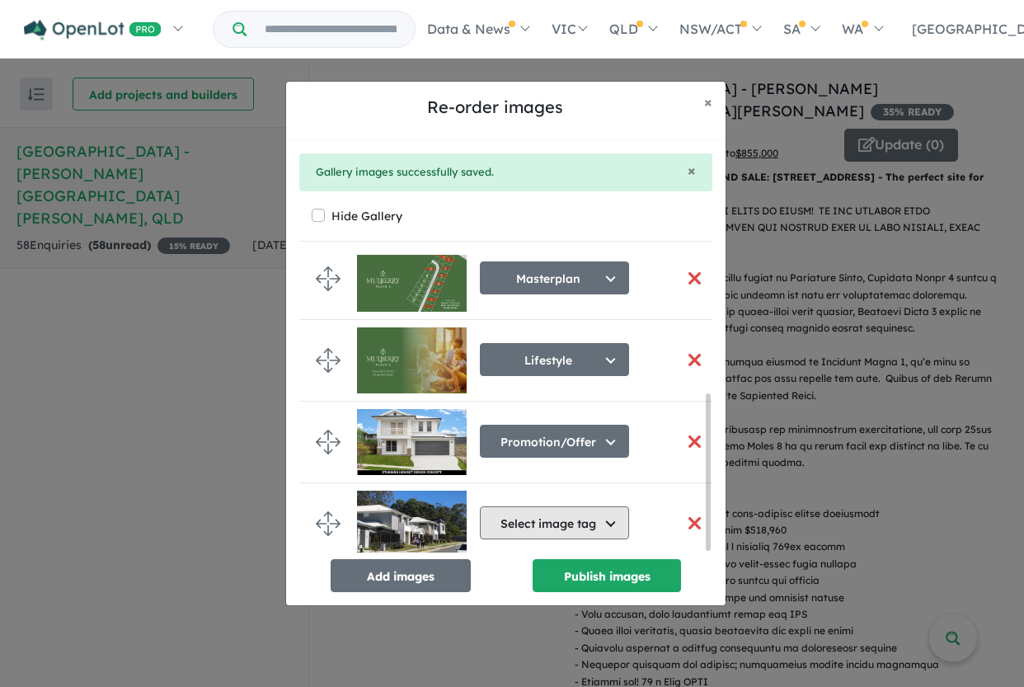
click at [541, 515] on button "Select image tag" at bounding box center [554, 522] width 149 height 33
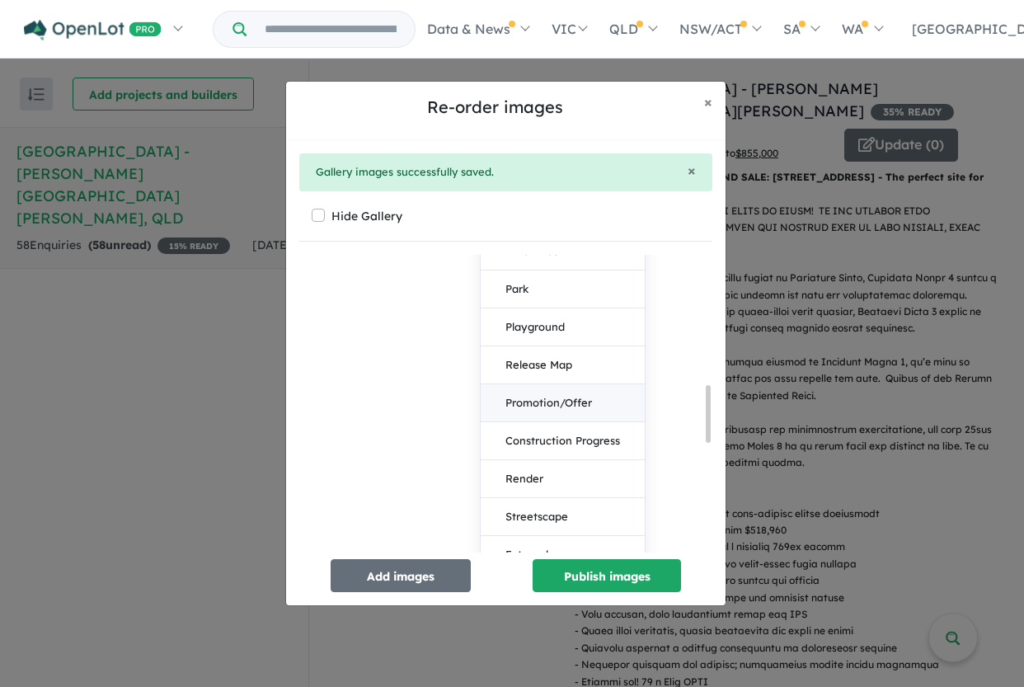
scroll to position [689, 0]
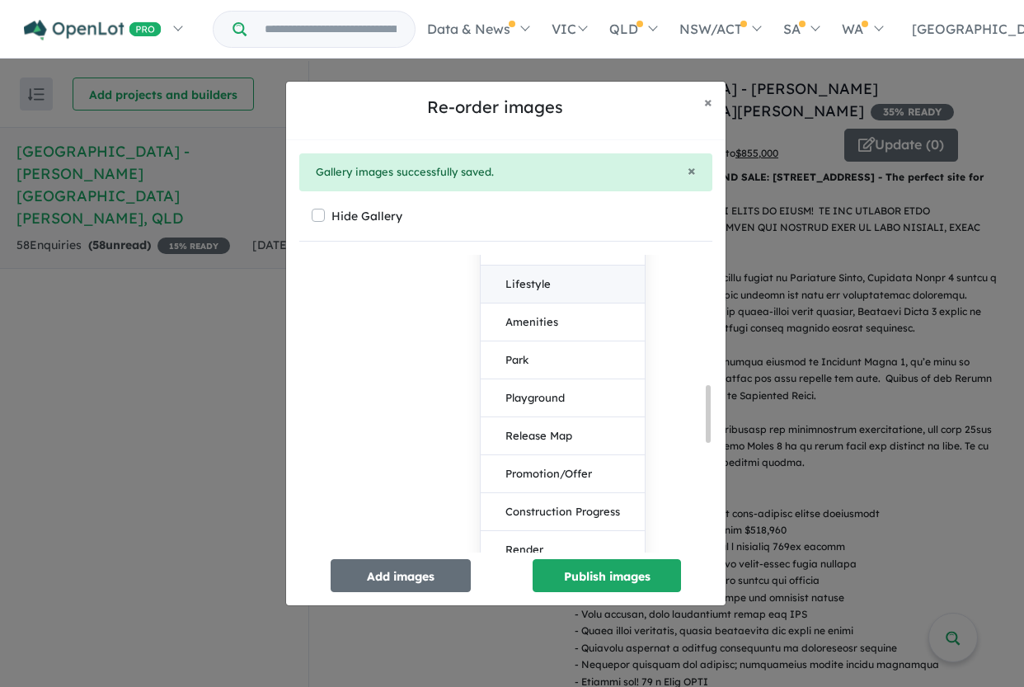
click at [572, 292] on button "Lifestyle" at bounding box center [563, 285] width 164 height 38
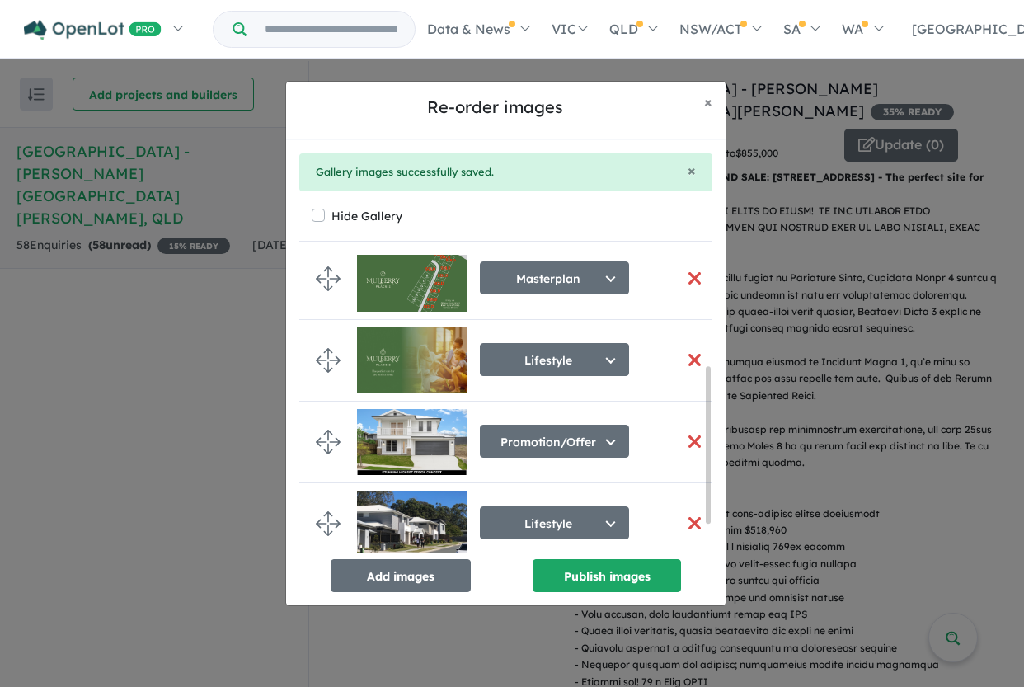
scroll to position [0, 0]
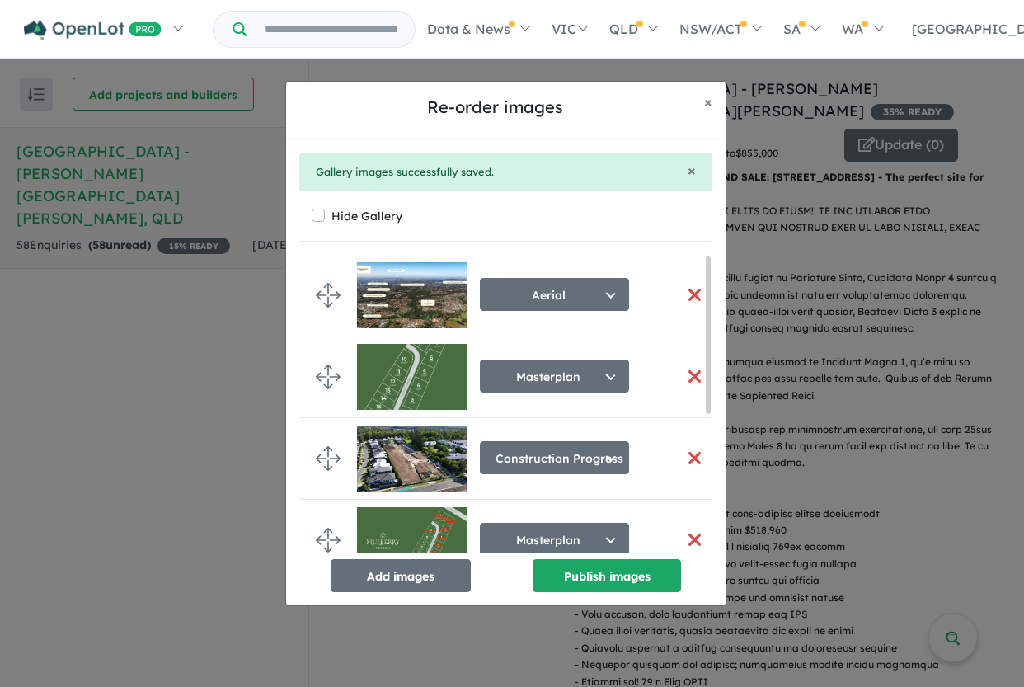
click at [689, 374] on button "button" at bounding box center [694, 376] width 35 height 35
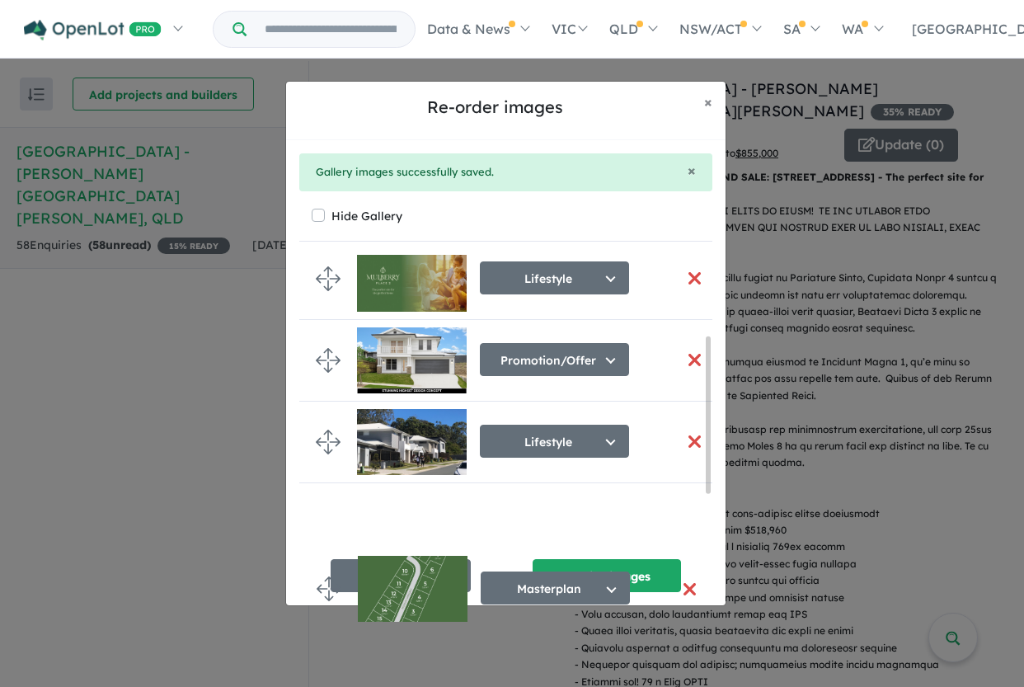
drag, startPoint x: 322, startPoint y: 374, endPoint x: 327, endPoint y: 582, distance: 207.9
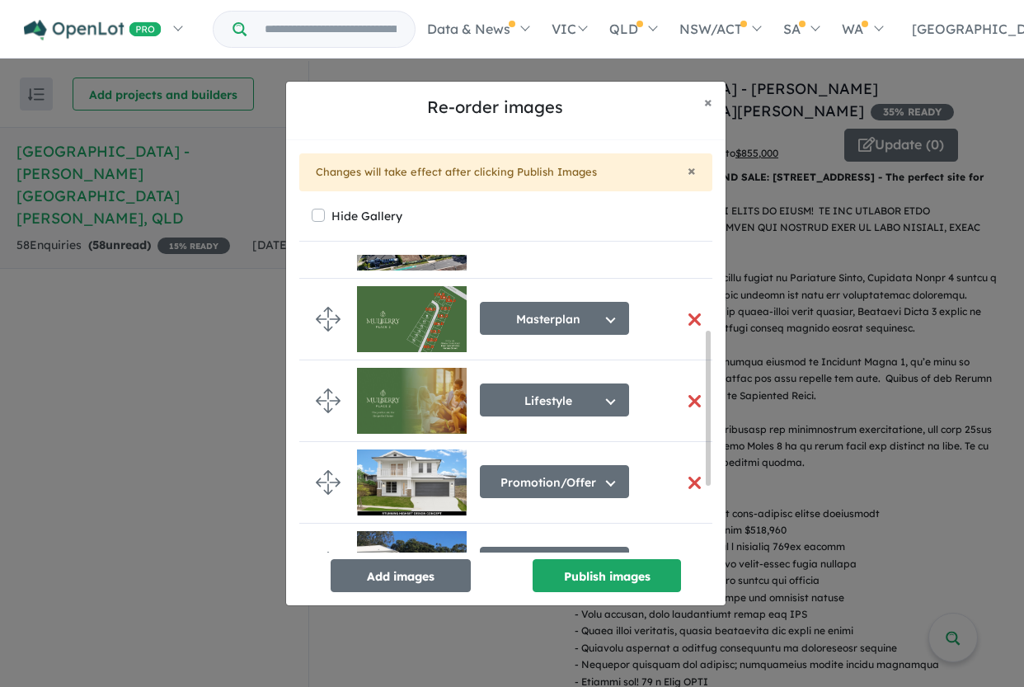
scroll to position [149, 0]
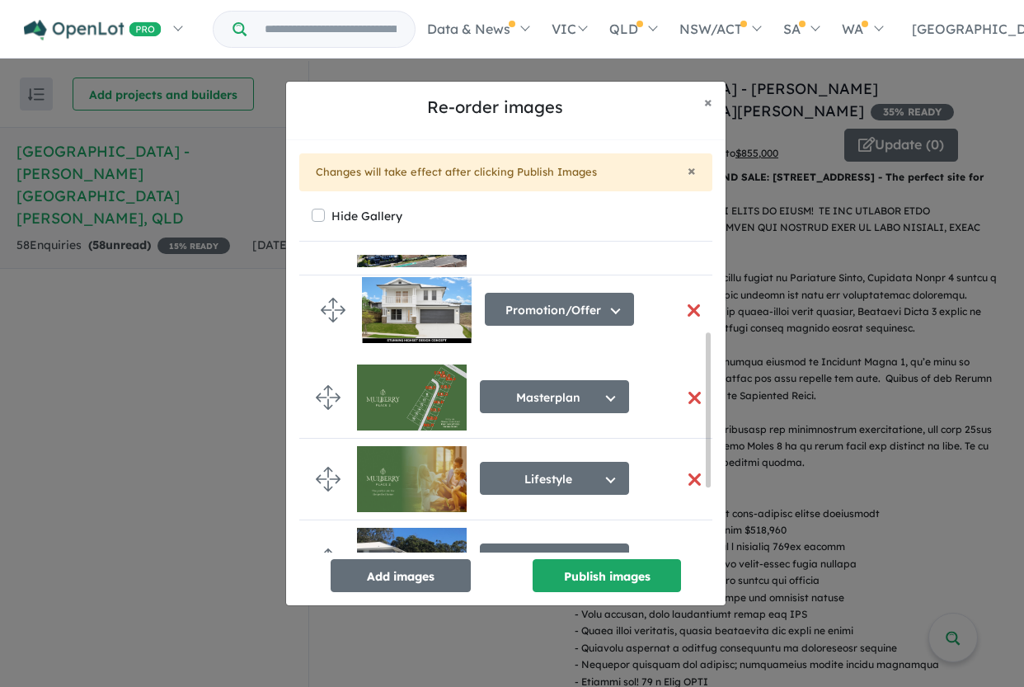
drag, startPoint x: 326, startPoint y: 477, endPoint x: 331, endPoint y: 308, distance: 169.1
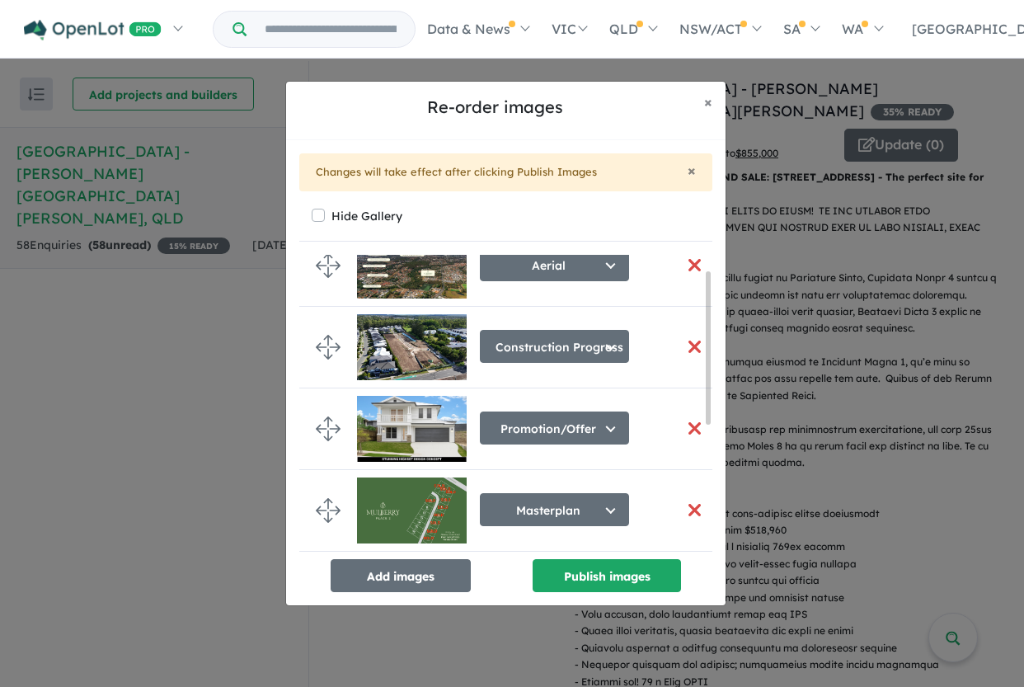
scroll to position [26, 0]
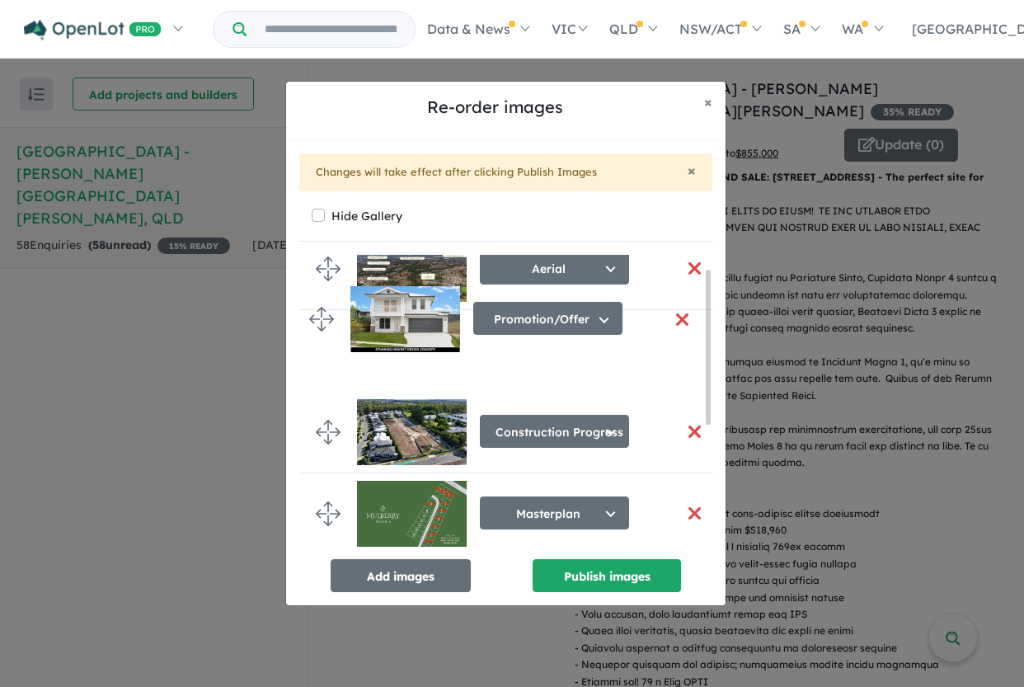
drag, startPoint x: 325, startPoint y: 388, endPoint x: 322, endPoint y: 315, distance: 72.6
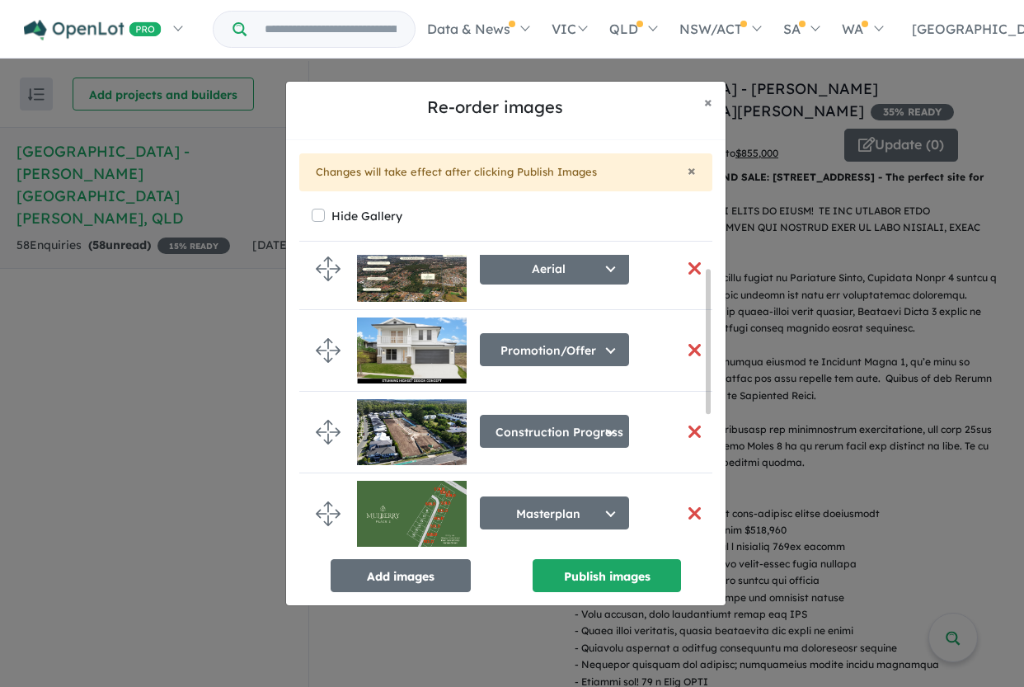
scroll to position [0, 0]
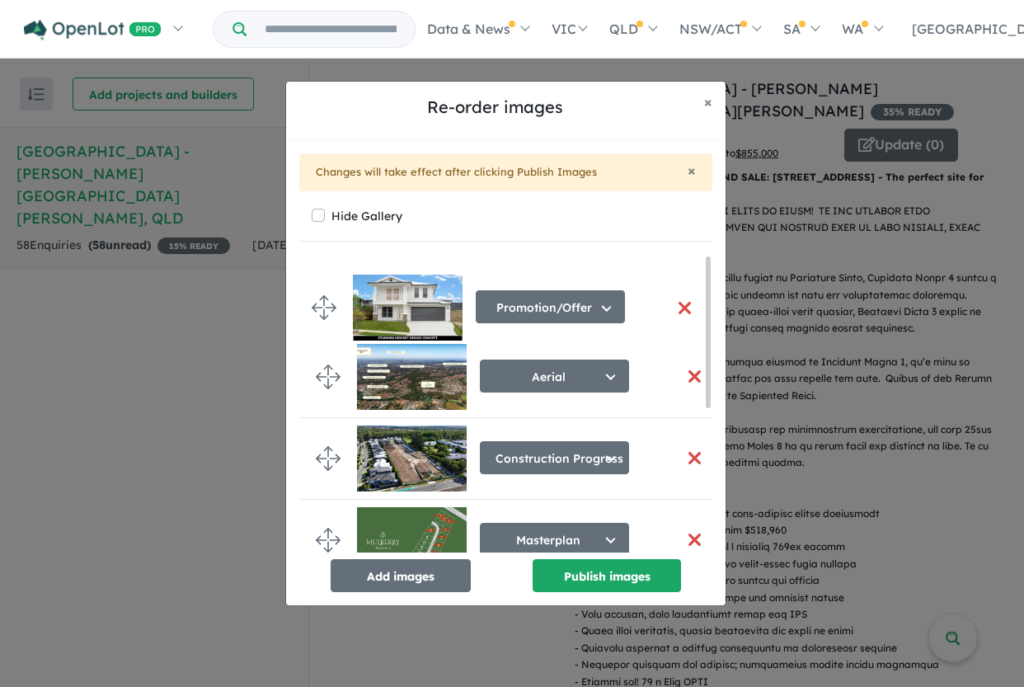
drag, startPoint x: 330, startPoint y: 376, endPoint x: 326, endPoint y: 307, distance: 69.4
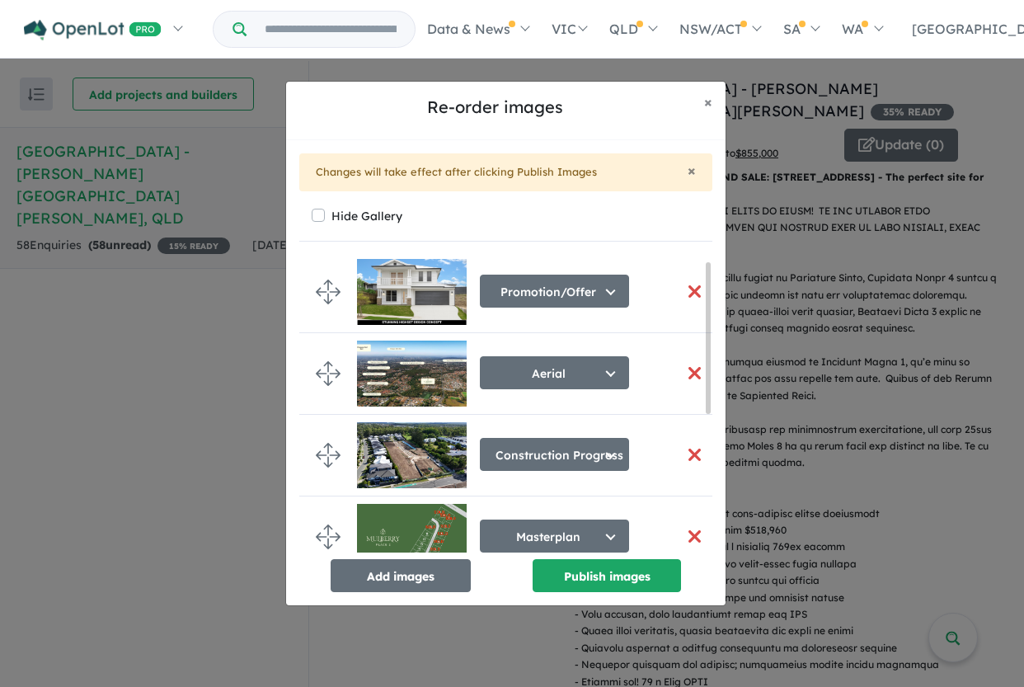
scroll to position [12, 0]
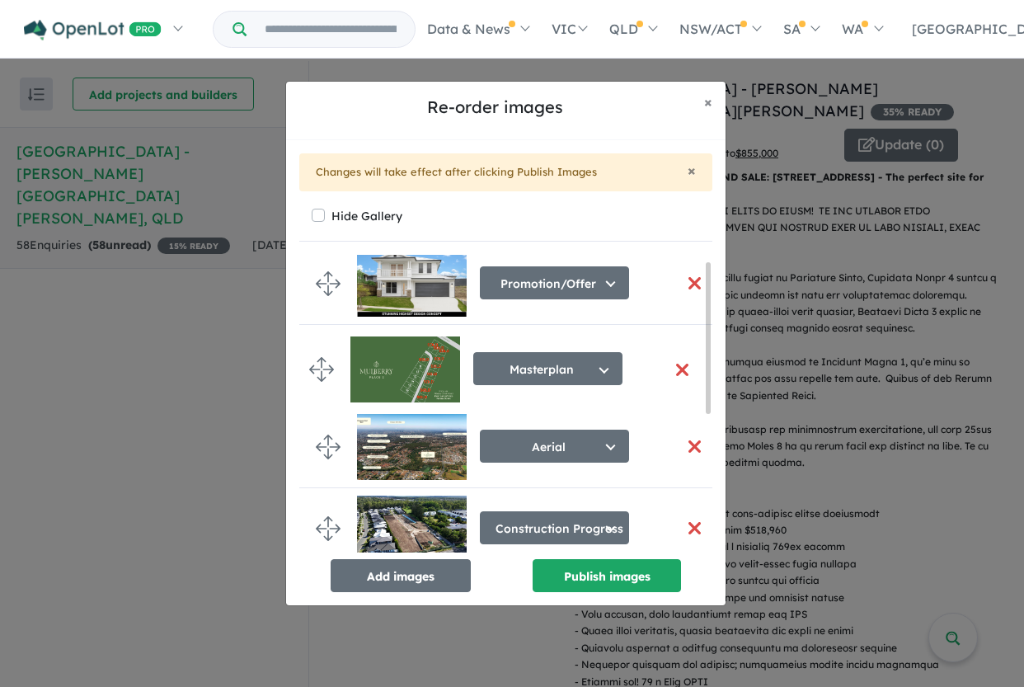
drag, startPoint x: 325, startPoint y: 521, endPoint x: 318, endPoint y: 362, distance: 159.3
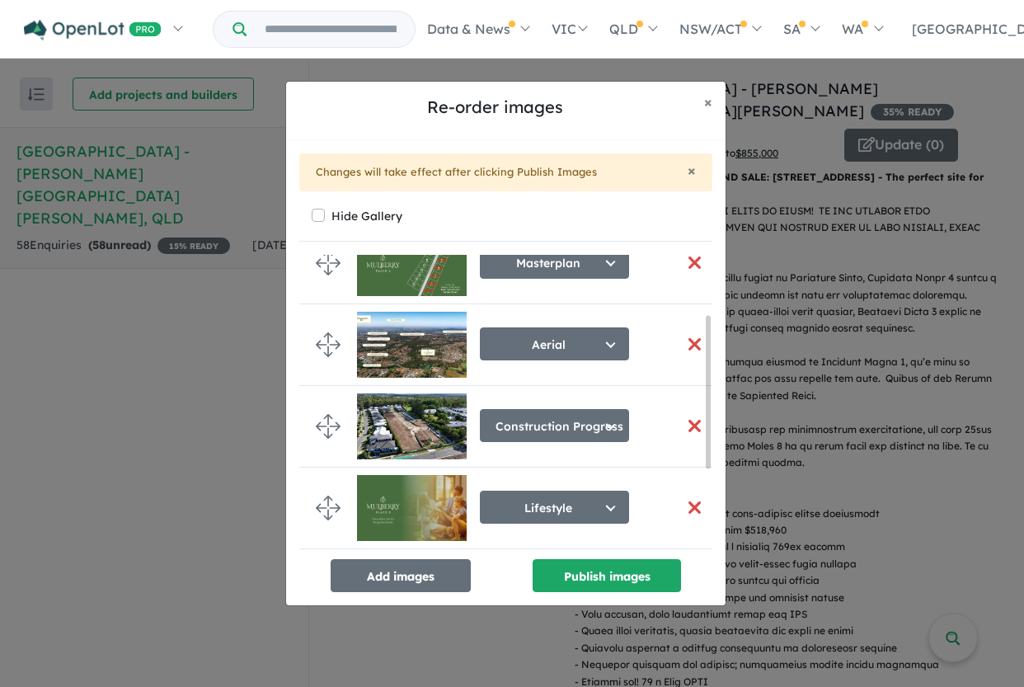
scroll to position [117, 0]
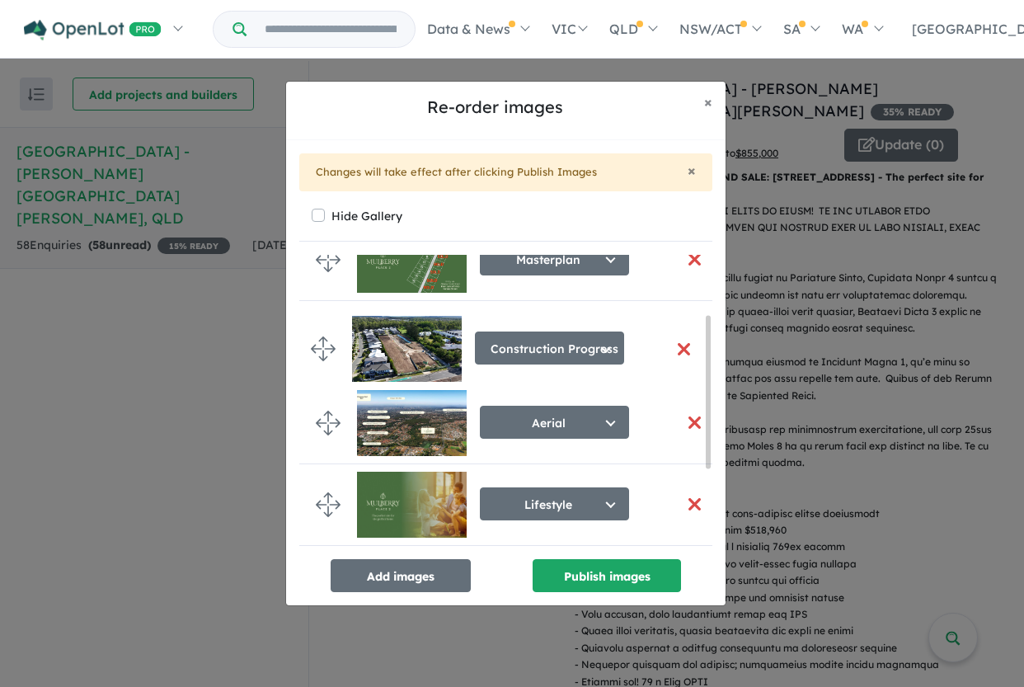
drag, startPoint x: 334, startPoint y: 426, endPoint x: 329, endPoint y: 352, distance: 74.4
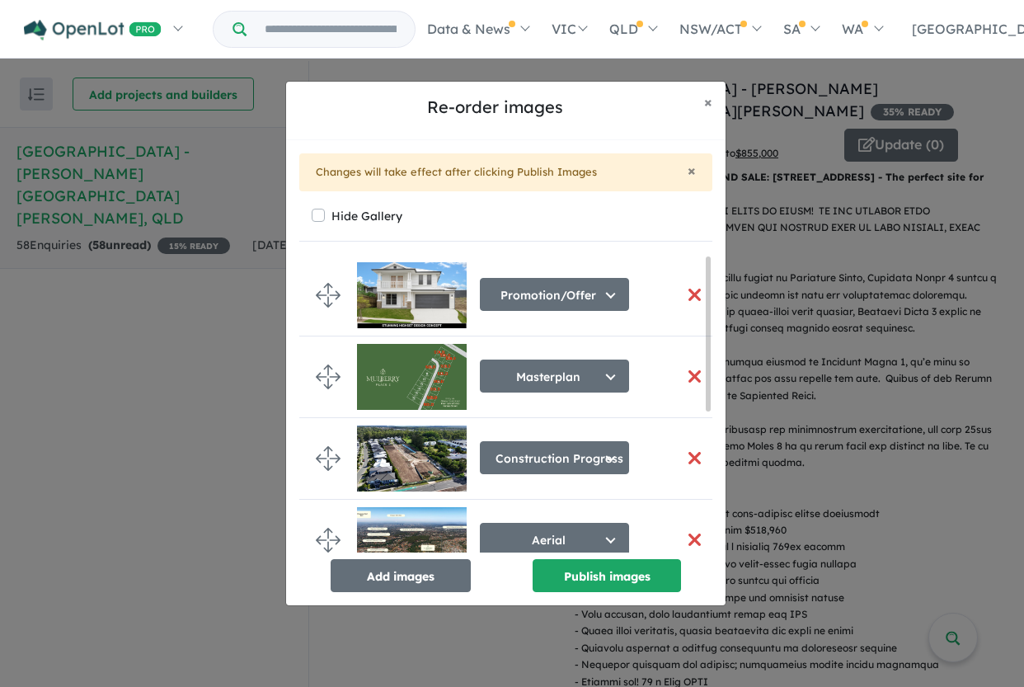
scroll to position [219, 0]
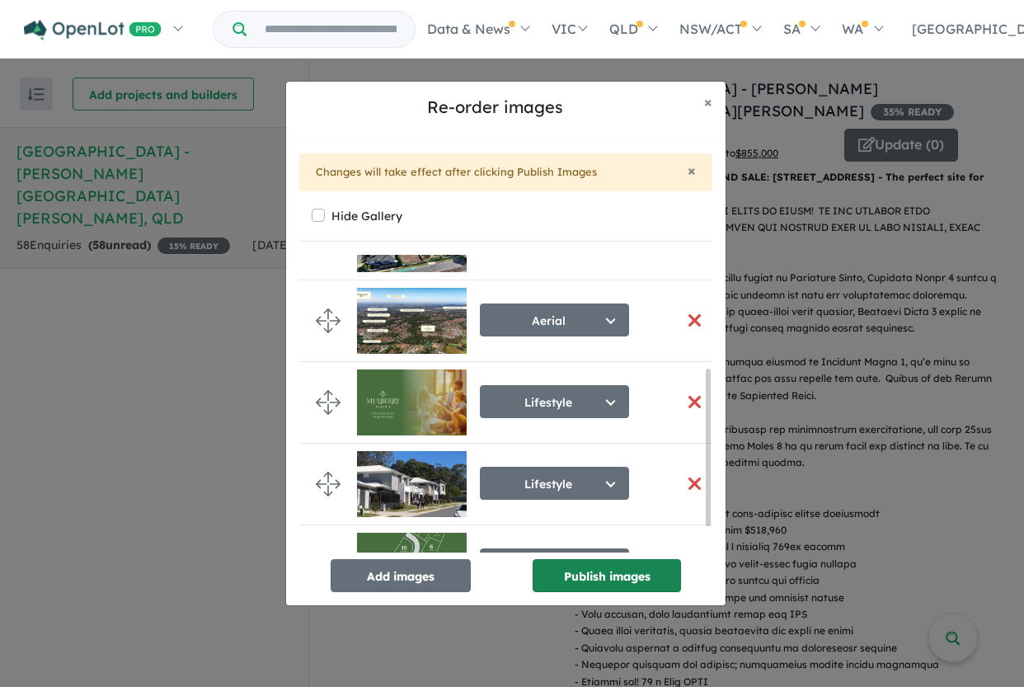
click at [612, 569] on button "Publish images" at bounding box center [607, 575] width 148 height 33
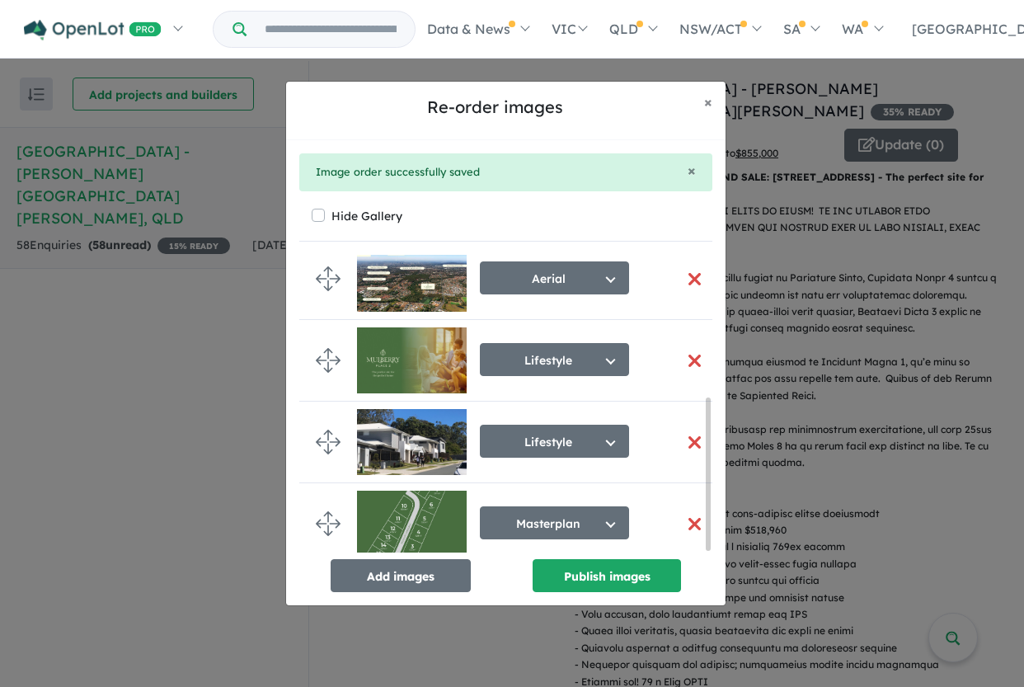
scroll to position [0, 0]
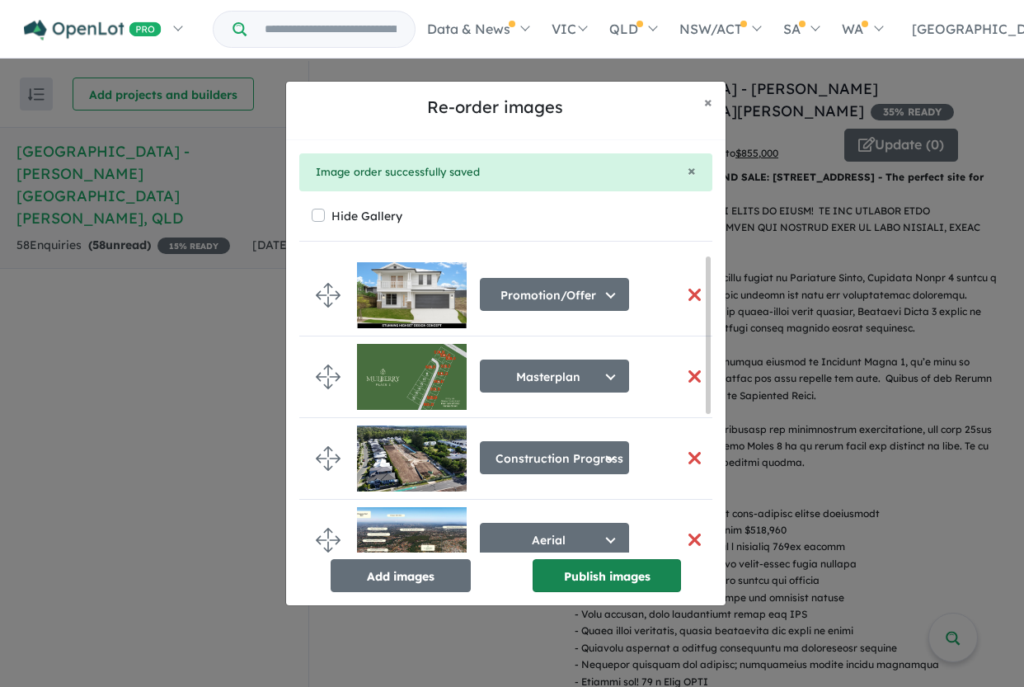
click at [602, 581] on button "Publish images" at bounding box center [607, 575] width 148 height 33
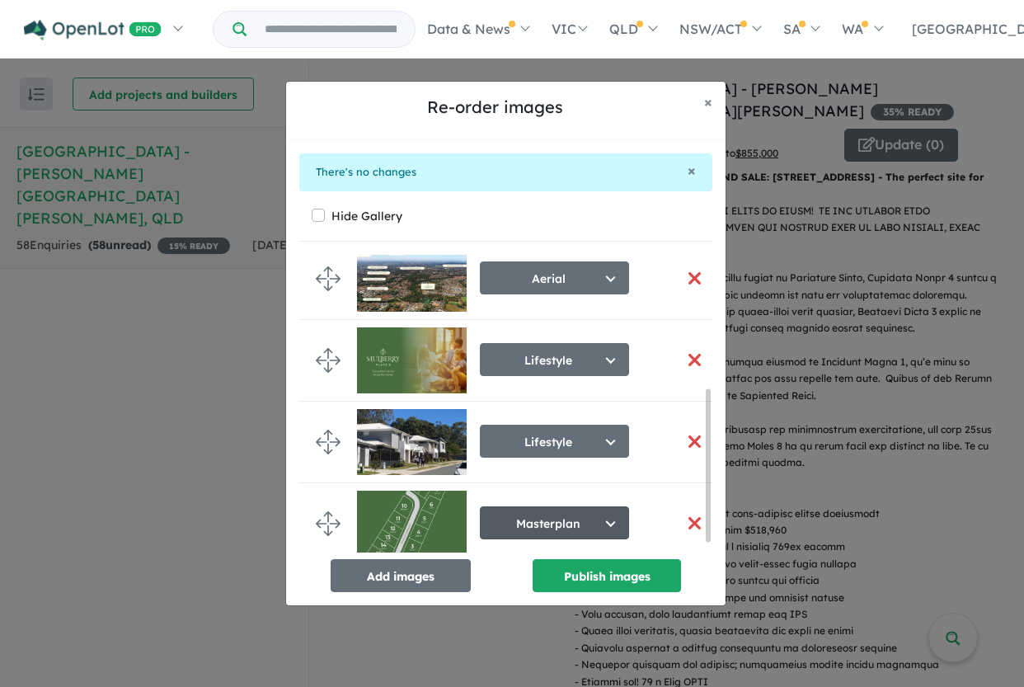
scroll to position [267, 0]
click at [689, 512] on button "button" at bounding box center [694, 522] width 35 height 35
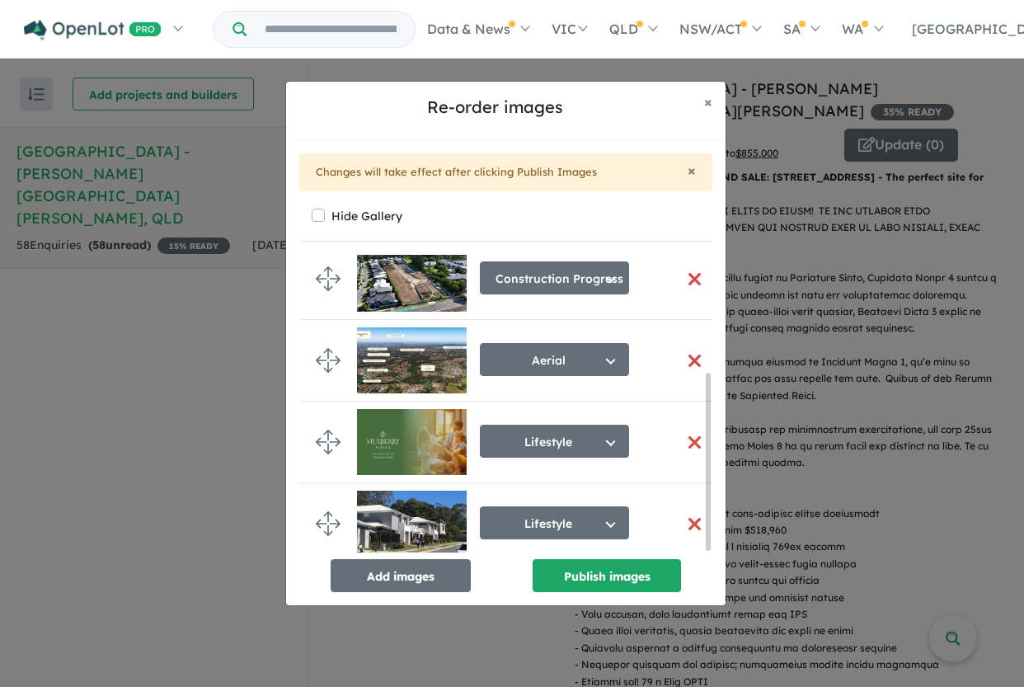
scroll to position [0, 0]
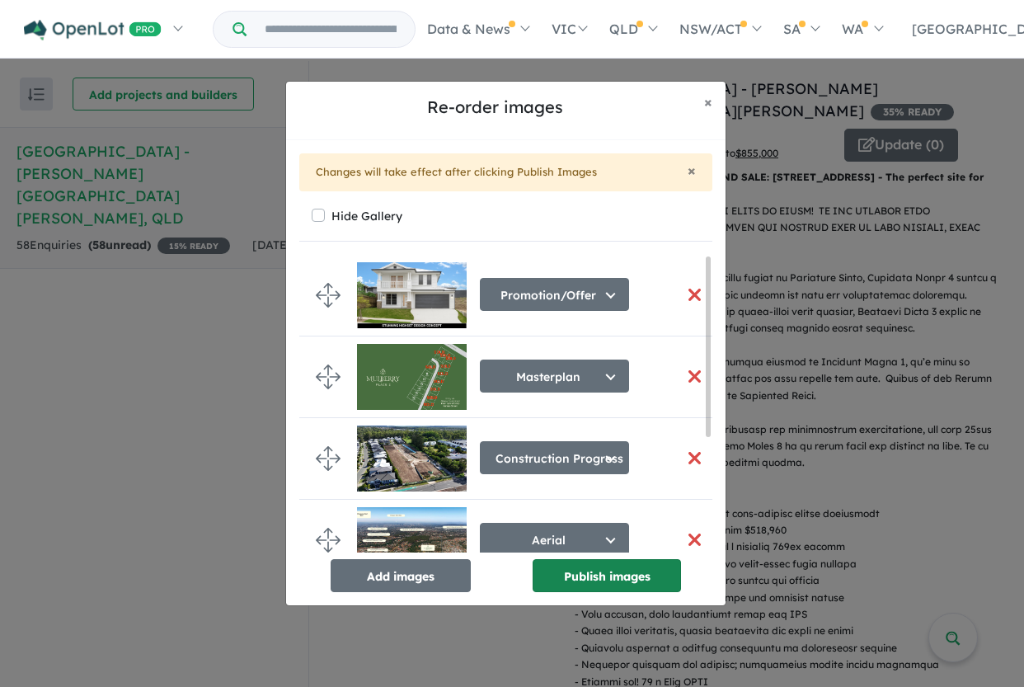
click at [600, 569] on button "Publish images" at bounding box center [607, 575] width 148 height 33
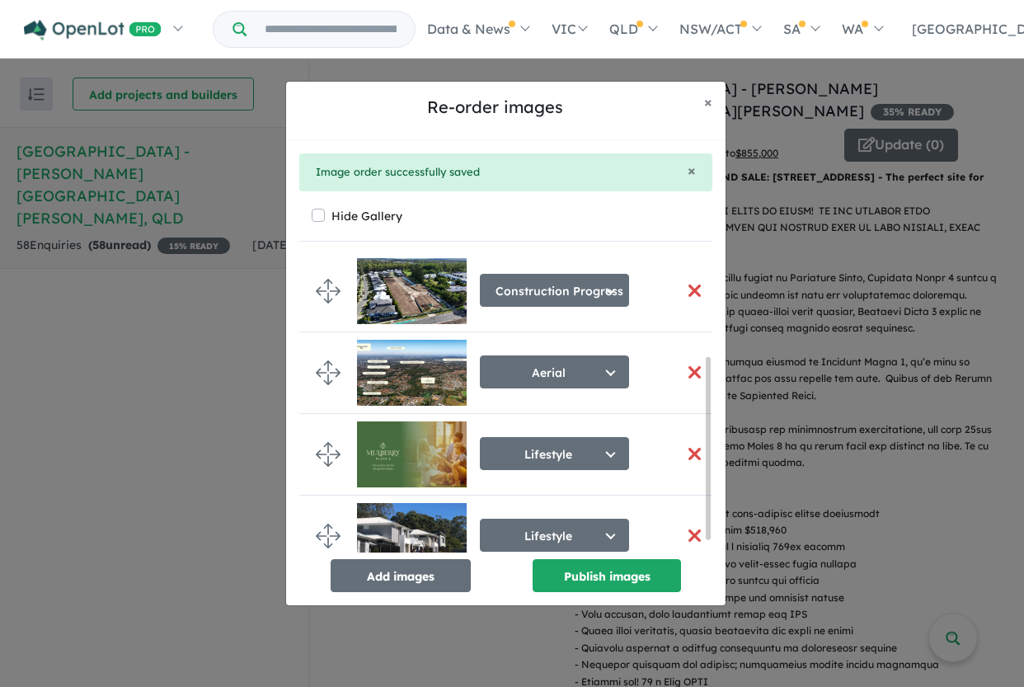
scroll to position [186, 0]
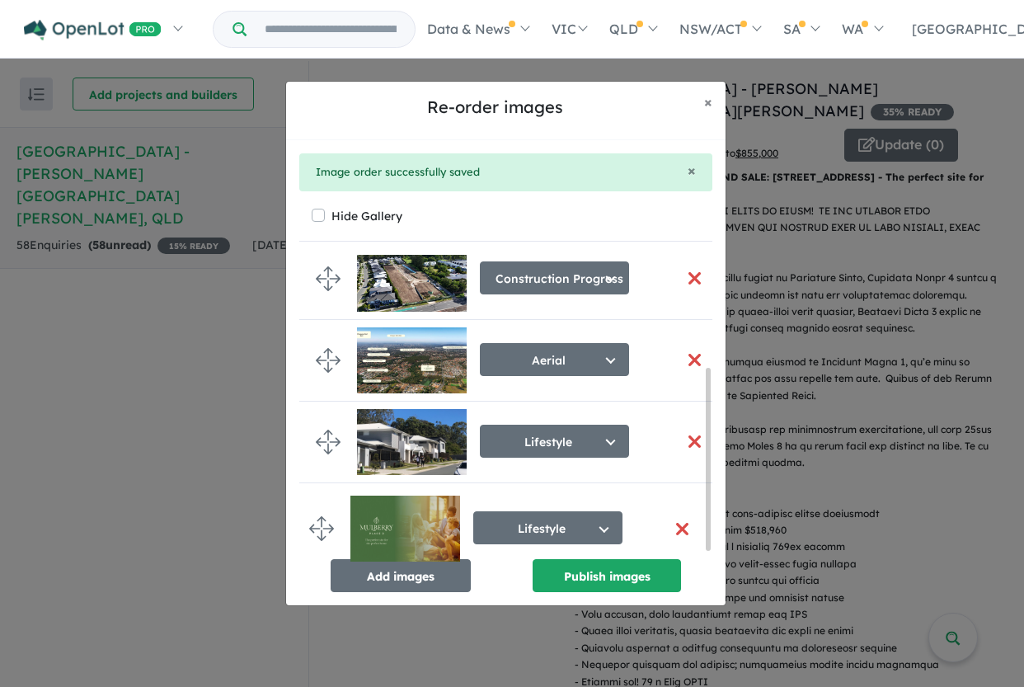
drag, startPoint x: 331, startPoint y: 431, endPoint x: 325, endPoint y: 522, distance: 90.9
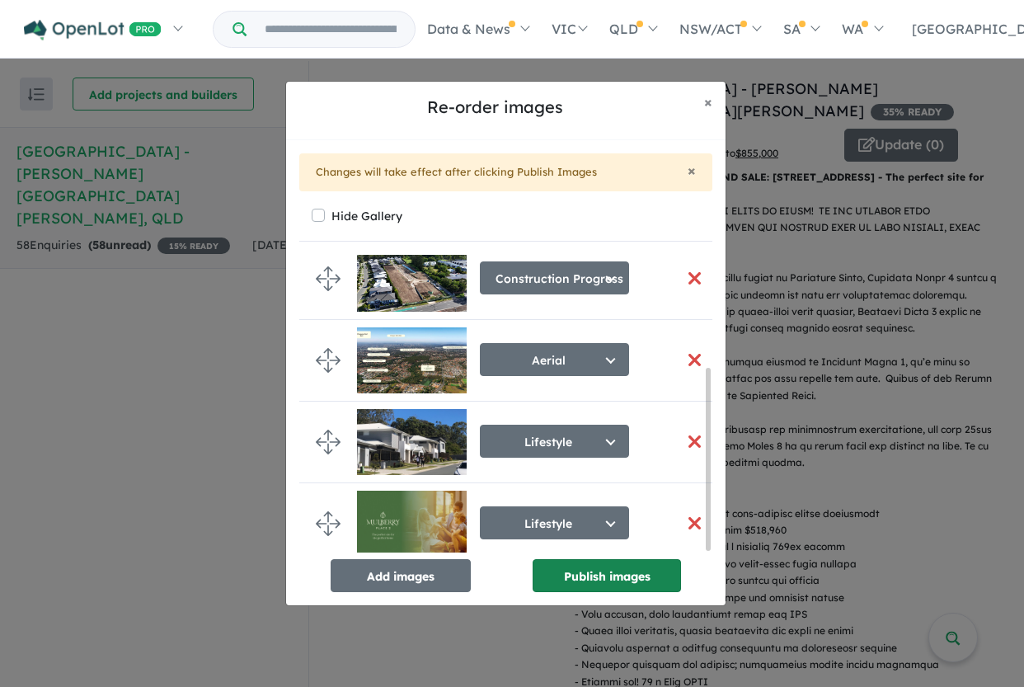
click at [595, 576] on button "Publish images" at bounding box center [607, 575] width 148 height 33
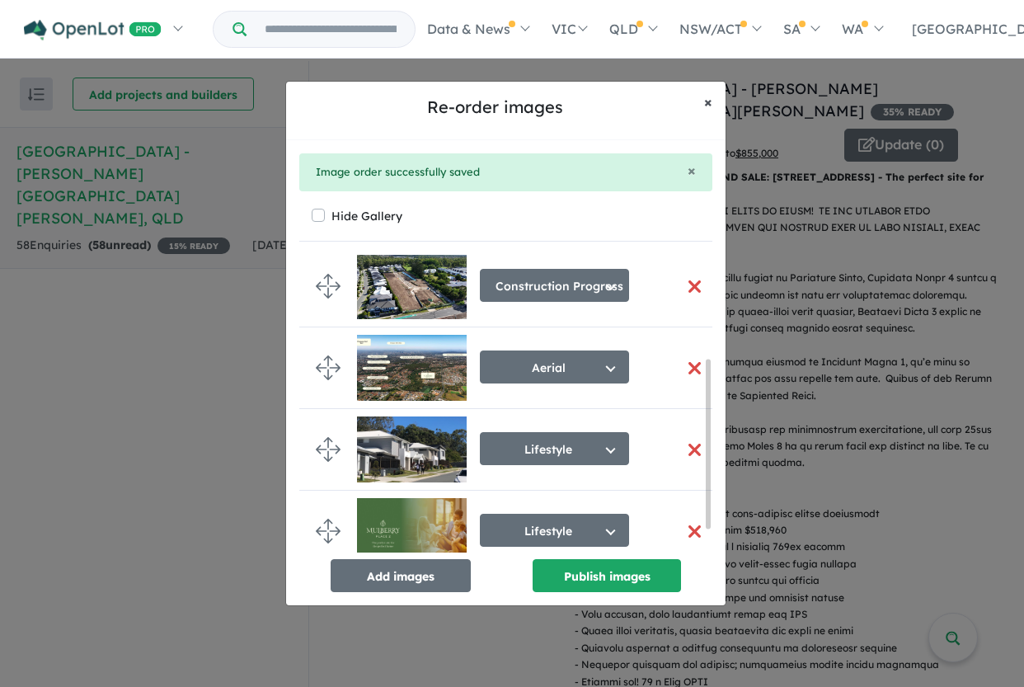
click at [708, 101] on span "×" at bounding box center [708, 101] width 8 height 19
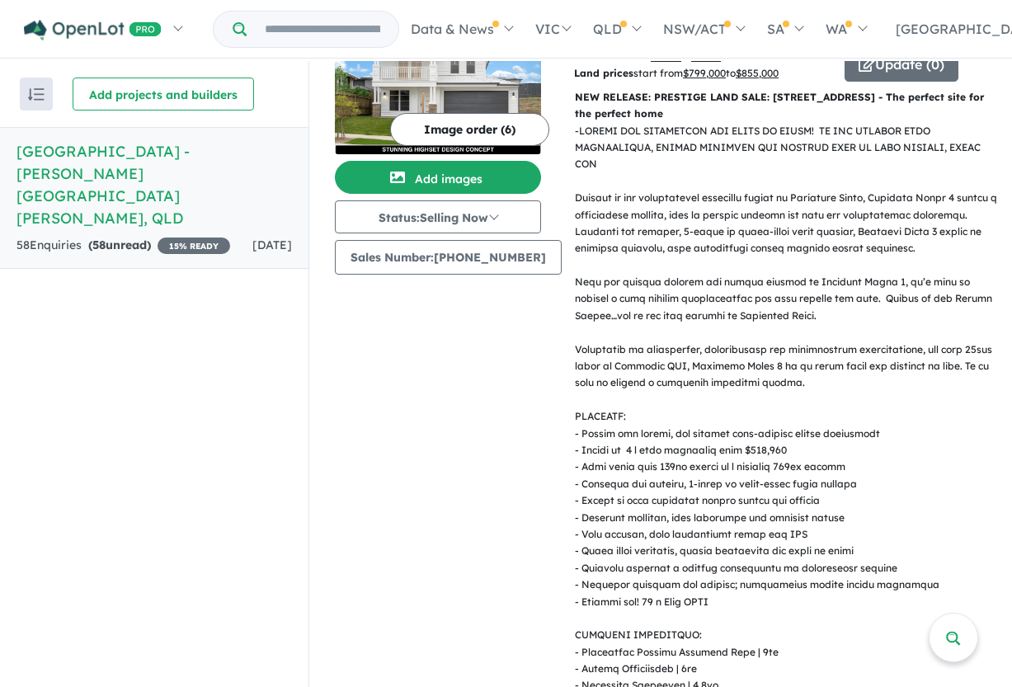
scroll to position [0, 0]
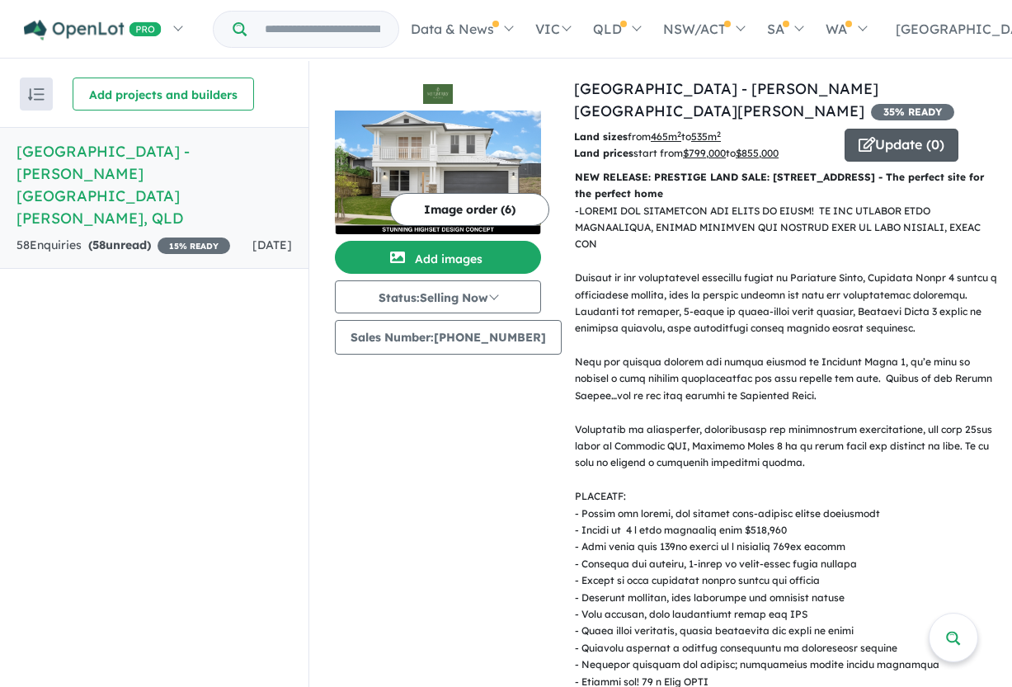
click at [869, 129] on button "Update ( 0 )" at bounding box center [901, 145] width 114 height 33
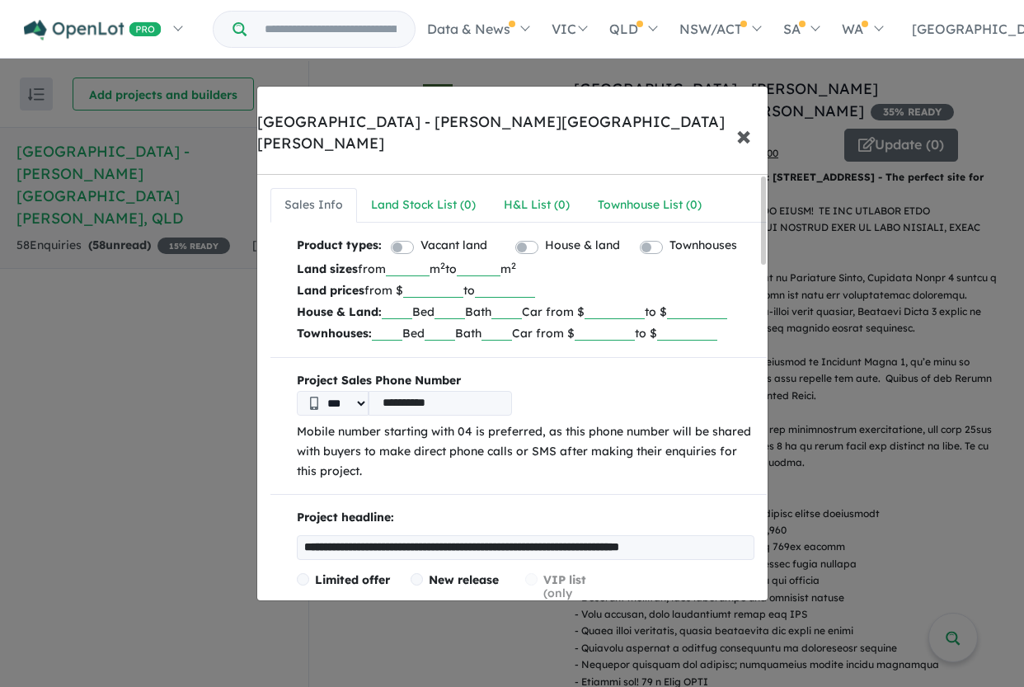
click at [741, 117] on span "×" at bounding box center [743, 134] width 15 height 35
